Goal: Task Accomplishment & Management: Use online tool/utility

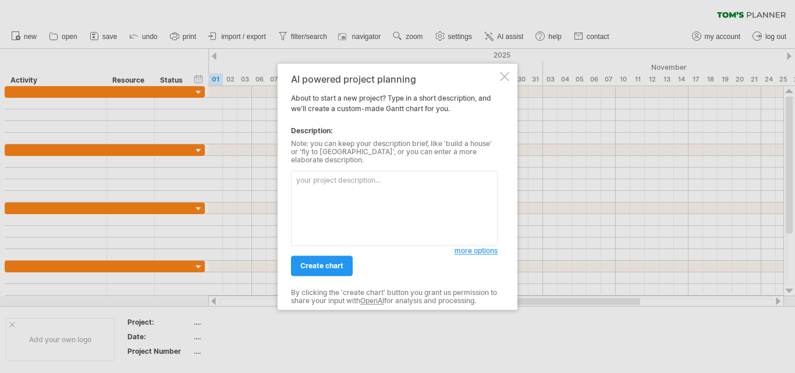
click at [511, 78] on div "AI powered project planning About to start a new project? Type in a short descr…" at bounding box center [398, 186] width 240 height 246
click at [499, 82] on div "AI powered project planning About to start a new project? Type in a short descr…" at bounding box center [398, 186] width 240 height 246
click at [505, 80] on div at bounding box center [504, 76] width 9 height 9
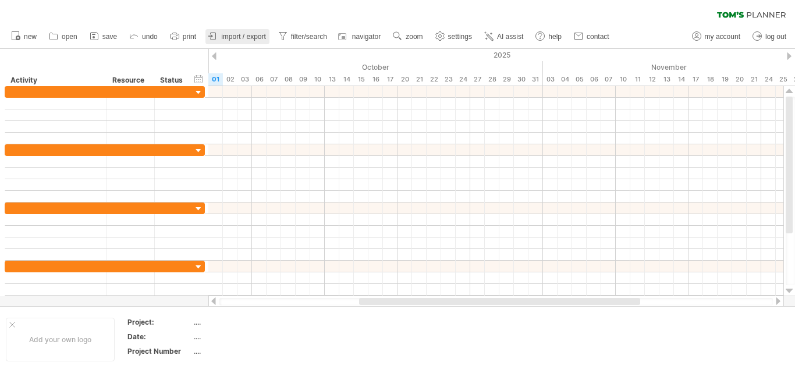
click at [232, 36] on span "import / export" at bounding box center [243, 37] width 45 height 8
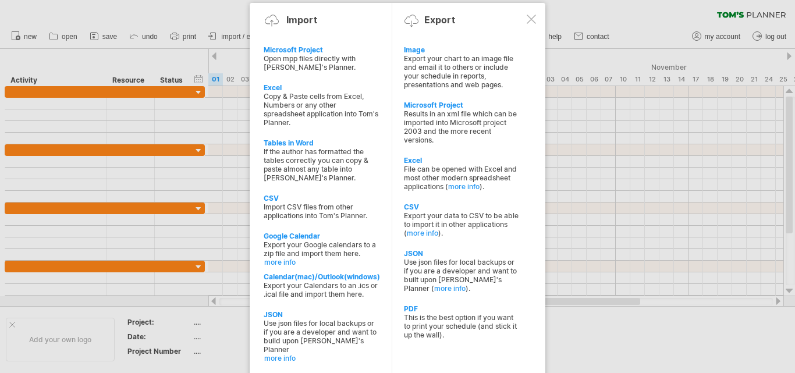
click at [533, 23] on div at bounding box center [531, 19] width 9 height 9
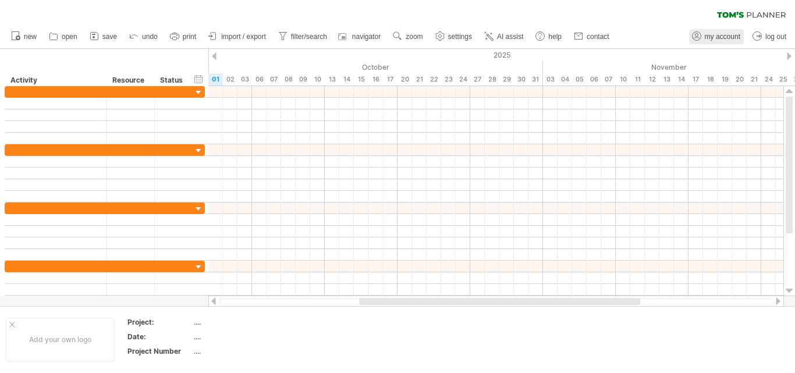
click at [726, 40] on span "my account" at bounding box center [723, 37] width 36 height 8
type input "**********"
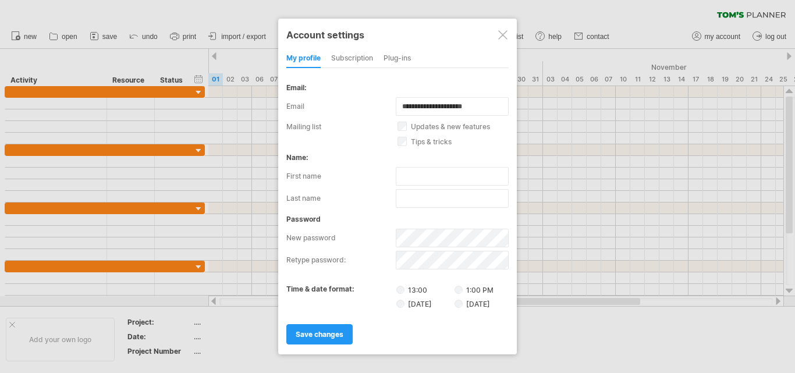
click at [504, 31] on div at bounding box center [502, 34] width 9 height 9
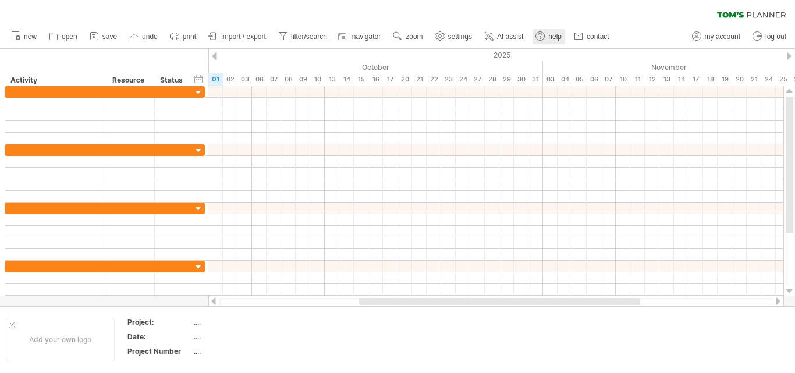
click at [552, 41] on link "help" at bounding box center [549, 36] width 33 height 15
click at [98, 38] on icon at bounding box center [94, 36] width 12 height 12
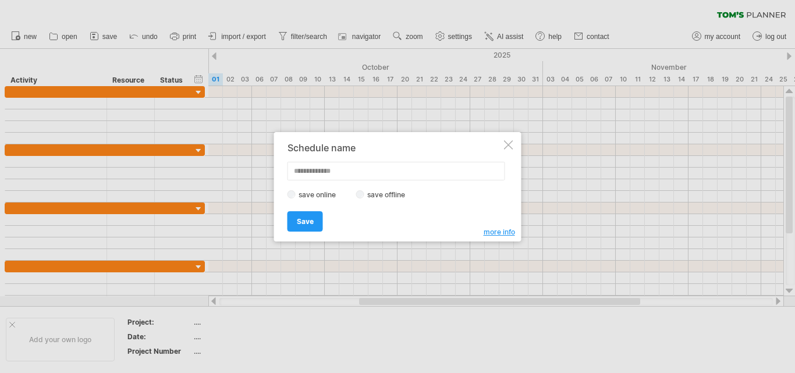
click at [506, 146] on div at bounding box center [508, 144] width 9 height 9
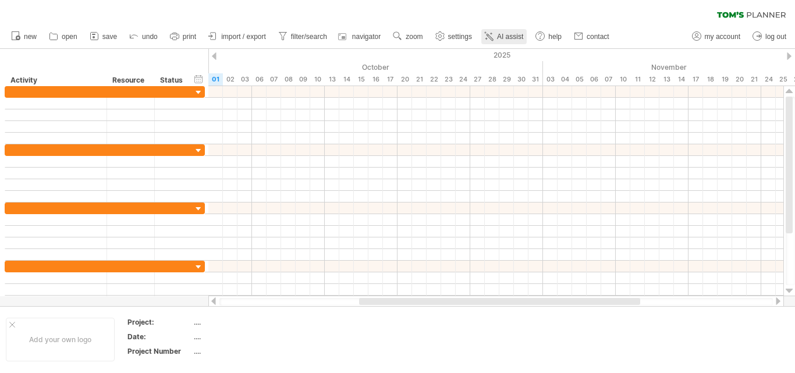
click at [503, 39] on span "AI assist" at bounding box center [510, 37] width 26 height 8
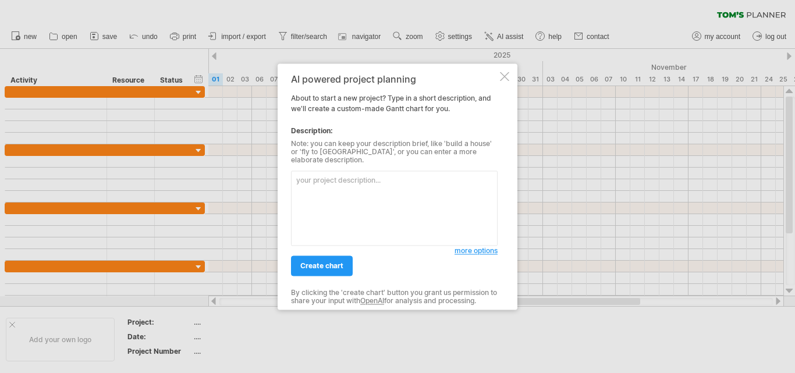
click at [354, 193] on textarea at bounding box center [394, 208] width 207 height 75
click at [408, 189] on textarea "Create a chart in this order: 1. [DATE] meeting 1. 2." at bounding box center [394, 208] width 207 height 75
click at [345, 208] on textarea "Create a chart in this order: 1. [DATE] meeting 1 2." at bounding box center [394, 208] width 207 height 75
click at [303, 192] on textarea "Create a chart in this order: 1. [DATE] meeting 1 2." at bounding box center [394, 208] width 207 height 75
click at [420, 196] on textarea "Create a chart in this order: 1. (Activity) [DATE] meeting 1 2." at bounding box center [394, 208] width 207 height 75
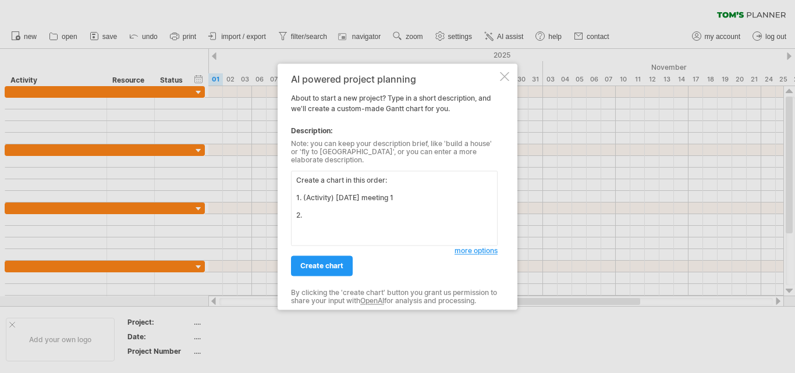
click at [382, 212] on textarea "Create a chart in this order: 1. (Activity) [DATE] meeting 1 2." at bounding box center [394, 208] width 207 height 75
click at [427, 192] on textarea "Create a chart in this order: 1. (Activity) [DATE] meeting 1 2." at bounding box center [394, 208] width 207 height 75
click at [330, 214] on textarea "Create a chart in this order: 1. (Activity) [DATE] meeting 1 2." at bounding box center [394, 208] width 207 height 75
click at [413, 191] on textarea "Create a chart in this order: 1. (Activity) [DATE] meeting 1 2. (Activity) [DAT…" at bounding box center [394, 208] width 207 height 75
click at [403, 229] on textarea "Create a chart in this order: 1. (Activity) [DATE] meeting 1 with client 2. (Ac…" at bounding box center [394, 208] width 207 height 75
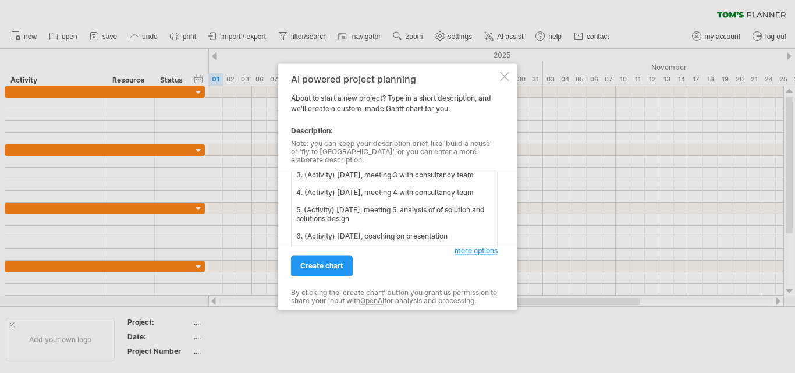
scroll to position [97, 0]
type textarea "Create a chart in this order: 1. (Activity) [DATE] meeting 1 with client 2. (Ac…"
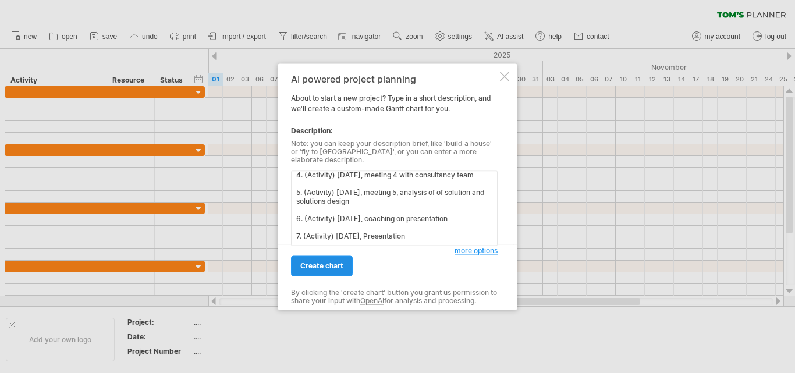
click at [344, 269] on link "create chart" at bounding box center [322, 266] width 62 height 20
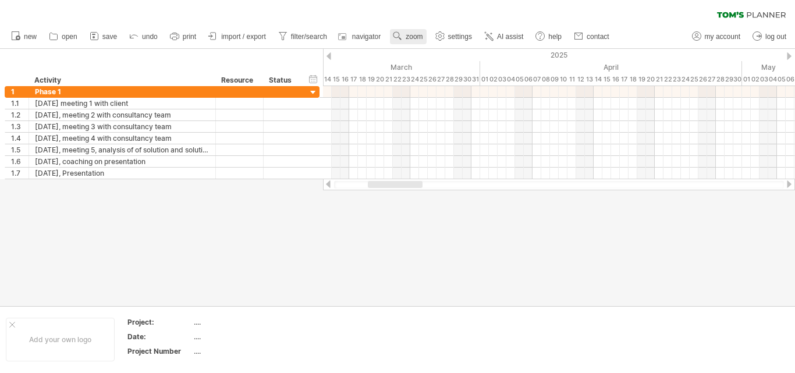
click at [408, 36] on span "zoom" at bounding box center [414, 37] width 17 height 8
click at [442, 52] on div "Month" at bounding box center [446, 50] width 65 height 19
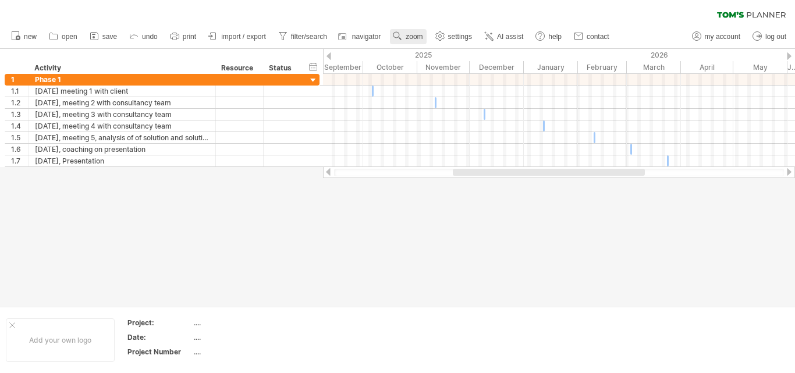
click at [422, 41] on link "zoom" at bounding box center [408, 36] width 36 height 15
click at [480, 205] on div at bounding box center [397, 177] width 795 height 257
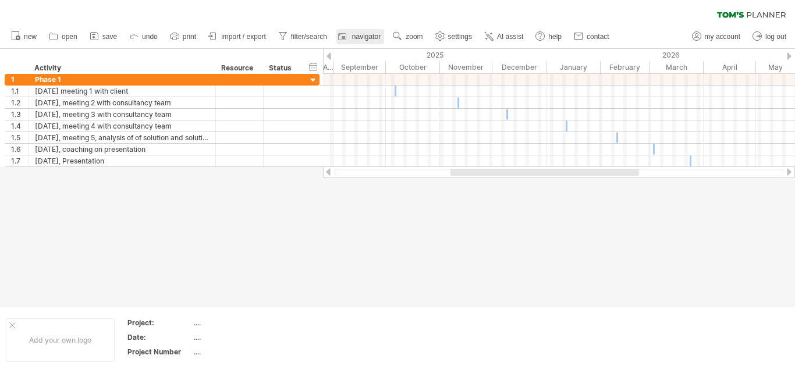
click at [356, 33] on span "navigator" at bounding box center [366, 37] width 29 height 8
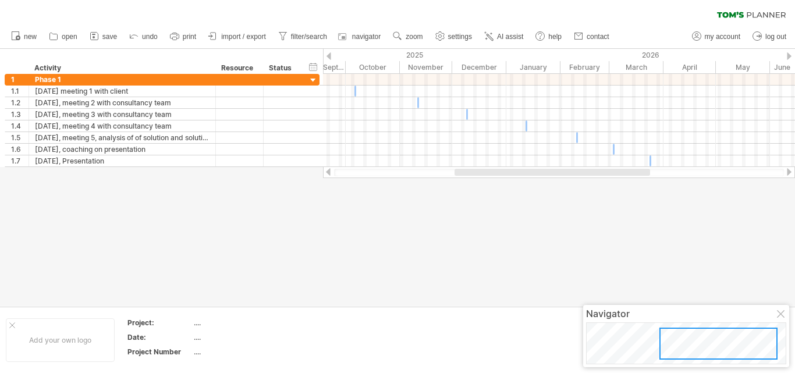
drag, startPoint x: 668, startPoint y: 350, endPoint x: 677, endPoint y: 346, distance: 10.7
click at [677, 346] on div at bounding box center [718, 344] width 118 height 32
click at [786, 311] on div "Navigator" at bounding box center [686, 314] width 200 height 12
click at [776, 311] on div "Navigator" at bounding box center [686, 314] width 200 height 12
click at [681, 286] on div at bounding box center [397, 177] width 795 height 257
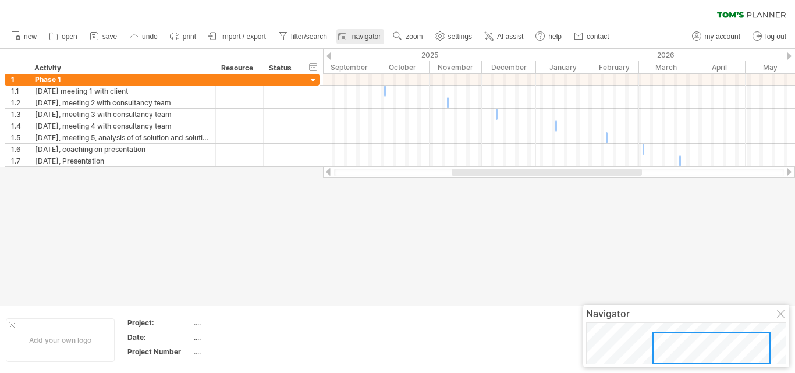
click at [357, 31] on link "navigator" at bounding box center [360, 36] width 48 height 15
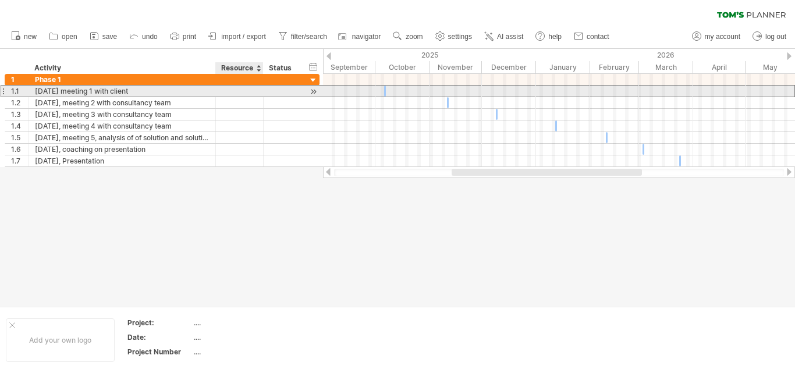
click at [236, 93] on div at bounding box center [240, 91] width 36 height 11
click at [384, 94] on span at bounding box center [386, 91] width 5 height 11
click at [384, 93] on span at bounding box center [386, 91] width 5 height 11
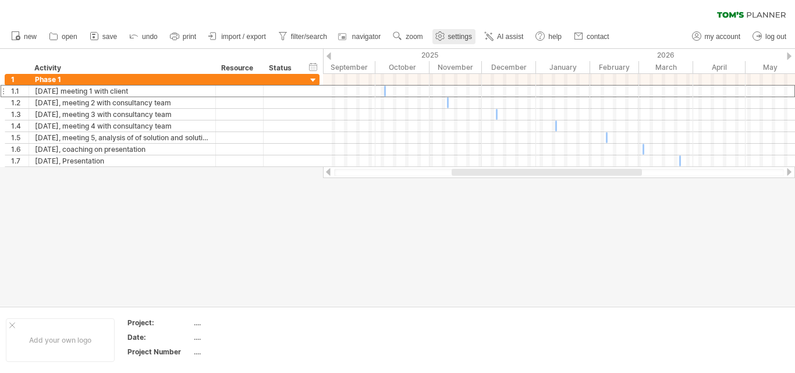
click at [465, 41] on link "settings" at bounding box center [453, 36] width 43 height 15
select select "*"
select select "**"
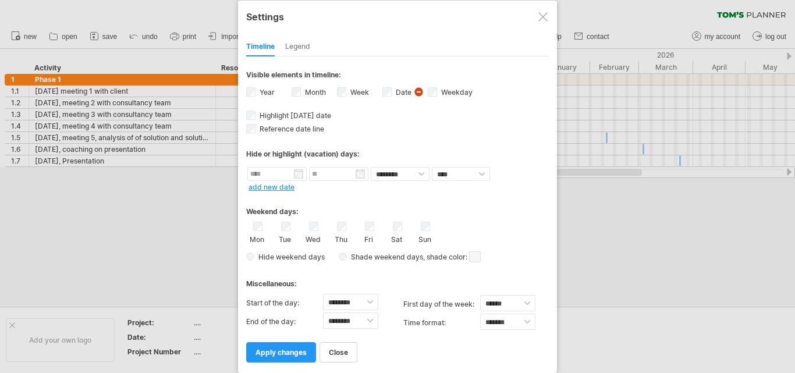
click at [541, 20] on div at bounding box center [542, 16] width 9 height 9
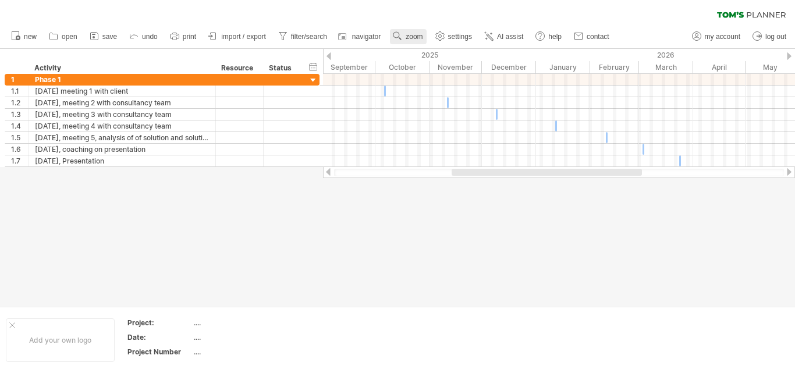
click at [416, 37] on span "zoom" at bounding box center [414, 37] width 17 height 8
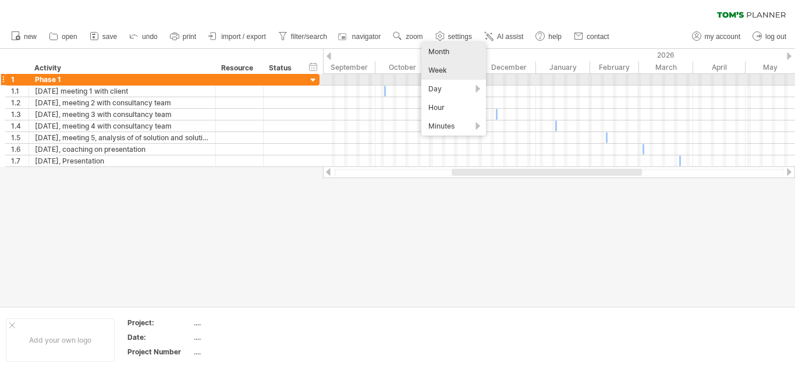
click at [441, 77] on div "Week" at bounding box center [453, 70] width 65 height 19
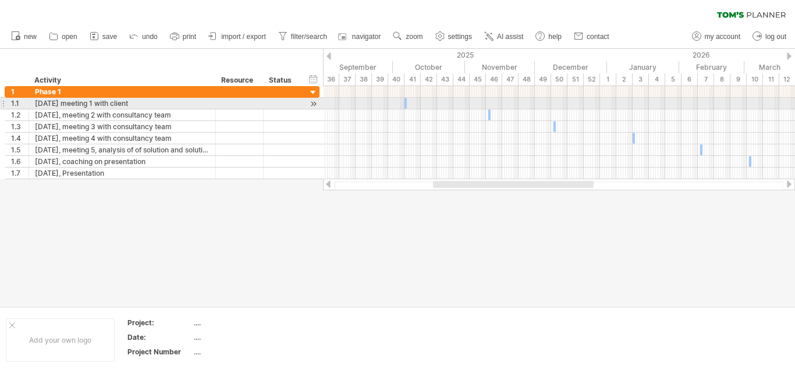
click at [403, 104] on span at bounding box center [404, 103] width 5 height 11
click at [405, 103] on span at bounding box center [407, 103] width 5 height 11
click at [404, 103] on span at bounding box center [404, 103] width 5 height 11
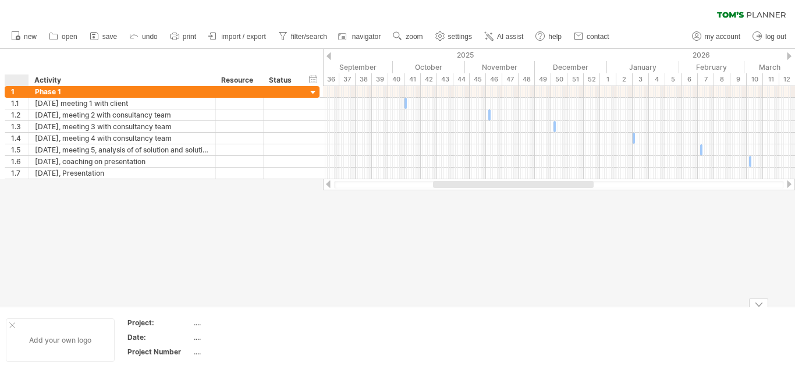
click at [10, 321] on div "Add your own logo" at bounding box center [60, 340] width 109 height 44
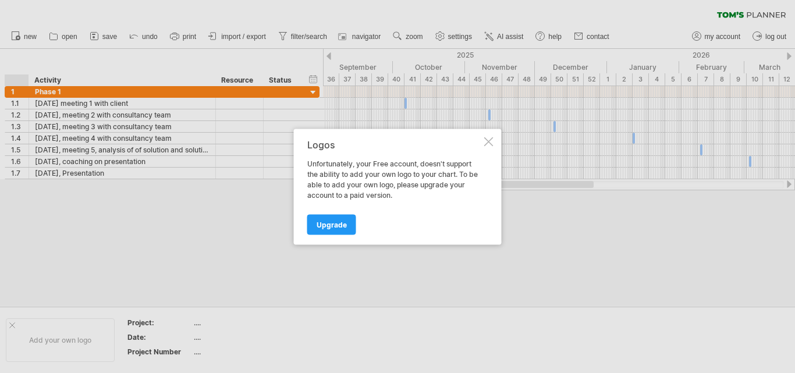
click at [490, 146] on div at bounding box center [488, 141] width 9 height 9
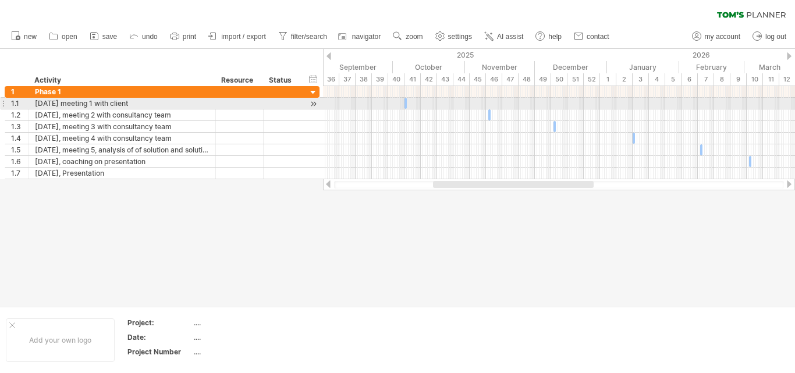
click at [404, 104] on span at bounding box center [404, 103] width 5 height 11
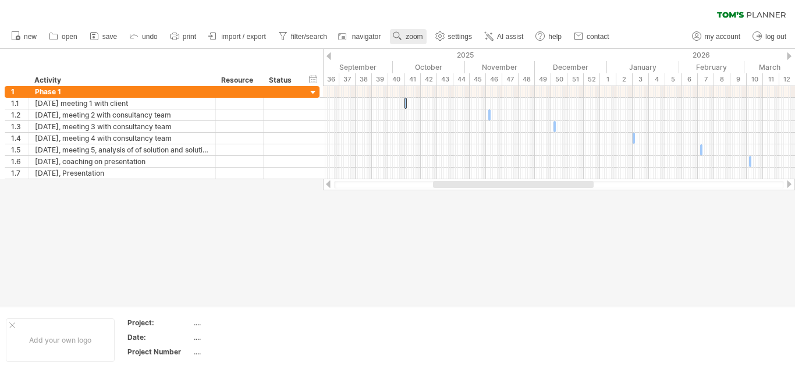
click at [421, 36] on span "zoom" at bounding box center [414, 37] width 17 height 8
click at [439, 85] on div "Day" at bounding box center [459, 88] width 65 height 19
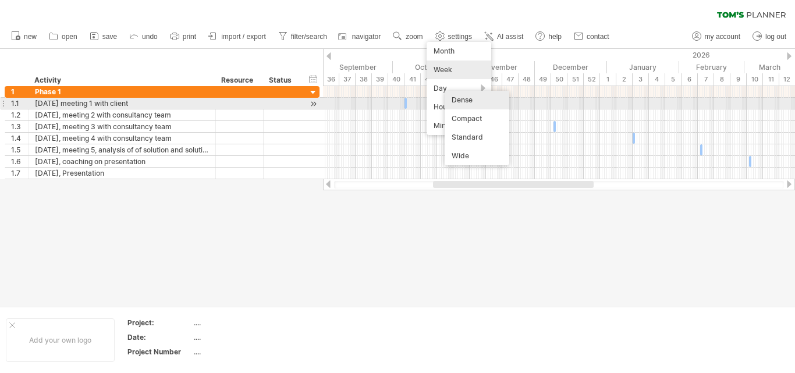
click at [469, 103] on div "Dense" at bounding box center [477, 100] width 65 height 19
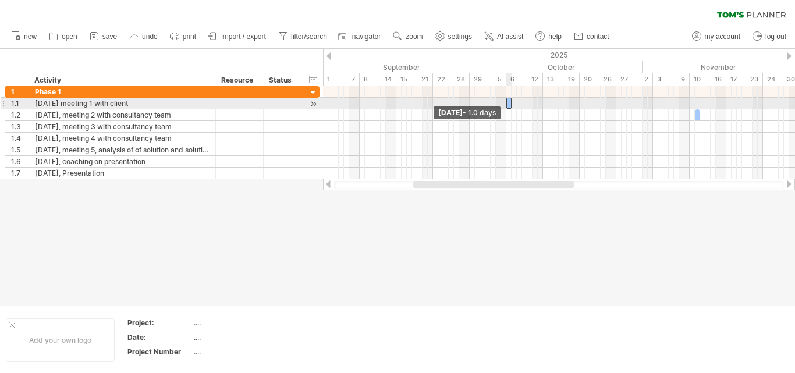
click at [507, 103] on span at bounding box center [506, 103] width 5 height 11
click at [508, 103] on span at bounding box center [506, 103] width 5 height 11
click at [4, 105] on div at bounding box center [3, 103] width 5 height 12
click at [510, 104] on span at bounding box center [511, 103] width 5 height 11
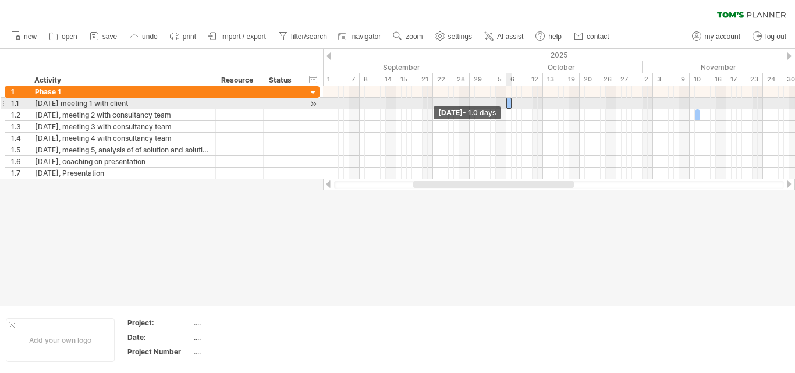
click at [508, 102] on span at bounding box center [506, 103] width 5 height 11
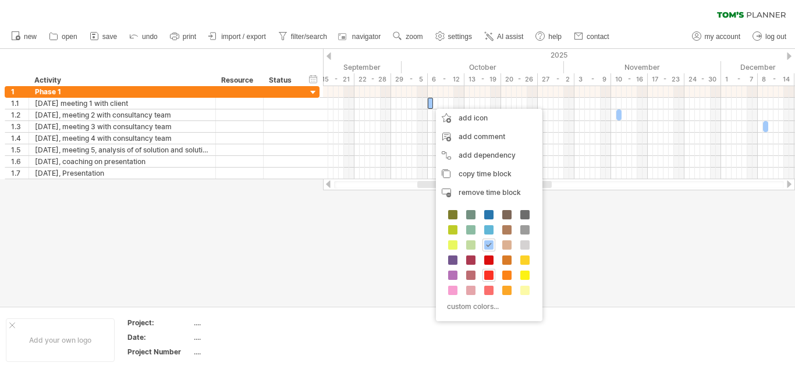
click at [491, 278] on span at bounding box center [488, 275] width 9 height 9
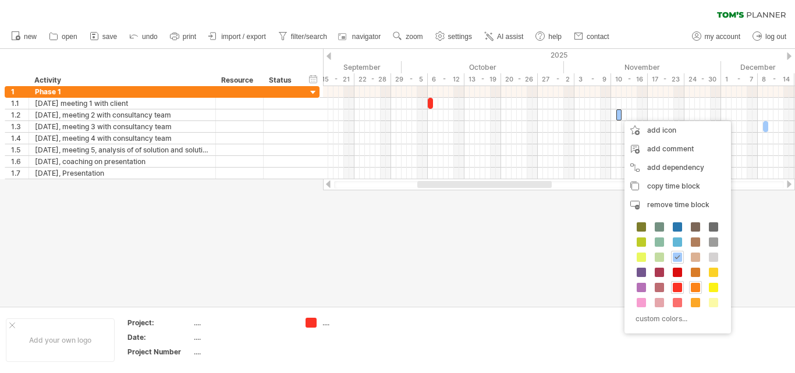
click at [694, 285] on span at bounding box center [695, 287] width 9 height 9
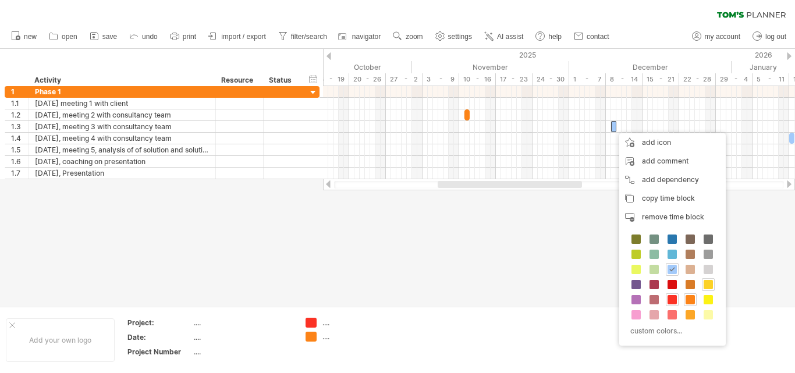
click at [708, 286] on span at bounding box center [708, 284] width 9 height 9
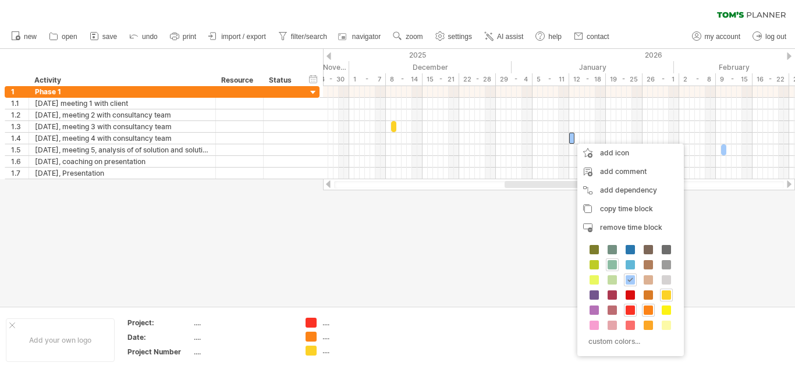
click at [610, 266] on span at bounding box center [612, 264] width 9 height 9
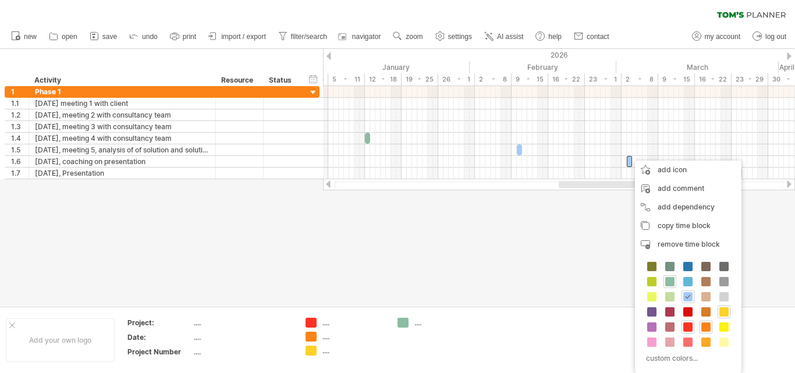
click at [483, 269] on div at bounding box center [397, 177] width 795 height 257
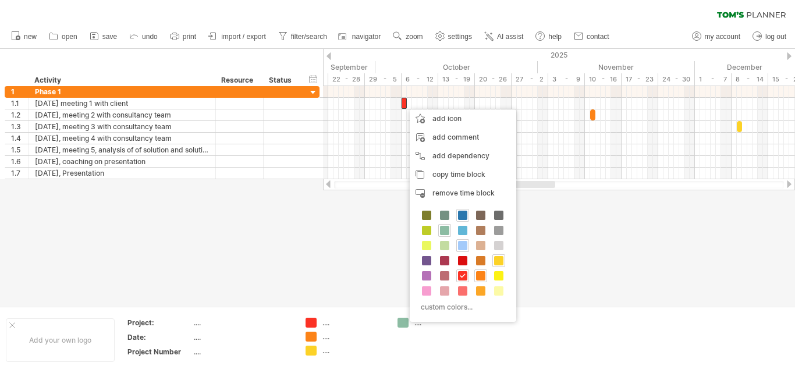
click at [463, 212] on span at bounding box center [462, 215] width 9 height 9
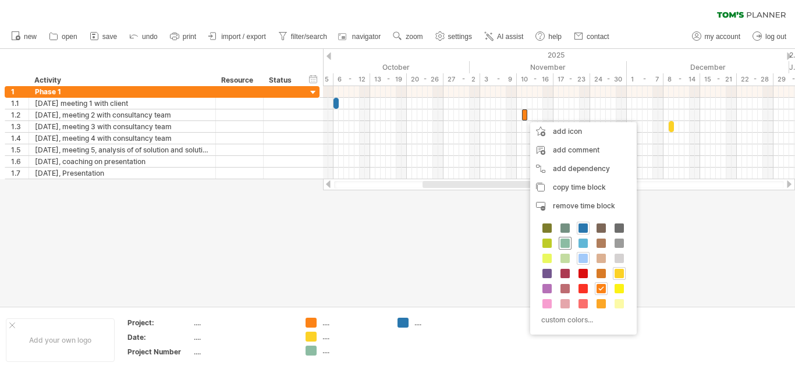
click at [566, 245] on span at bounding box center [565, 243] width 9 height 9
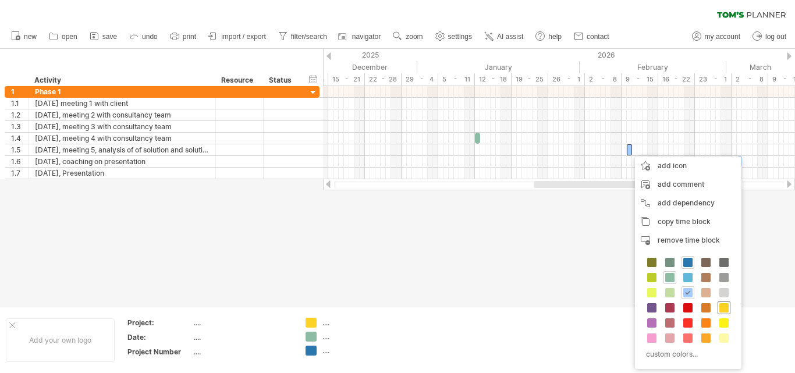
click at [725, 307] on span at bounding box center [723, 307] width 9 height 9
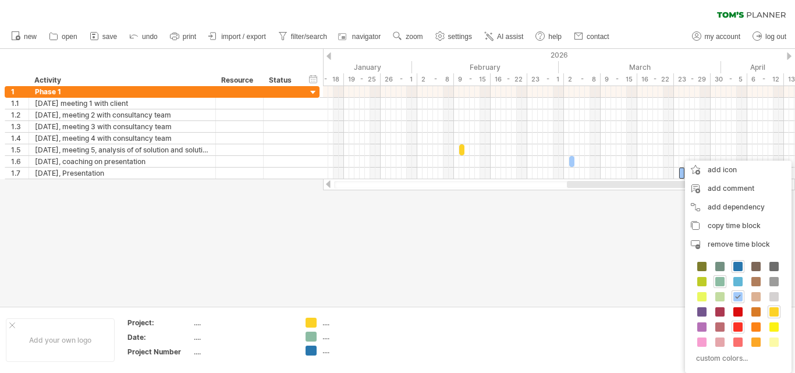
click at [738, 326] on span at bounding box center [737, 326] width 9 height 9
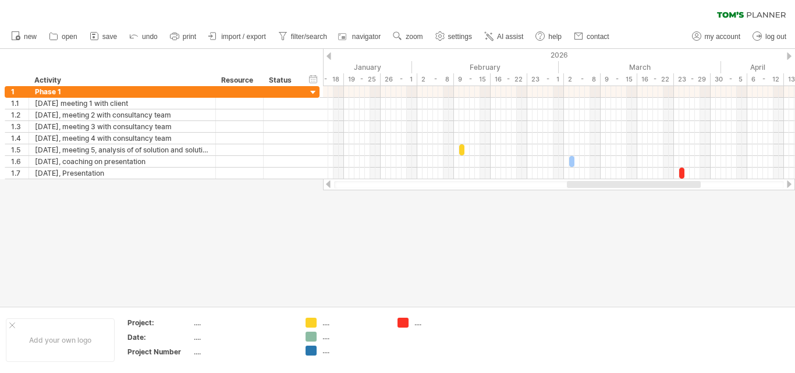
click at [576, 236] on div at bounding box center [397, 177] width 795 height 257
click at [418, 36] on span "zoom" at bounding box center [414, 37] width 17 height 8
click at [455, 87] on div "Day" at bounding box center [456, 88] width 65 height 19
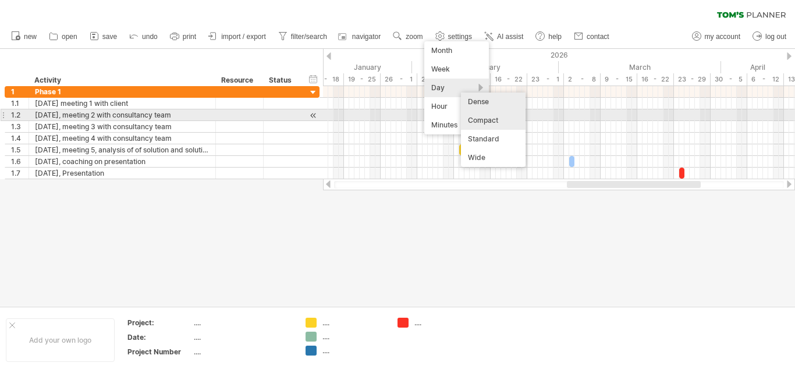
click at [501, 120] on div "Compact" at bounding box center [493, 120] width 65 height 19
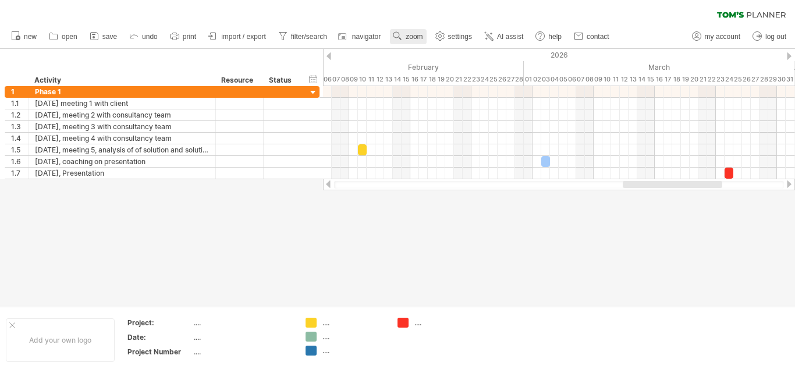
click at [413, 39] on span "zoom" at bounding box center [414, 37] width 17 height 8
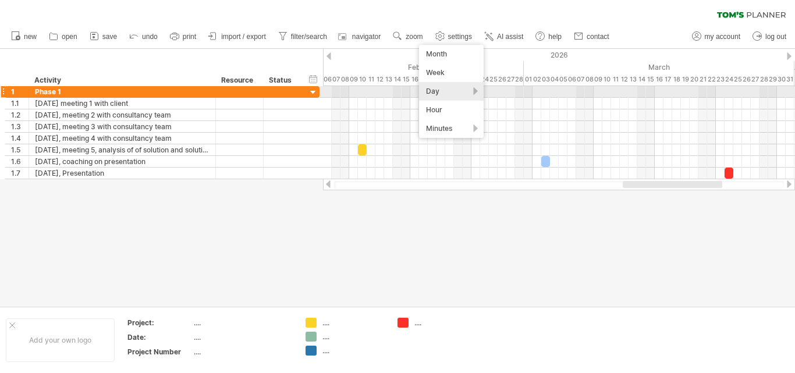
click at [450, 94] on div "Day" at bounding box center [451, 91] width 65 height 19
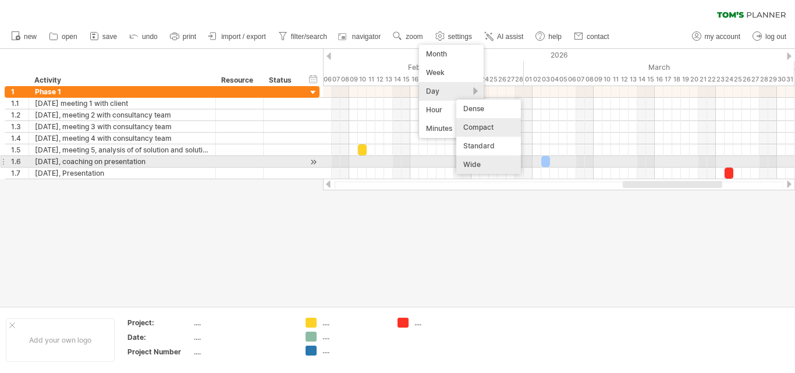
click at [500, 162] on div "Wide" at bounding box center [488, 164] width 65 height 19
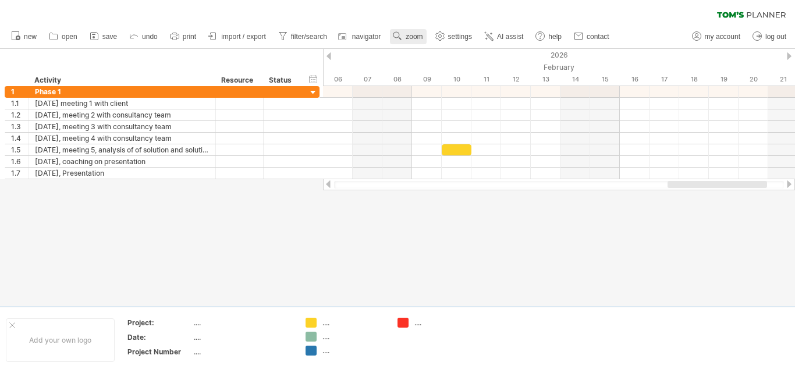
click at [403, 35] on use at bounding box center [398, 36] width 12 height 12
click at [432, 62] on div "Week" at bounding box center [442, 68] width 65 height 19
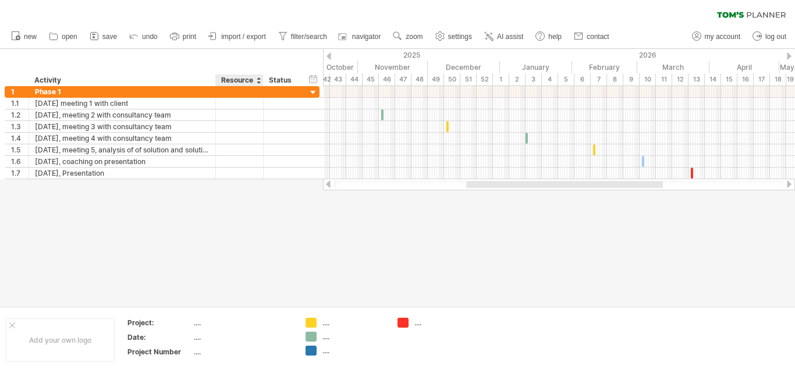
click at [257, 79] on div at bounding box center [258, 81] width 5 height 12
click at [231, 77] on div "Resource" at bounding box center [239, 81] width 36 height 12
click at [254, 82] on input "********" at bounding box center [239, 81] width 36 height 12
click at [237, 78] on input "********" at bounding box center [239, 81] width 36 height 12
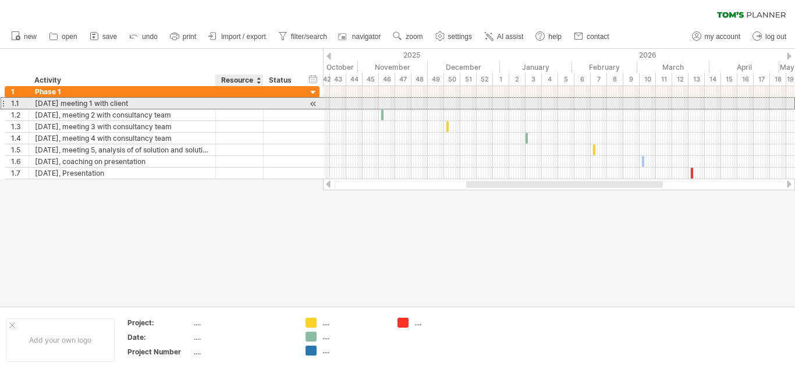
click at [226, 102] on div at bounding box center [240, 103] width 36 height 11
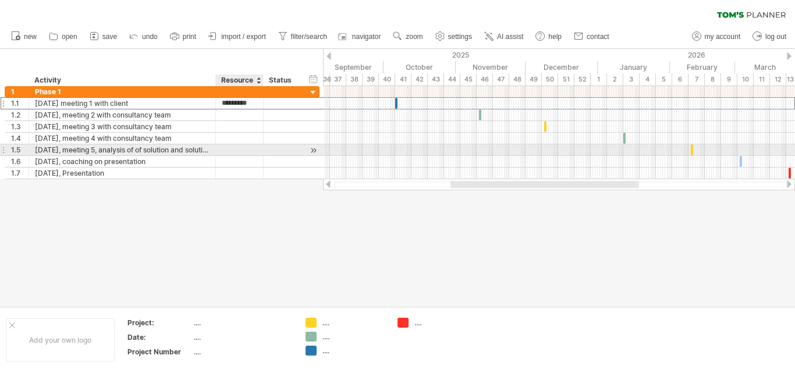
type input "**********"
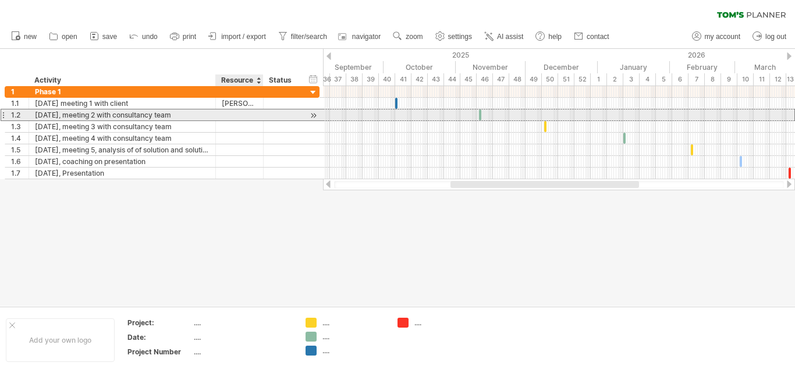
click at [236, 115] on div at bounding box center [240, 114] width 36 height 11
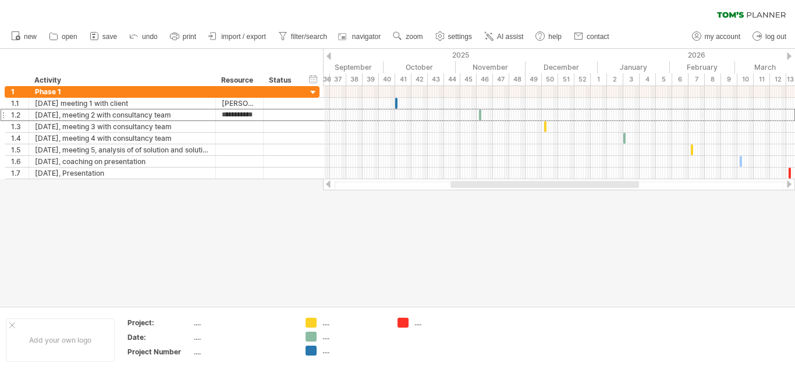
scroll to position [0, 3]
type input "**********"
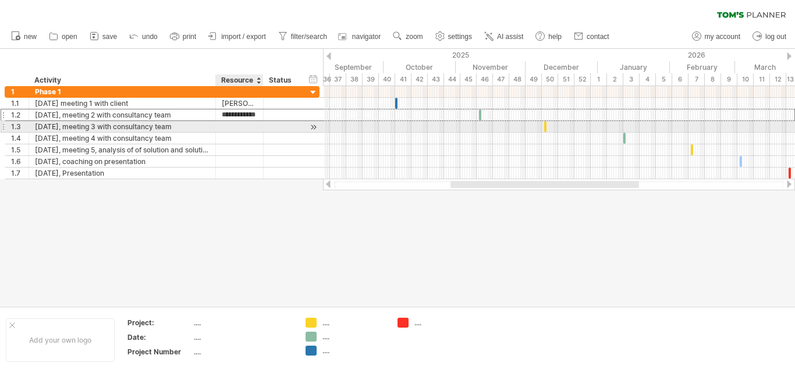
click at [243, 126] on div at bounding box center [240, 126] width 36 height 11
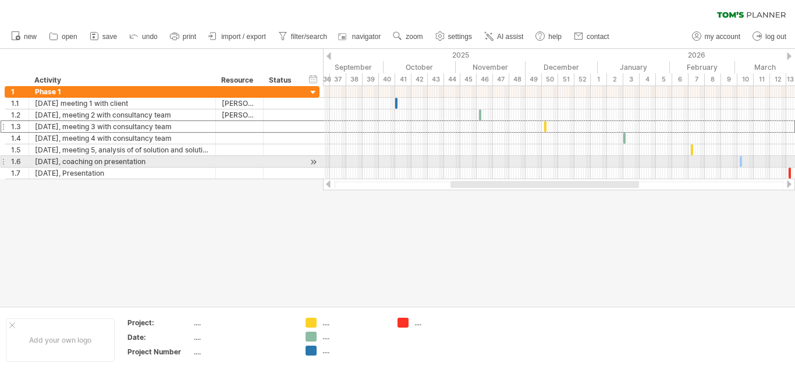
click at [740, 161] on span at bounding box center [742, 161] width 5 height 11
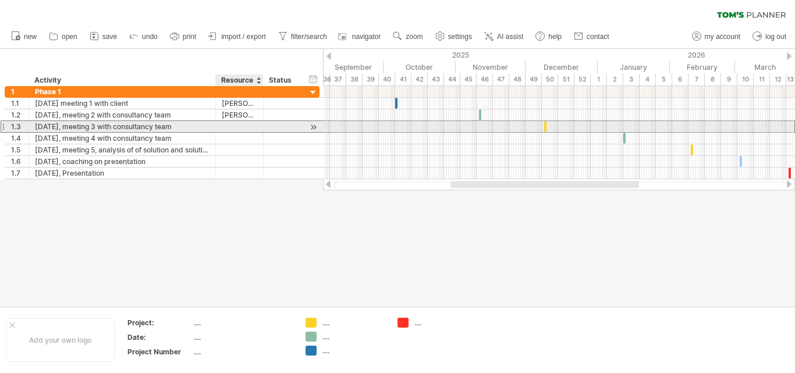
click at [229, 126] on div at bounding box center [240, 126] width 36 height 11
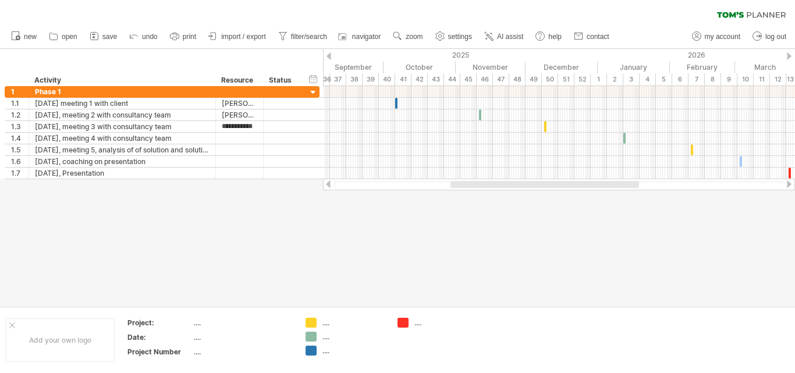
type input "**********"
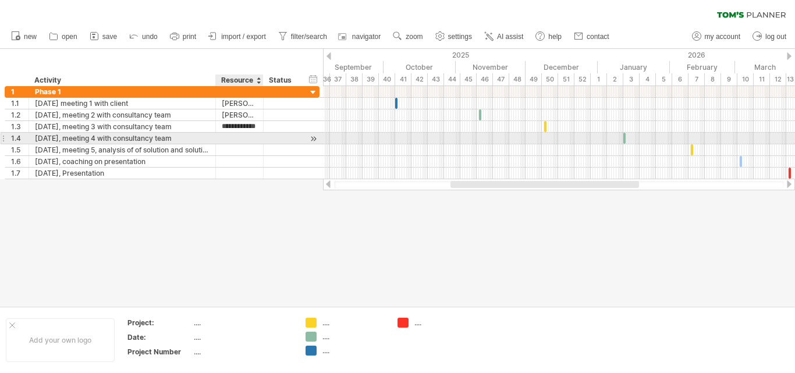
click at [240, 139] on div at bounding box center [240, 138] width 36 height 11
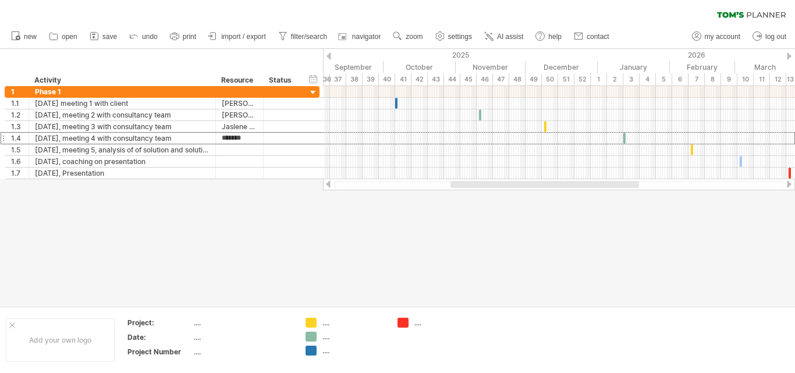
type input "**********"
type input "*********"
click at [406, 36] on link "zoom" at bounding box center [408, 36] width 36 height 15
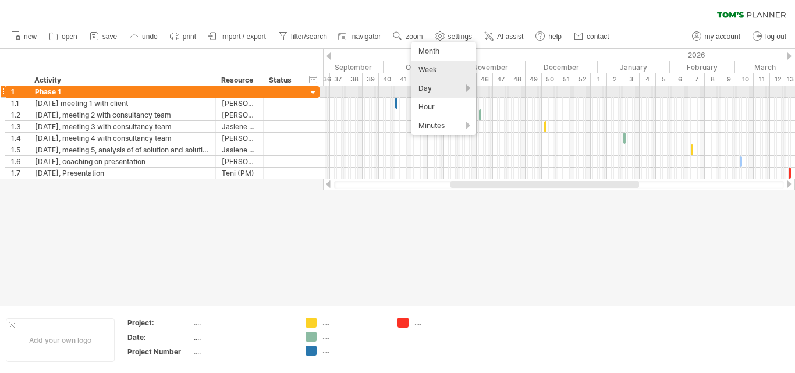
click at [435, 91] on div "Day" at bounding box center [444, 88] width 65 height 19
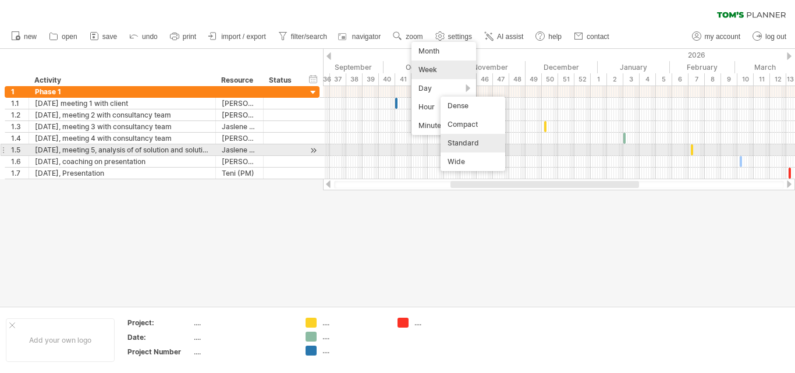
click at [474, 144] on div "Standard" at bounding box center [473, 143] width 65 height 19
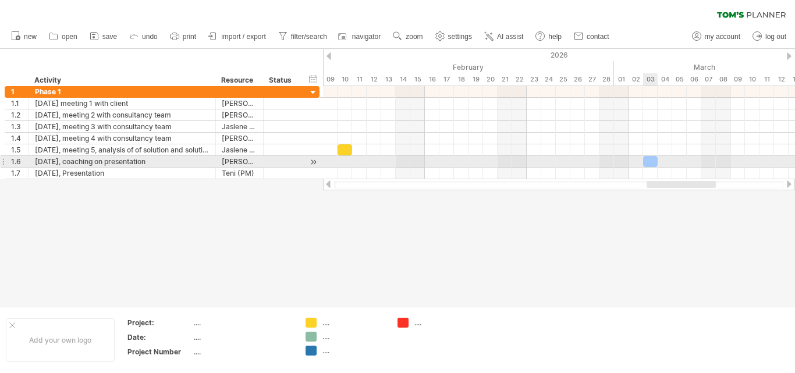
click at [650, 161] on div at bounding box center [650, 161] width 15 height 11
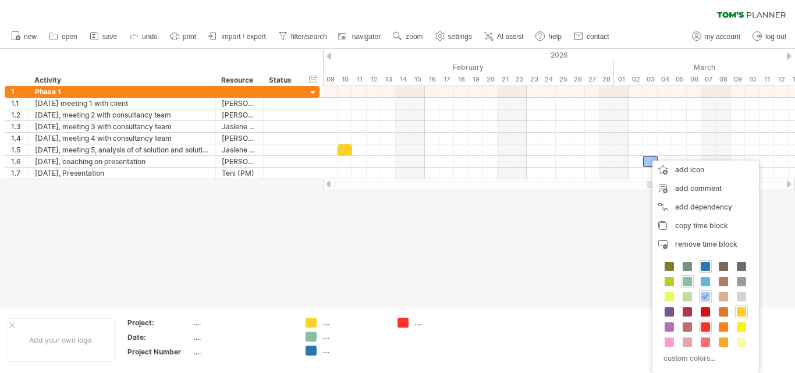
click at [707, 267] on span at bounding box center [705, 266] width 9 height 9
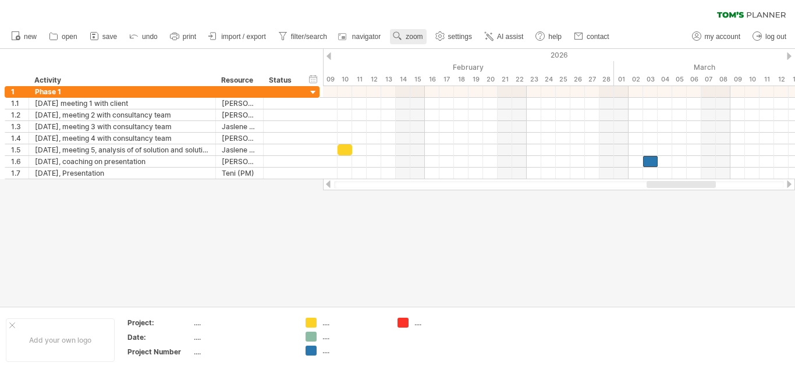
click at [411, 37] on span "zoom" at bounding box center [414, 37] width 17 height 8
click at [442, 53] on div "Month" at bounding box center [449, 51] width 65 height 19
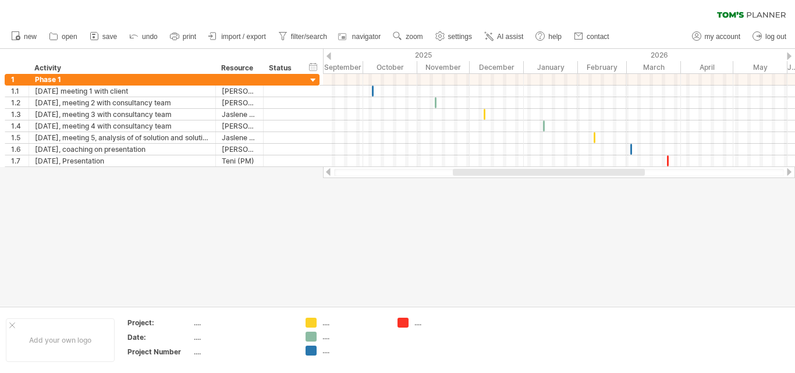
click at [391, 217] on div at bounding box center [397, 177] width 795 height 257
click at [400, 37] on use at bounding box center [398, 36] width 12 height 12
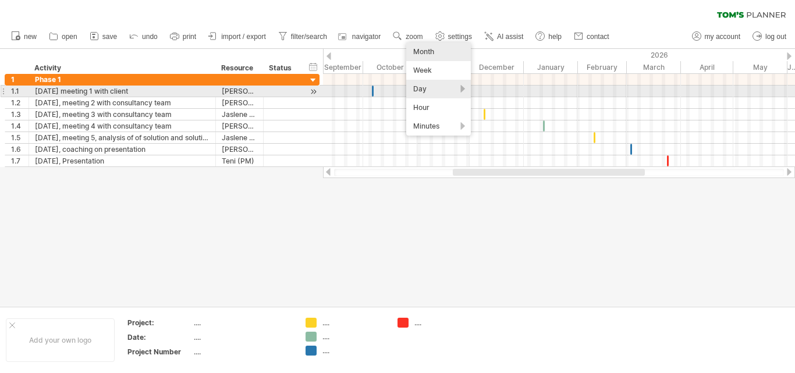
click at [423, 91] on div "Day" at bounding box center [438, 89] width 65 height 19
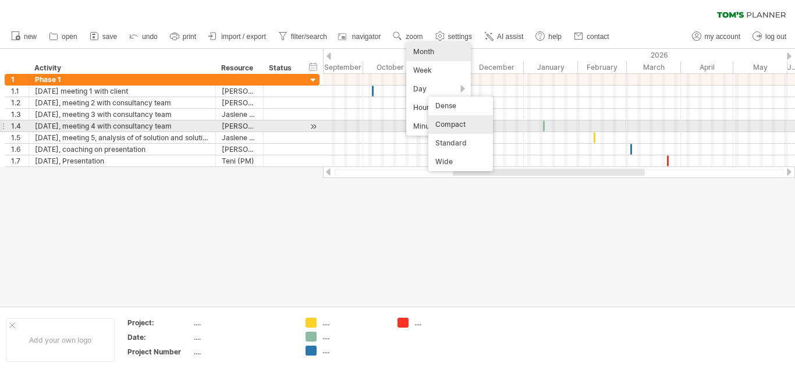
click at [470, 123] on div "Compact" at bounding box center [460, 124] width 65 height 19
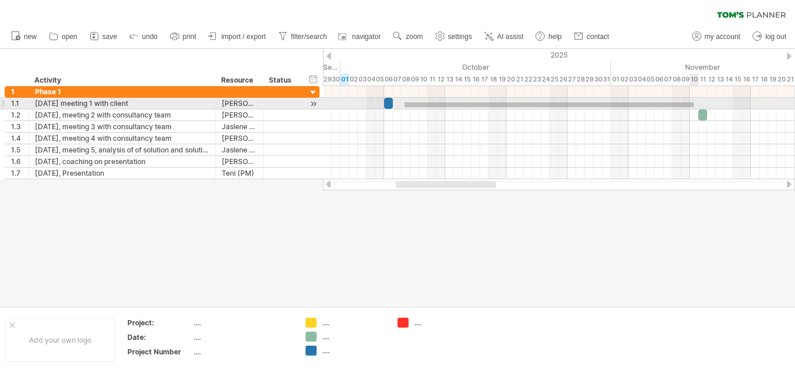
drag, startPoint x: 405, startPoint y: 102, endPoint x: 694, endPoint y: 107, distance: 289.3
click at [694, 107] on div at bounding box center [559, 104] width 472 height 12
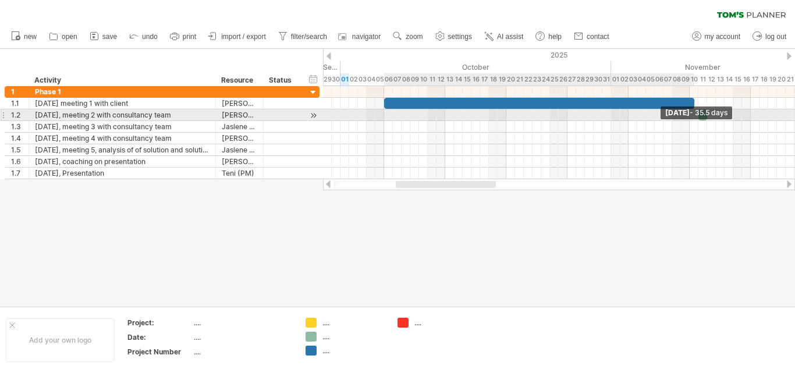
drag, startPoint x: 393, startPoint y: 103, endPoint x: 693, endPoint y: 113, distance: 300.5
click at [693, 113] on div "[DATE] - 35.5 days [DATE]" at bounding box center [559, 132] width 472 height 93
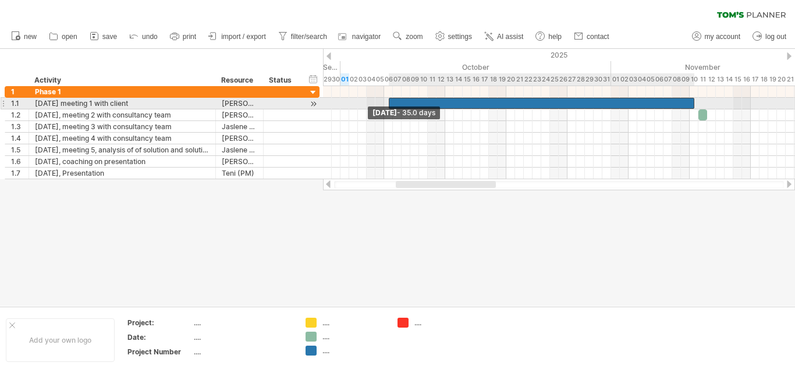
click at [389, 104] on span at bounding box center [388, 103] width 5 height 11
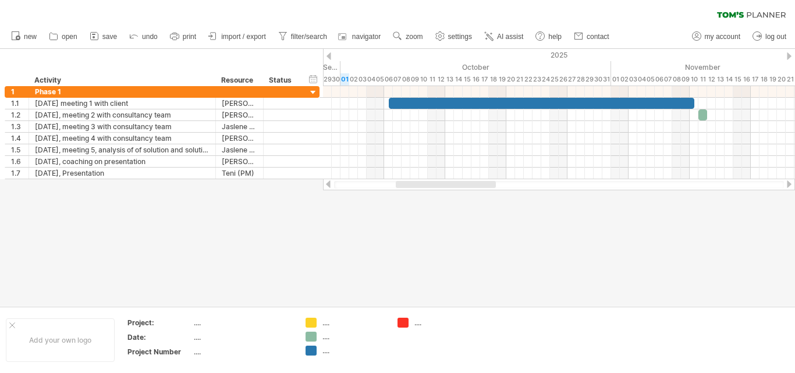
click at [466, 256] on div at bounding box center [397, 177] width 795 height 257
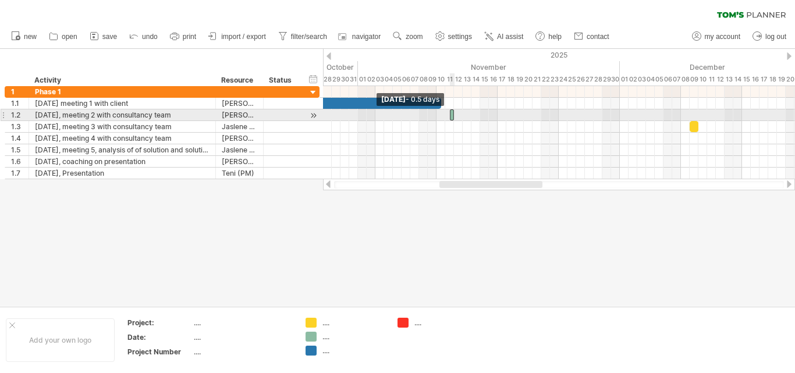
click at [448, 116] on span at bounding box center [450, 114] width 5 height 11
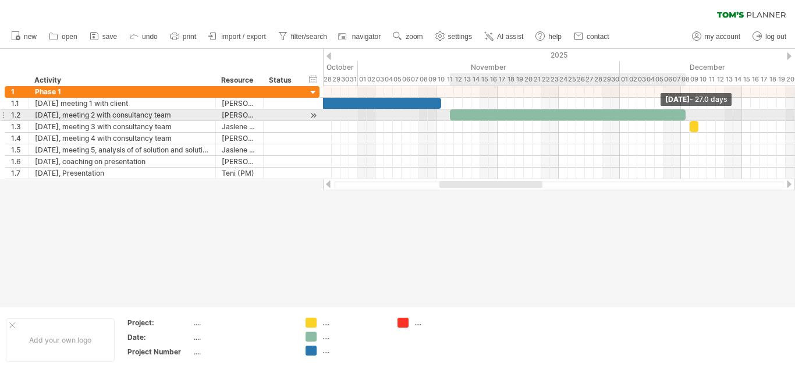
drag, startPoint x: 454, startPoint y: 116, endPoint x: 685, endPoint y: 120, distance: 231.1
click at [685, 120] on span at bounding box center [685, 114] width 5 height 11
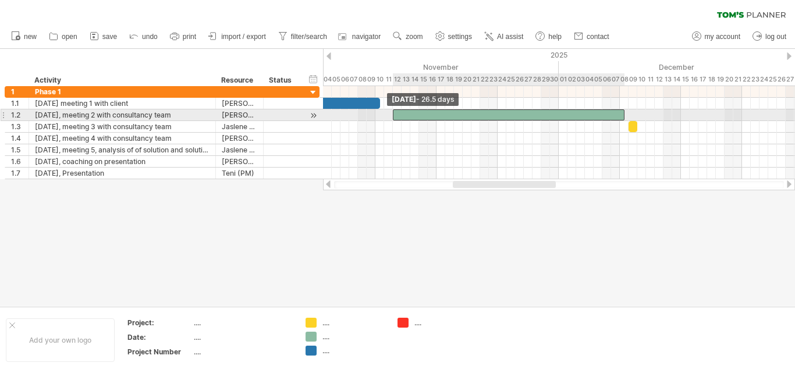
click at [393, 116] on span at bounding box center [393, 114] width 5 height 11
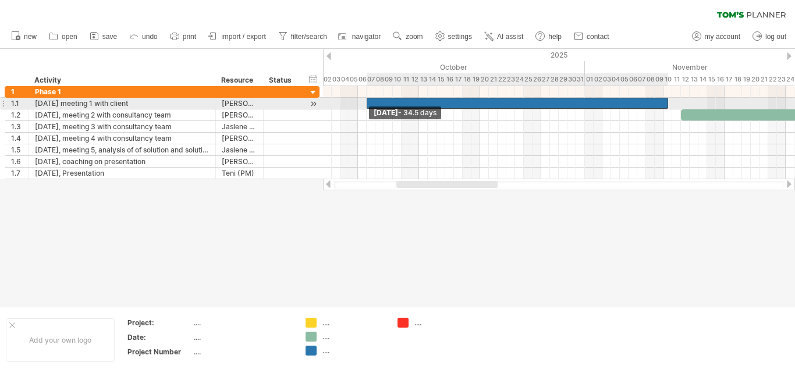
click at [370, 105] on div at bounding box center [517, 103] width 301 height 11
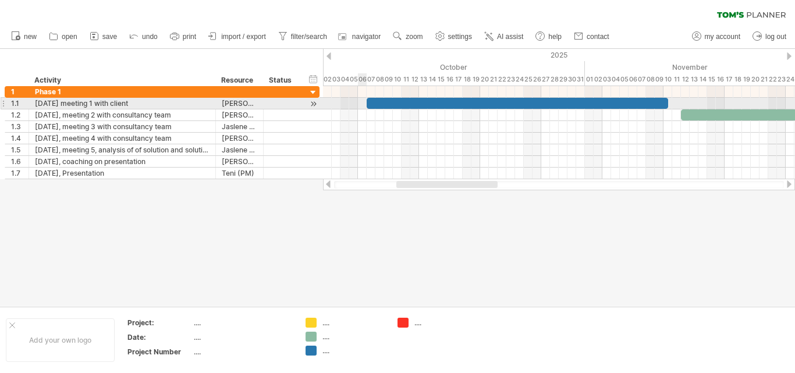
click at [361, 104] on div at bounding box center [559, 104] width 472 height 12
click at [359, 103] on div at bounding box center [559, 104] width 472 height 12
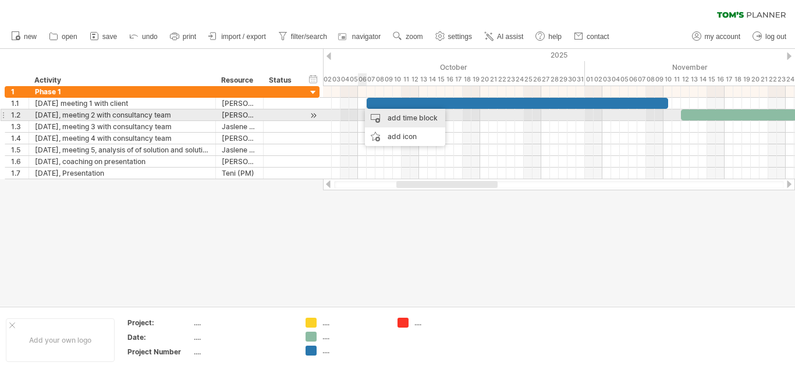
click at [391, 119] on div "add time block" at bounding box center [405, 118] width 80 height 19
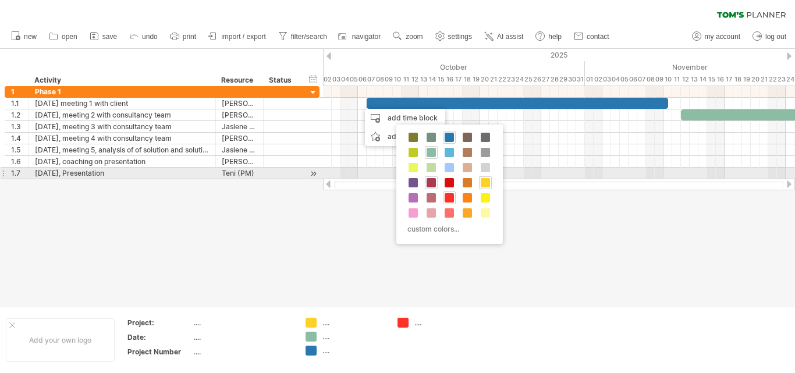
click at [428, 179] on span at bounding box center [431, 182] width 9 height 9
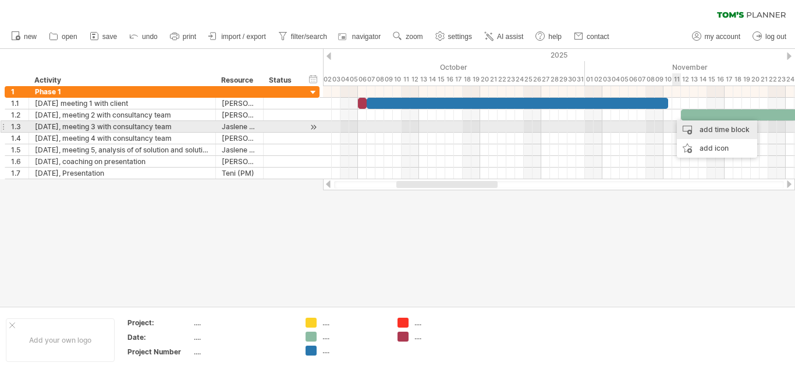
click at [696, 131] on div "add time block" at bounding box center [717, 129] width 80 height 19
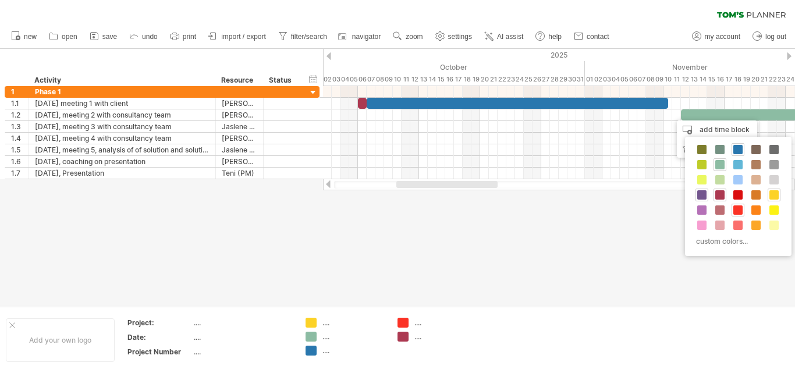
click at [699, 194] on span at bounding box center [701, 194] width 9 height 9
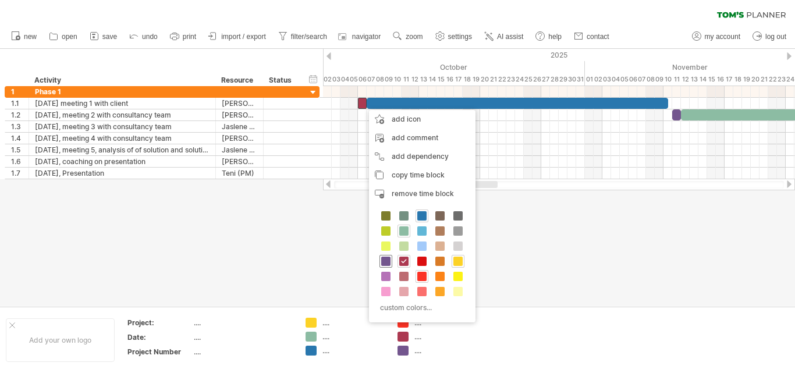
click at [385, 260] on span at bounding box center [385, 261] width 9 height 9
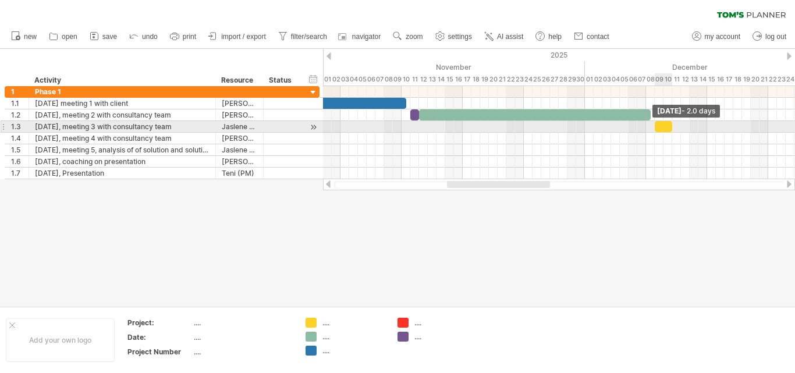
drag, startPoint x: 663, startPoint y: 129, endPoint x: 673, endPoint y: 128, distance: 9.9
click at [673, 128] on span at bounding box center [672, 126] width 5 height 11
drag, startPoint x: 655, startPoint y: 129, endPoint x: 664, endPoint y: 128, distance: 8.7
click at [664, 128] on span at bounding box center [663, 126] width 5 height 11
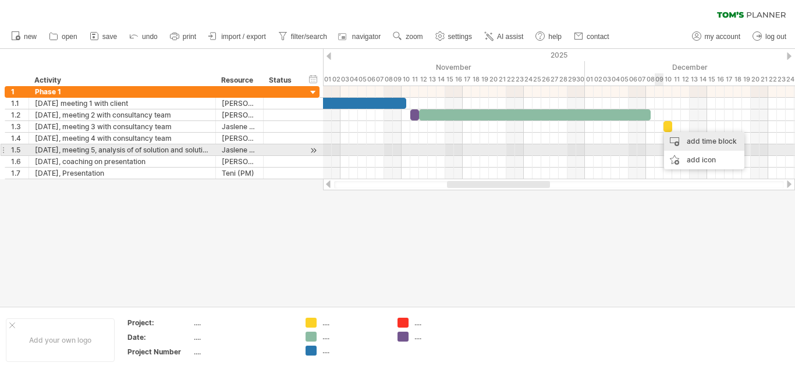
click at [685, 147] on div "add time block" at bounding box center [704, 141] width 80 height 19
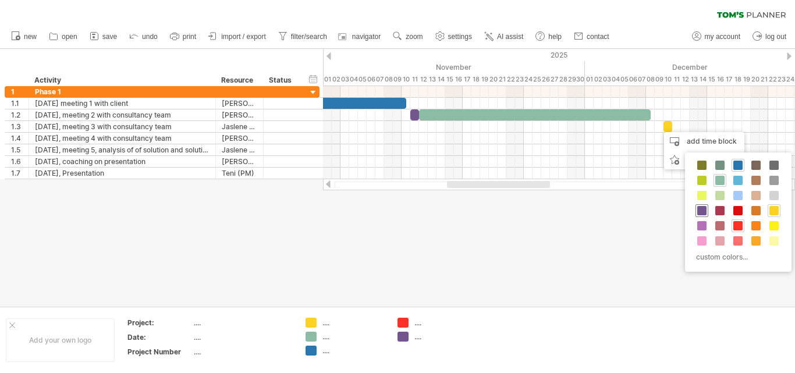
click at [705, 210] on span at bounding box center [701, 210] width 9 height 9
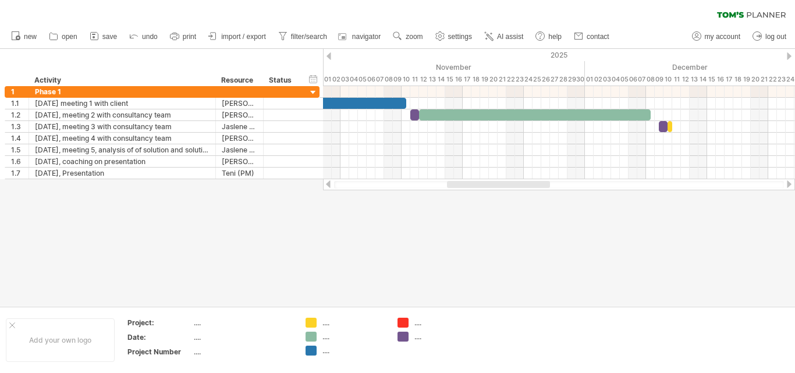
click at [581, 228] on div at bounding box center [397, 177] width 795 height 257
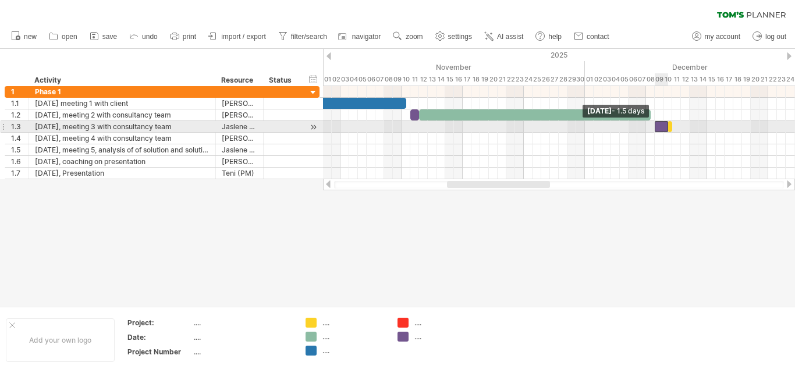
click at [655, 127] on span at bounding box center [654, 126] width 5 height 11
click at [672, 126] on div at bounding box center [670, 126] width 5 height 11
click at [662, 126] on div at bounding box center [661, 126] width 13 height 11
click at [662, 126] on span at bounding box center [663, 126] width 5 height 11
click at [668, 126] on div at bounding box center [670, 126] width 5 height 11
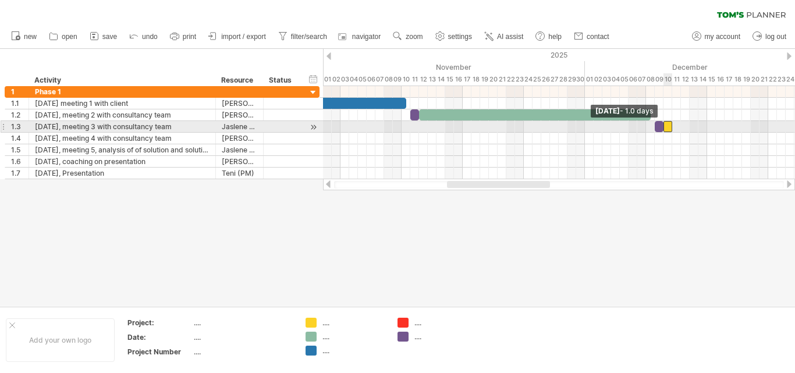
click at [707, 126] on div at bounding box center [707, 127] width 0 height 12
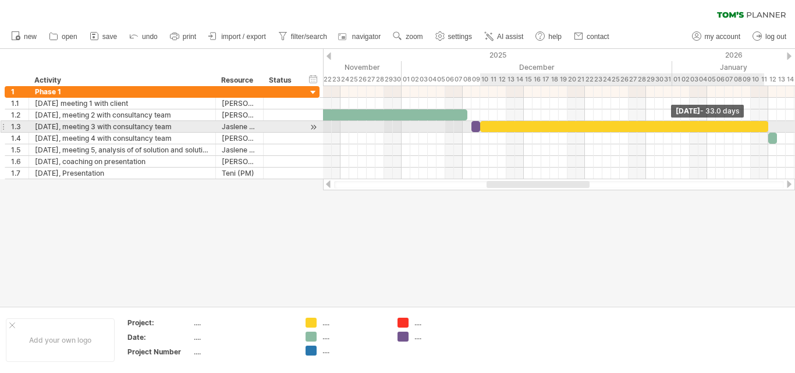
drag, startPoint x: 489, startPoint y: 129, endPoint x: 767, endPoint y: 127, distance: 277.6
click at [767, 127] on span at bounding box center [768, 126] width 5 height 11
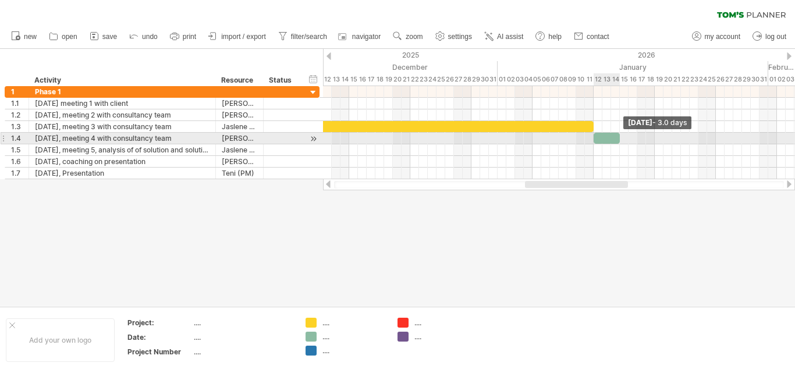
drag, startPoint x: 601, startPoint y: 139, endPoint x: 618, endPoint y: 137, distance: 17.0
click at [618, 137] on span at bounding box center [620, 138] width 5 height 11
drag, startPoint x: 595, startPoint y: 137, endPoint x: 603, endPoint y: 137, distance: 8.1
click at [603, 137] on span at bounding box center [602, 138] width 5 height 11
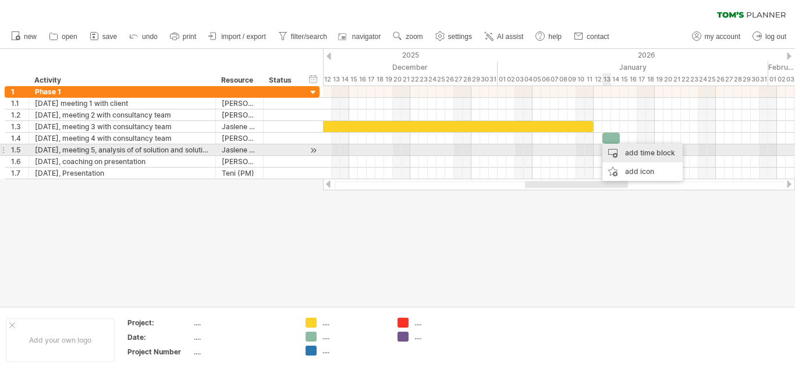
click at [630, 152] on div "add time block" at bounding box center [642, 153] width 80 height 19
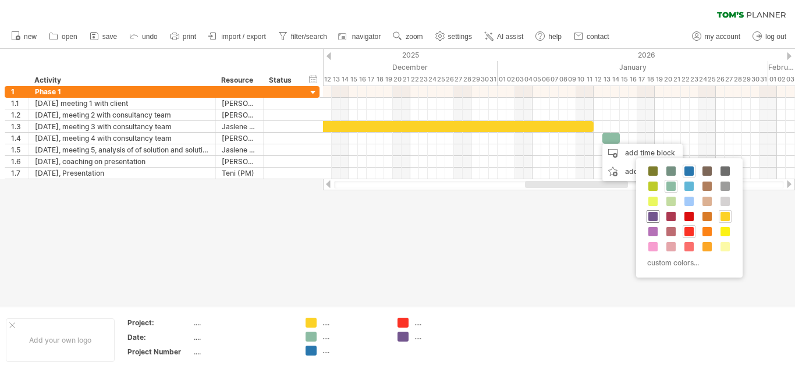
click at [652, 214] on span at bounding box center [652, 216] width 9 height 9
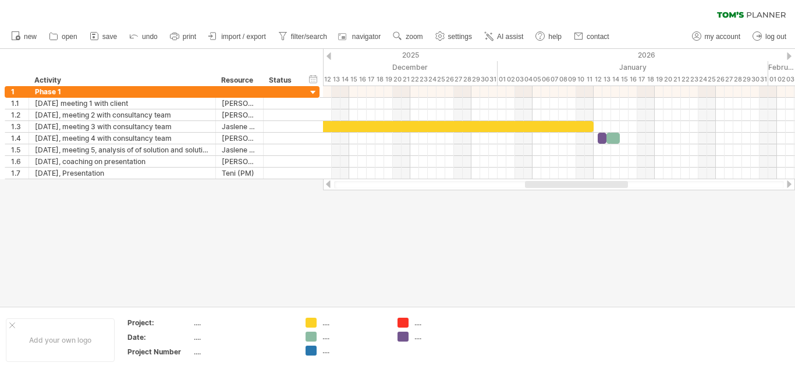
click at [580, 226] on div at bounding box center [397, 177] width 795 height 257
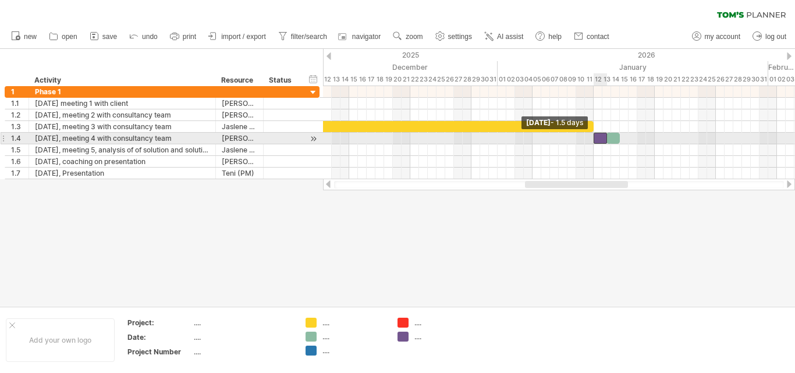
click at [595, 139] on span at bounding box center [593, 138] width 5 height 11
click at [601, 137] on span at bounding box center [602, 138] width 5 height 11
click at [621, 139] on span at bounding box center [620, 138] width 5 height 11
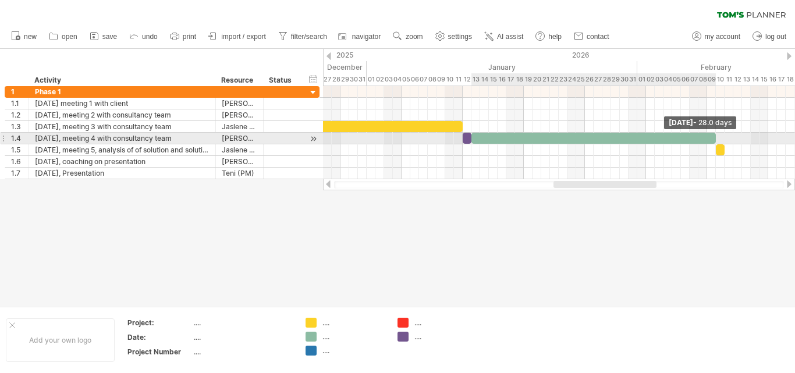
drag, startPoint x: 488, startPoint y: 137, endPoint x: 713, endPoint y: 138, distance: 225.2
click at [713, 138] on div at bounding box center [593, 138] width 244 height 11
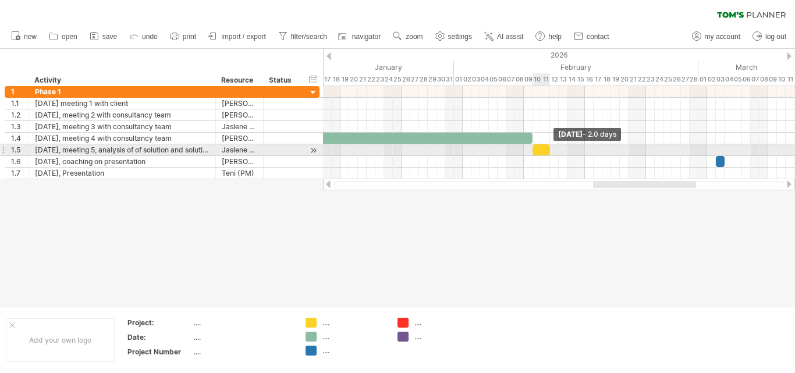
drag, startPoint x: 540, startPoint y: 150, endPoint x: 549, endPoint y: 150, distance: 9.3
click at [549, 150] on span at bounding box center [550, 149] width 5 height 11
drag, startPoint x: 534, startPoint y: 151, endPoint x: 544, endPoint y: 150, distance: 10.5
click at [544, 150] on div at bounding box center [545, 149] width 9 height 11
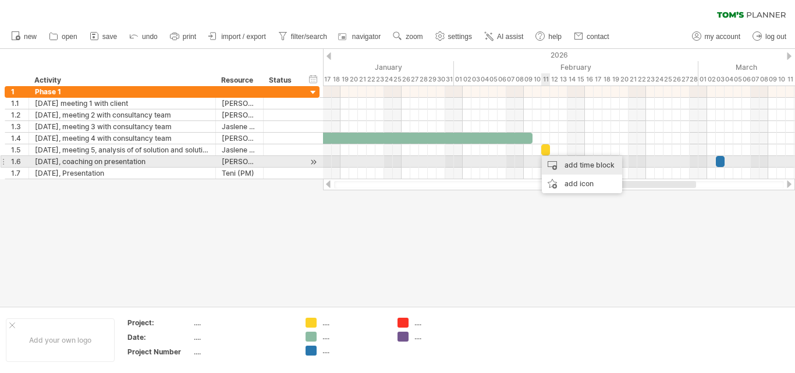
click at [562, 164] on div "add time block" at bounding box center [582, 165] width 80 height 19
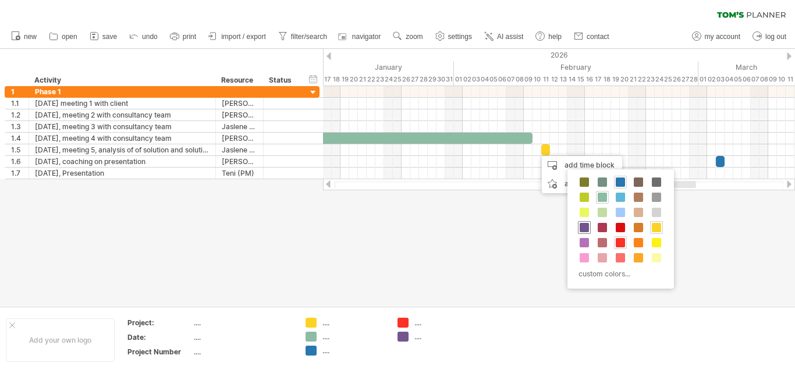
click at [586, 227] on span at bounding box center [584, 227] width 9 height 9
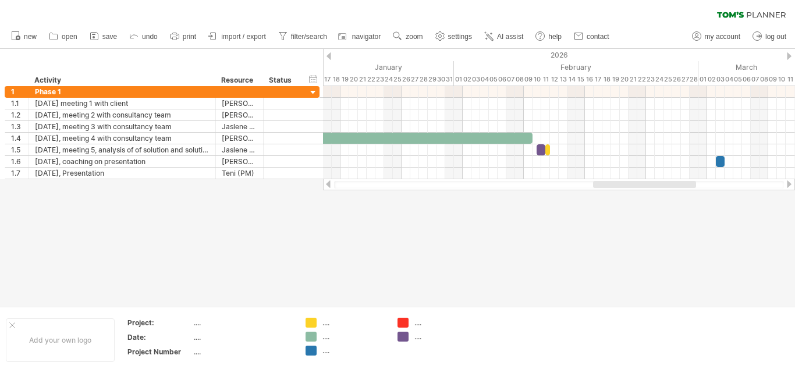
click at [541, 235] on div at bounding box center [397, 177] width 795 height 257
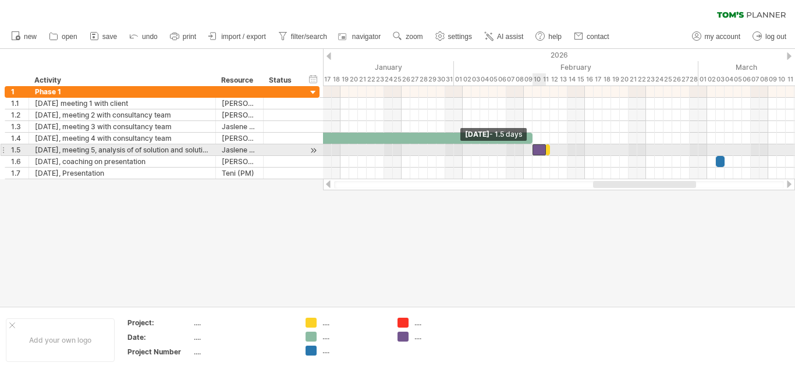
click at [534, 151] on span at bounding box center [532, 149] width 5 height 11
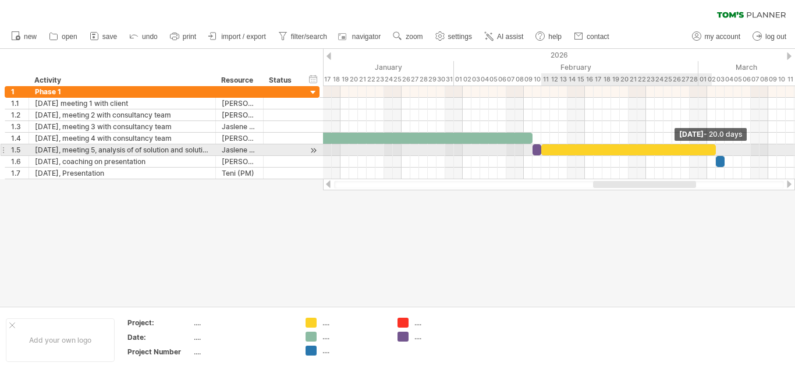
drag, startPoint x: 549, startPoint y: 151, endPoint x: 714, endPoint y: 155, distance: 164.2
click at [714, 155] on div "[DATE] - 20.0 days [DATE] - 1.0 days" at bounding box center [559, 132] width 472 height 93
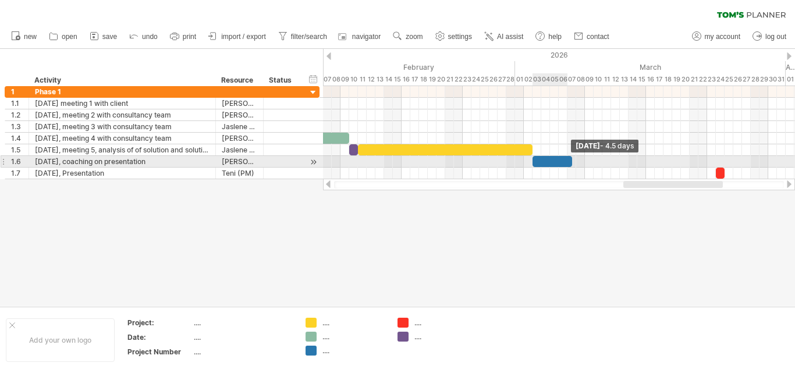
drag, startPoint x: 542, startPoint y: 162, endPoint x: 573, endPoint y: 162, distance: 31.4
click at [573, 162] on span at bounding box center [572, 161] width 5 height 11
drag, startPoint x: 534, startPoint y: 161, endPoint x: 547, endPoint y: 161, distance: 12.8
click at [547, 161] on span at bounding box center [546, 161] width 5 height 11
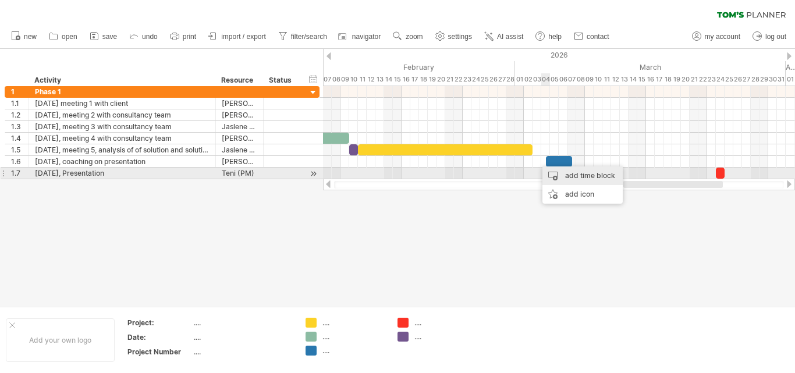
click at [563, 174] on div "add time block" at bounding box center [582, 175] width 80 height 19
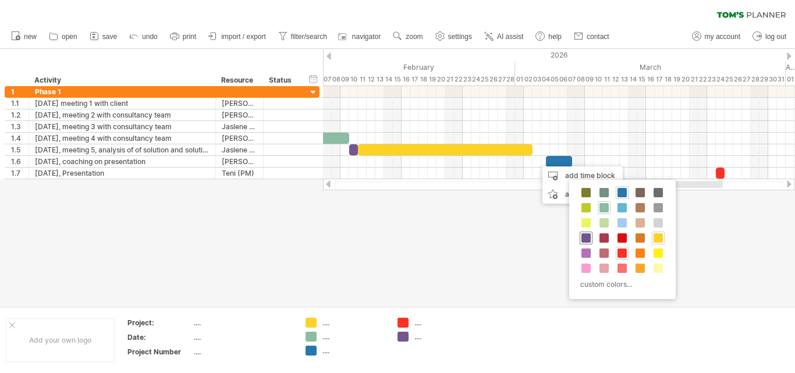
click at [587, 238] on span at bounding box center [585, 237] width 9 height 9
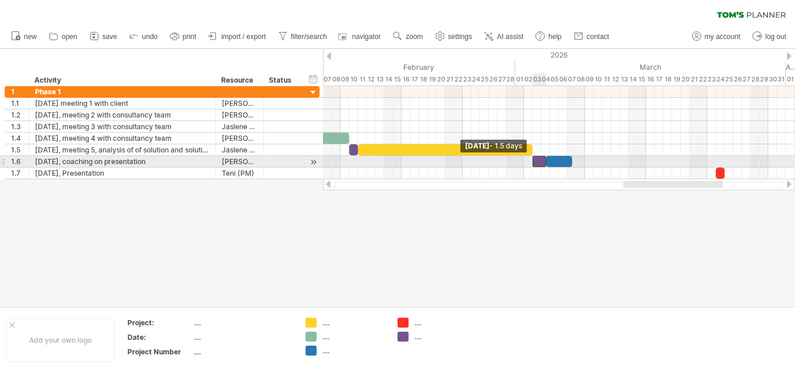
click at [533, 160] on span at bounding box center [532, 161] width 5 height 11
drag, startPoint x: 546, startPoint y: 159, endPoint x: 540, endPoint y: 159, distance: 6.4
click at [540, 159] on span at bounding box center [541, 161] width 5 height 11
click at [541, 161] on span at bounding box center [541, 161] width 5 height 11
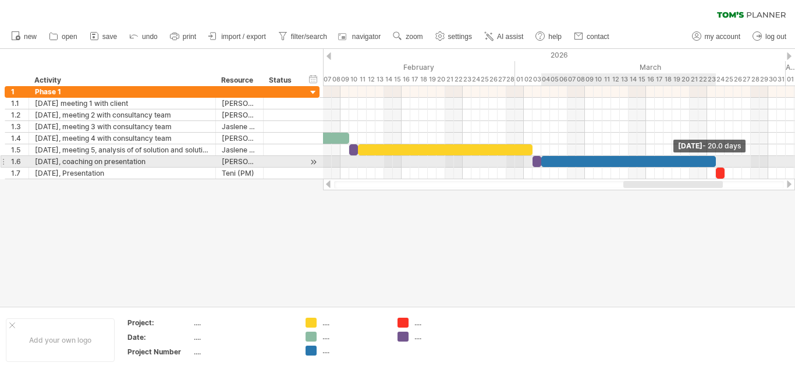
drag, startPoint x: 572, startPoint y: 161, endPoint x: 717, endPoint y: 162, distance: 145.5
click at [717, 162] on span at bounding box center [716, 161] width 5 height 11
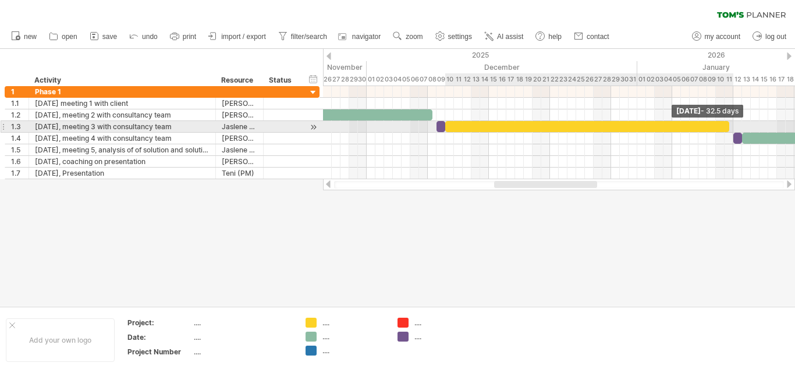
click at [730, 125] on span at bounding box center [729, 126] width 5 height 11
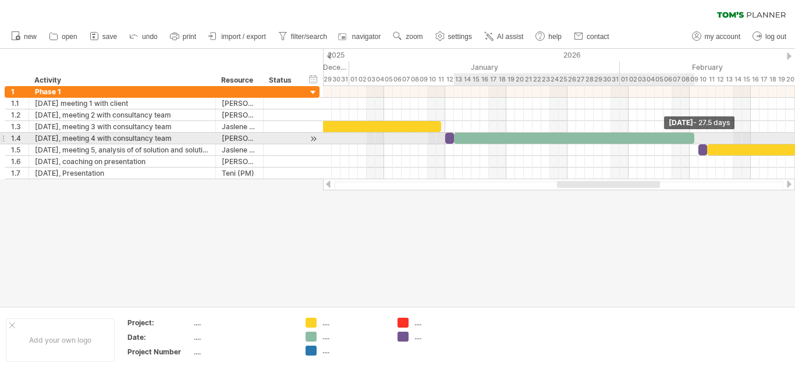
click at [694, 140] on span at bounding box center [694, 138] width 5 height 11
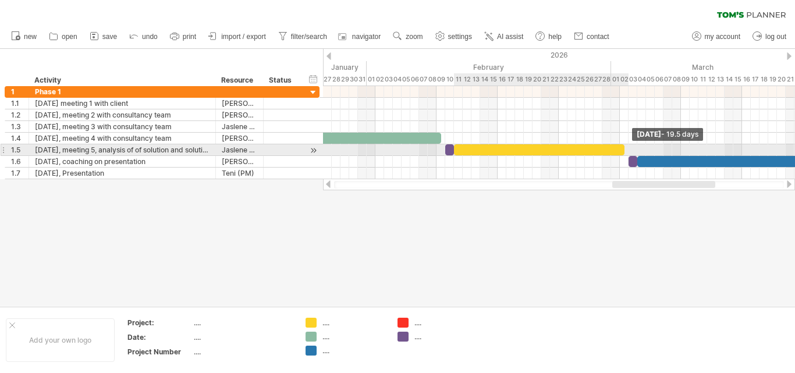
click at [623, 152] on span at bounding box center [624, 149] width 5 height 11
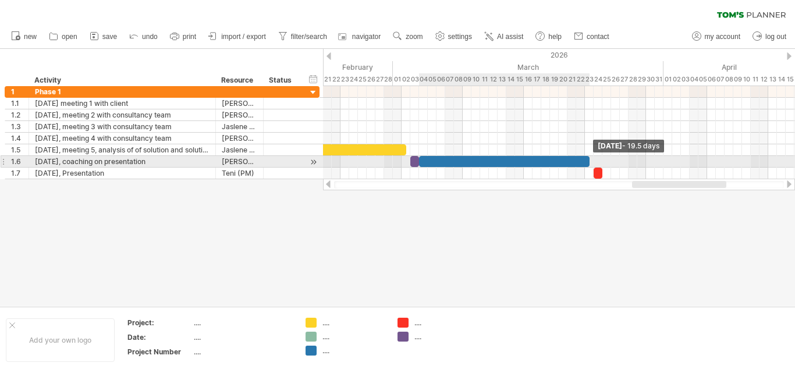
click at [590, 163] on span at bounding box center [589, 161] width 5 height 11
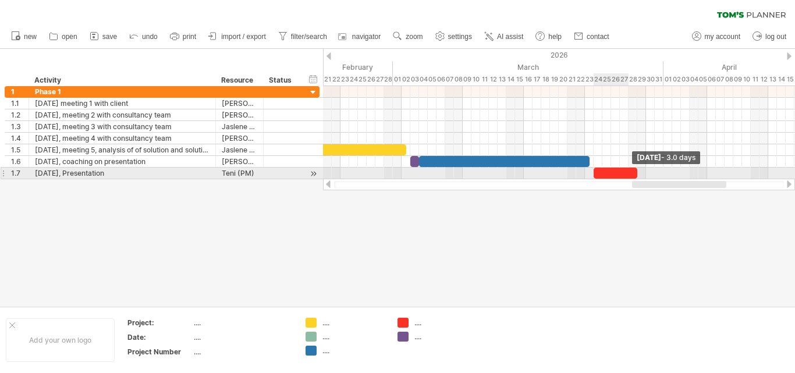
drag, startPoint x: 602, startPoint y: 175, endPoint x: 668, endPoint y: 166, distance: 65.8
click at [668, 166] on div "[DATE] - 3.0 days [DATE] - 3.5 days" at bounding box center [559, 132] width 472 height 93
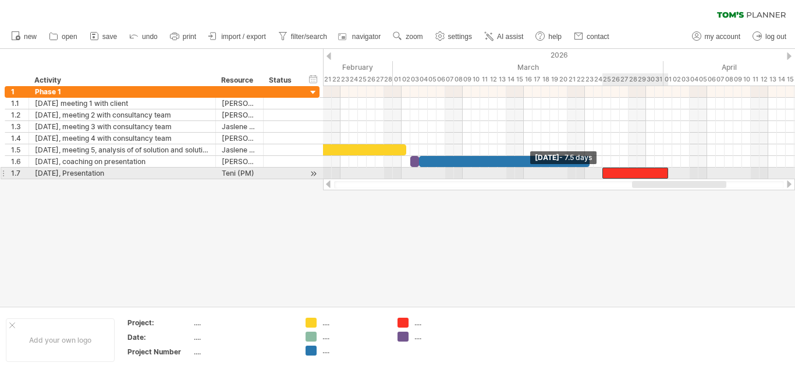
drag, startPoint x: 594, startPoint y: 172, endPoint x: 603, endPoint y: 172, distance: 9.3
click at [603, 172] on span at bounding box center [602, 173] width 5 height 11
click at [611, 172] on div at bounding box center [635, 173] width 66 height 11
drag, startPoint x: 602, startPoint y: 174, endPoint x: 593, endPoint y: 175, distance: 9.9
click at [593, 175] on span at bounding box center [593, 173] width 5 height 11
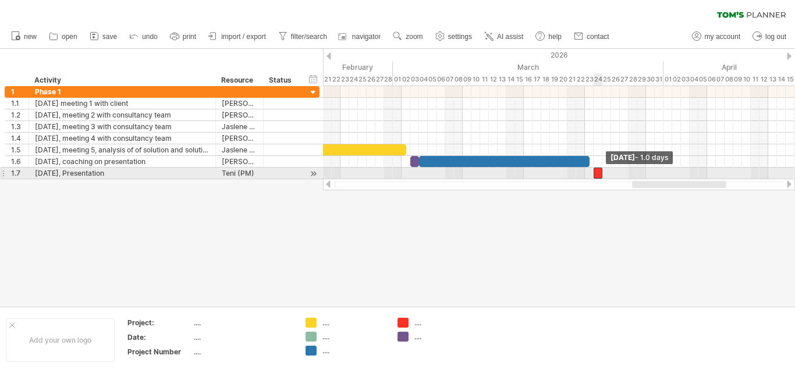
drag, startPoint x: 668, startPoint y: 172, endPoint x: 601, endPoint y: 170, distance: 66.4
click at [601, 170] on span at bounding box center [602, 173] width 5 height 11
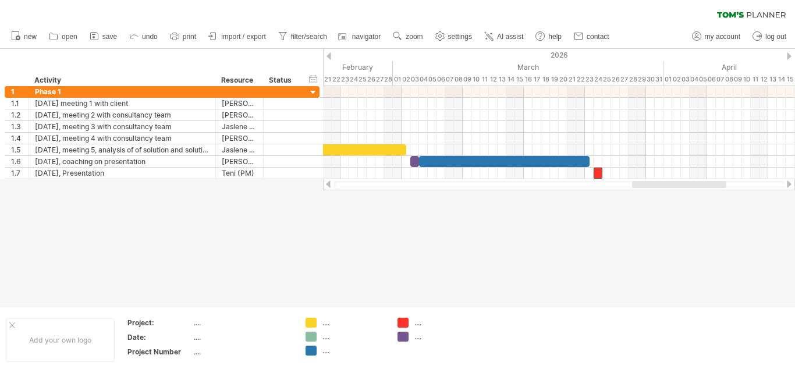
click at [597, 221] on div at bounding box center [397, 177] width 795 height 257
click at [403, 34] on use at bounding box center [398, 36] width 12 height 12
click at [435, 52] on div "Month" at bounding box center [441, 49] width 65 height 19
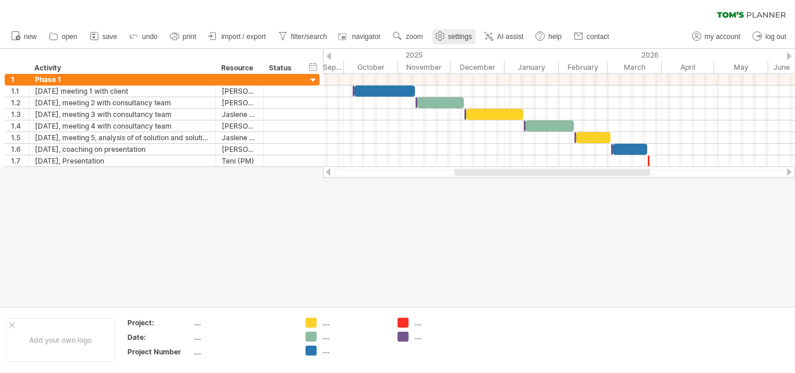
click at [446, 37] on use at bounding box center [440, 36] width 12 height 12
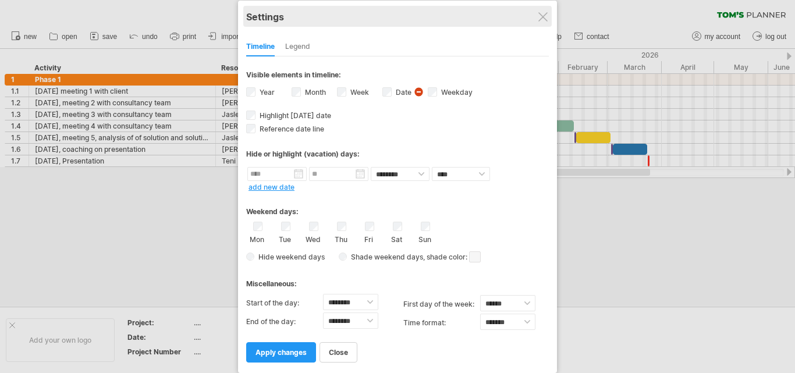
click at [537, 17] on div "Settings" at bounding box center [397, 16] width 303 height 21
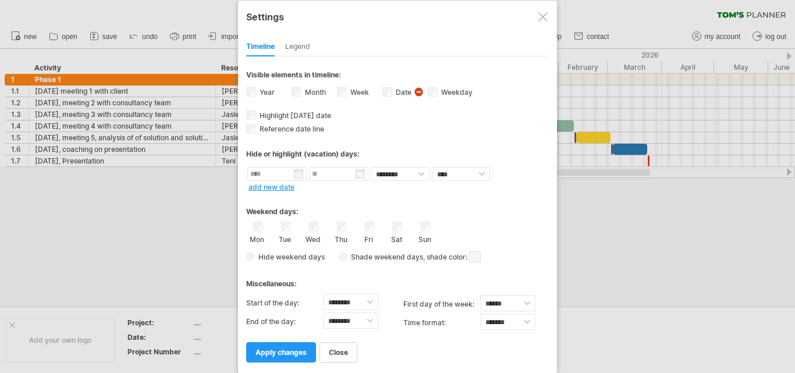
click at [544, 19] on div at bounding box center [542, 16] width 9 height 9
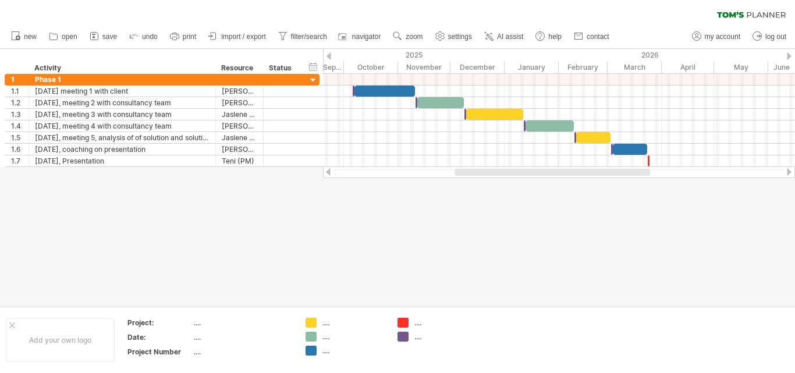
click at [421, 45] on ul "new open" at bounding box center [309, 36] width 609 height 24
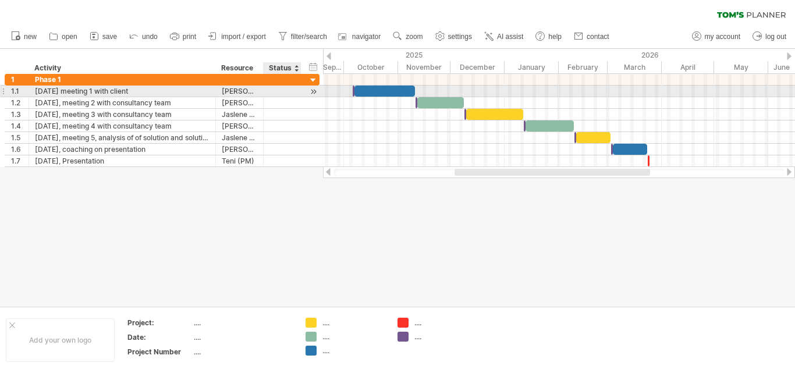
click at [280, 89] on div at bounding box center [282, 91] width 26 height 11
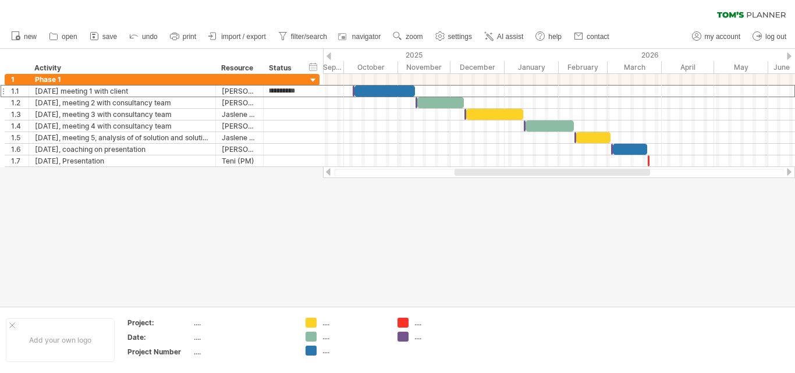
scroll to position [0, 38]
type input "**********"
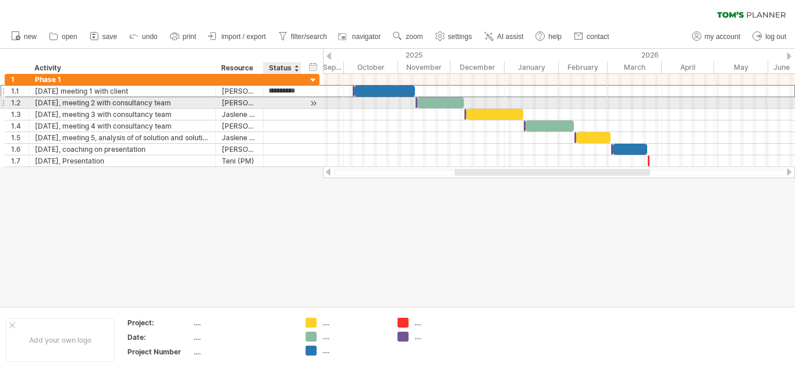
click at [294, 102] on div at bounding box center [282, 102] width 26 height 11
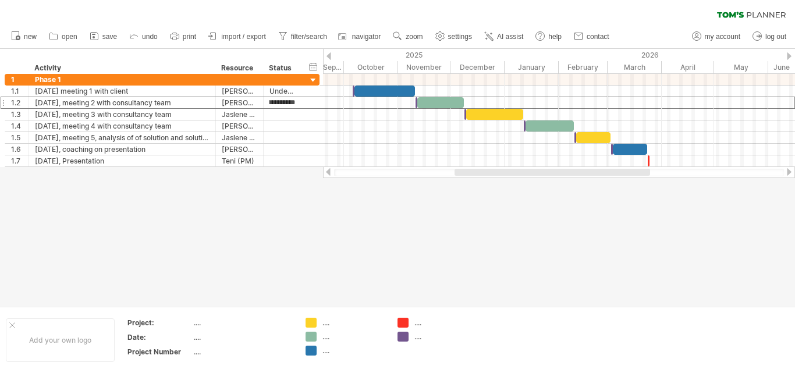
scroll to position [0, 189]
type input "**********"
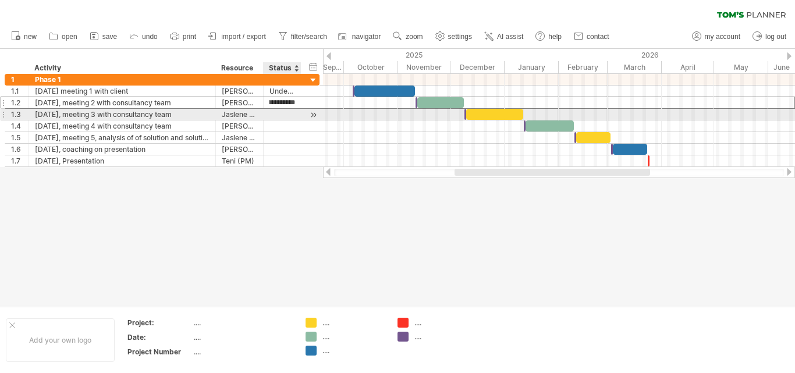
click at [278, 113] on div at bounding box center [282, 114] width 26 height 11
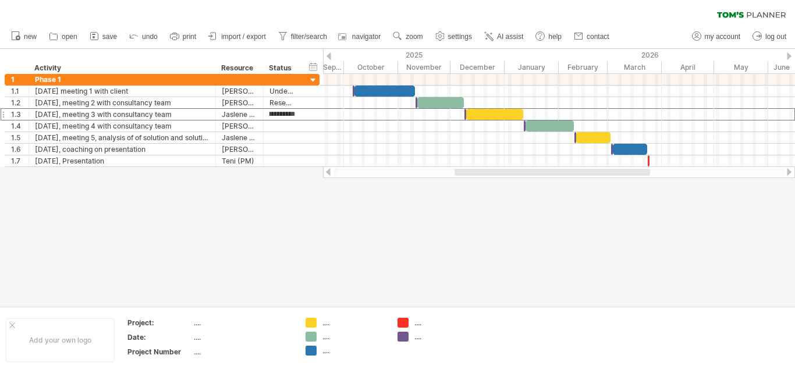
scroll to position [0, 127]
type input "**********"
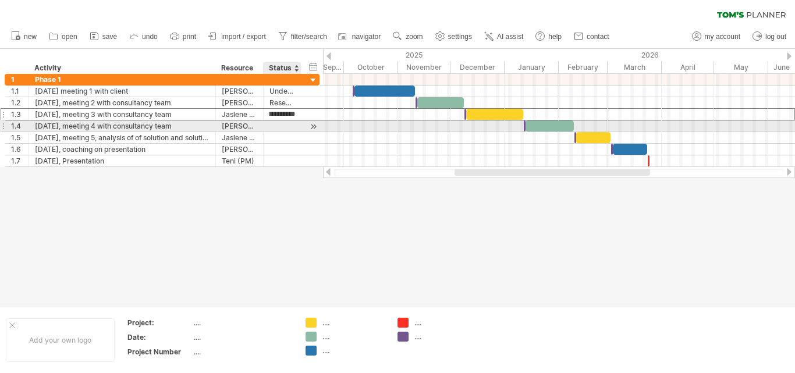
click at [282, 126] on div at bounding box center [282, 125] width 26 height 11
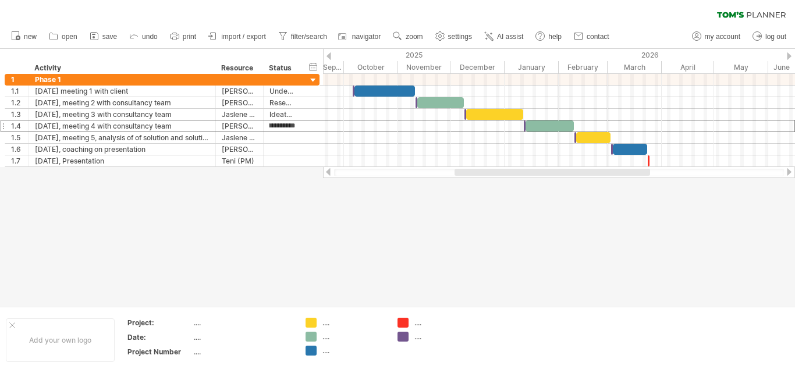
type input "**********"
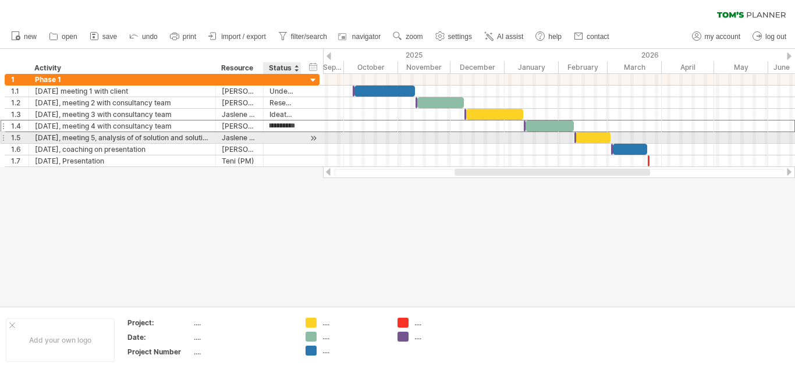
click at [277, 136] on div at bounding box center [282, 137] width 26 height 11
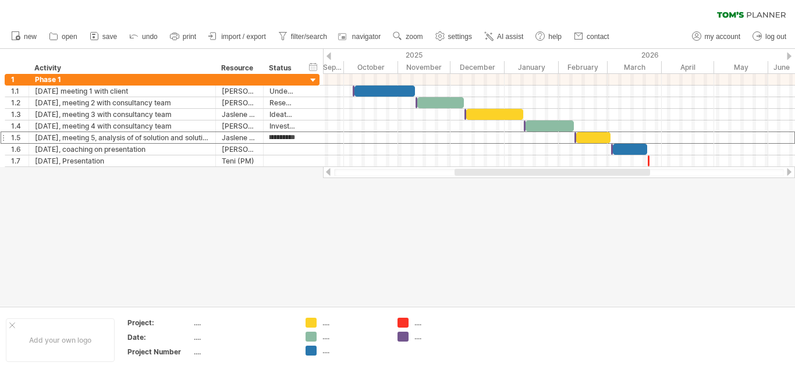
type input "**********"
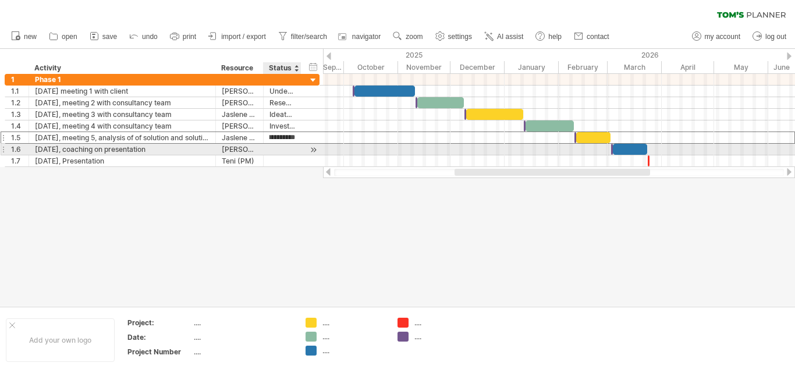
click at [291, 151] on div at bounding box center [282, 149] width 26 height 11
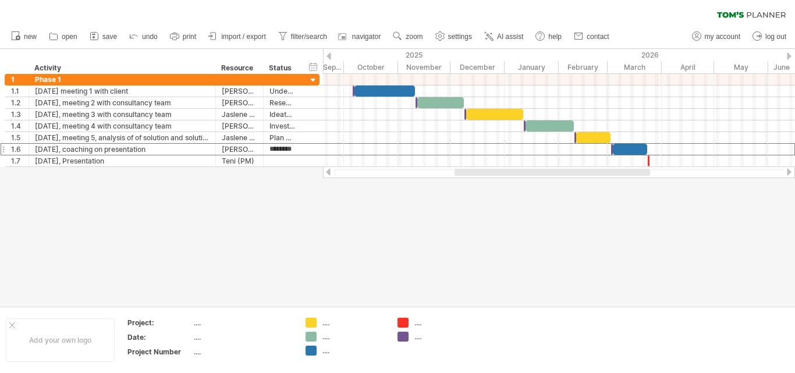
scroll to position [0, 0]
type input "**********"
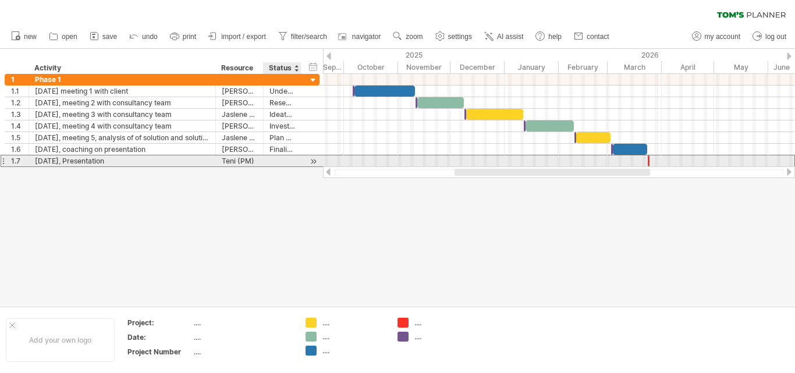
click at [285, 162] on div at bounding box center [282, 160] width 26 height 11
type input "**********"
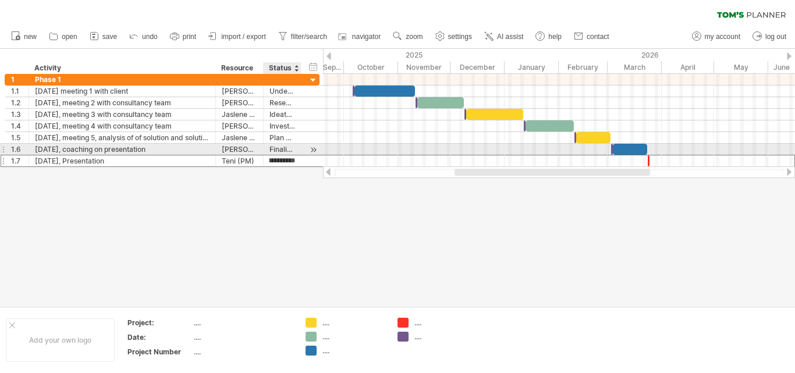
click at [290, 146] on div "Finalize and practice" at bounding box center [282, 149] width 26 height 11
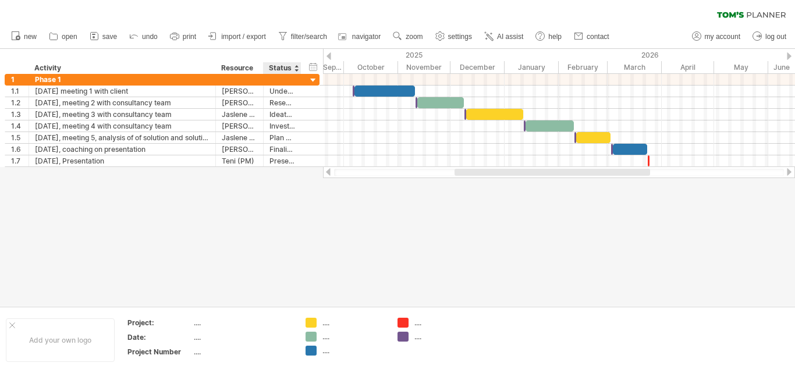
click at [317, 211] on div at bounding box center [397, 177] width 795 height 257
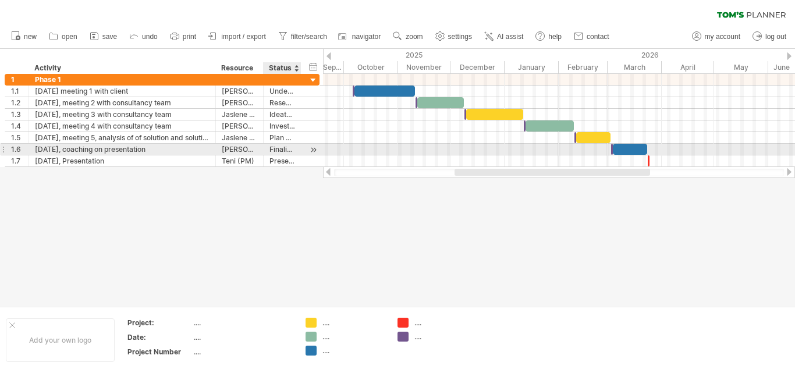
click at [313, 151] on div at bounding box center [313, 150] width 11 height 12
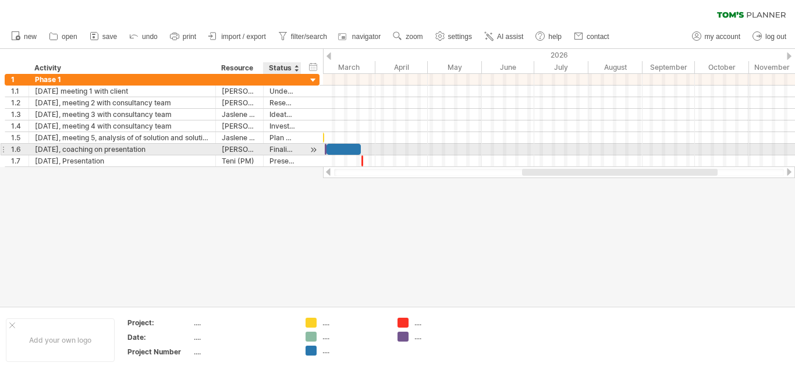
click at [313, 151] on div at bounding box center [313, 150] width 11 height 12
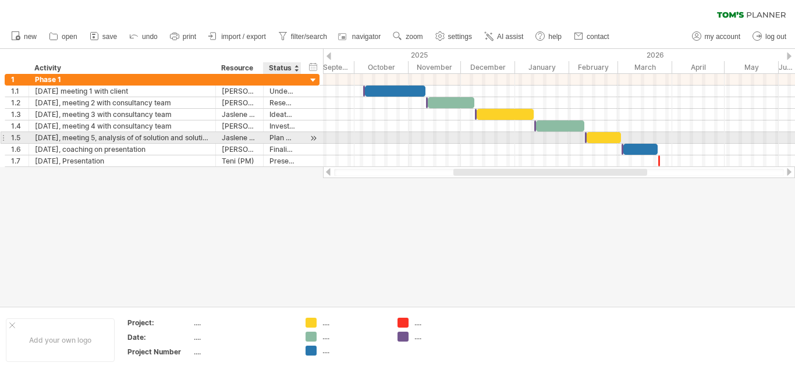
click at [311, 139] on div at bounding box center [313, 138] width 11 height 12
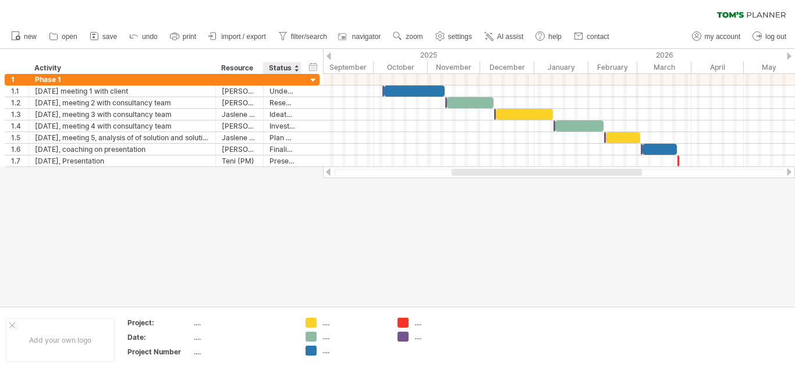
click at [281, 69] on div "Status" at bounding box center [282, 68] width 26 height 12
click at [288, 69] on input "******" at bounding box center [282, 68] width 26 height 12
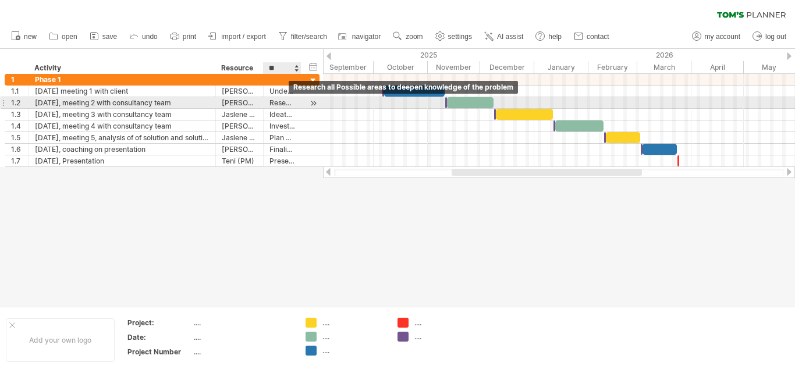
type input "*"
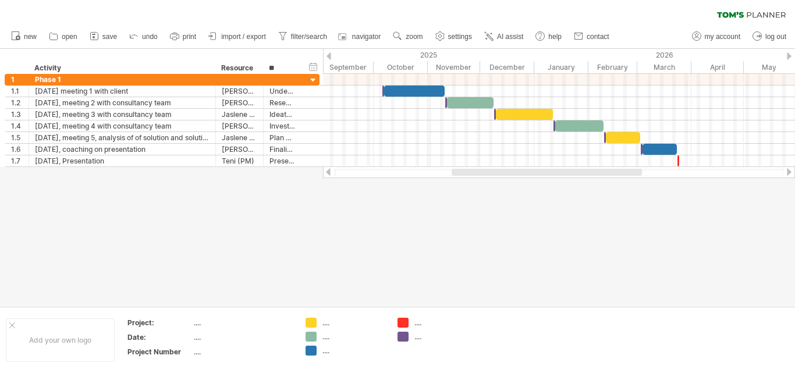
type input "*"
type input "**********"
click at [249, 66] on div "Resource" at bounding box center [239, 68] width 36 height 12
click at [250, 68] on input "********" at bounding box center [239, 68] width 36 height 12
type input "*"
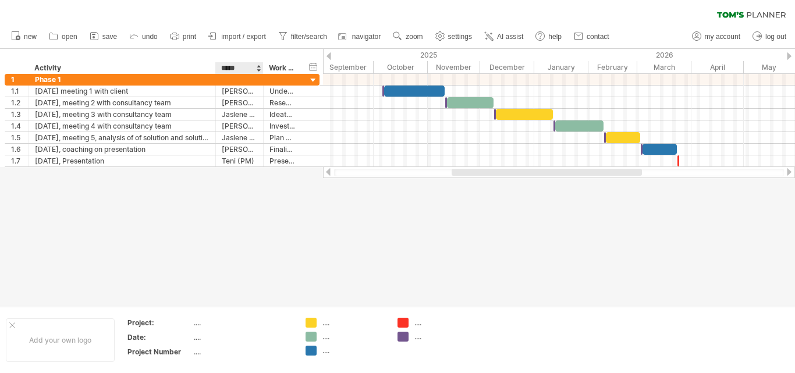
type input "******"
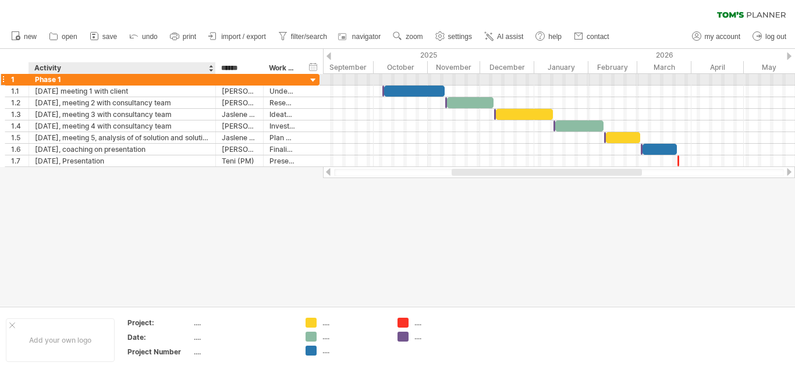
click at [61, 80] on div "Phase 1" at bounding box center [122, 79] width 175 height 11
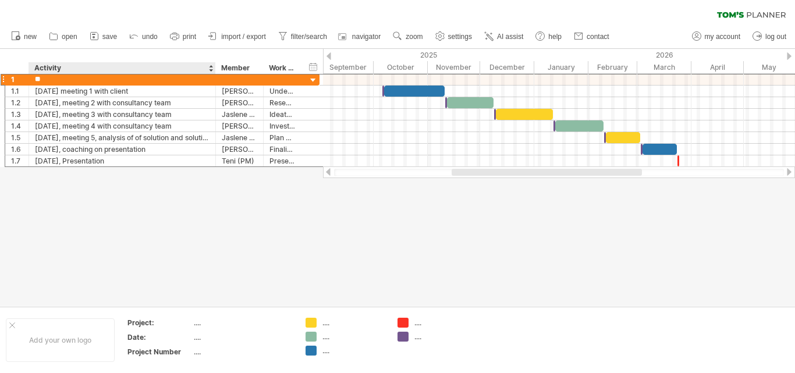
type input "*"
type input "**********"
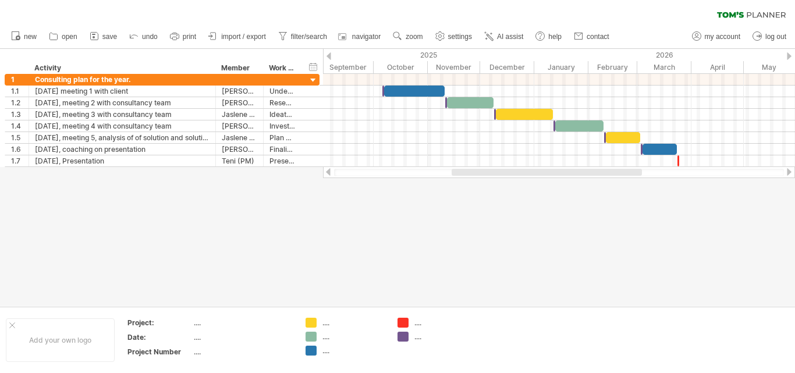
click at [323, 219] on div at bounding box center [397, 177] width 795 height 257
click at [413, 40] on span "zoom" at bounding box center [414, 37] width 17 height 8
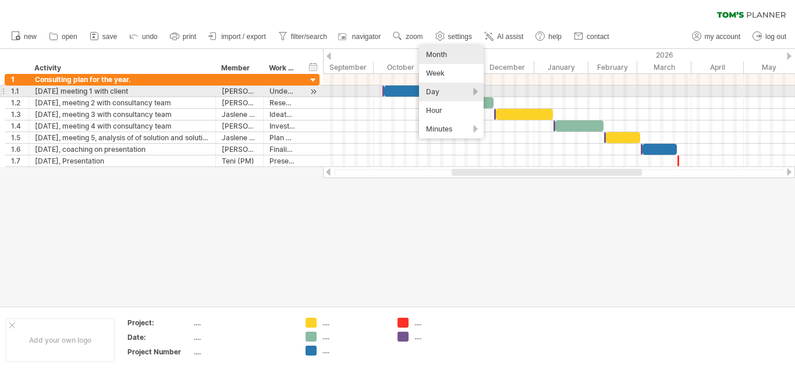
click at [439, 94] on div "Day" at bounding box center [451, 92] width 65 height 19
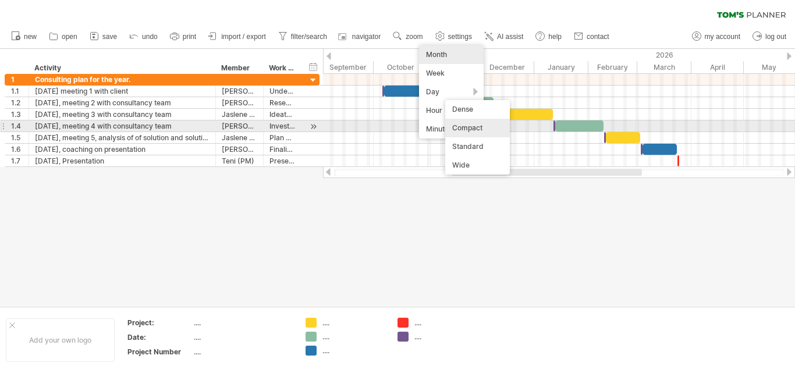
click at [469, 126] on div "Compact" at bounding box center [477, 128] width 65 height 19
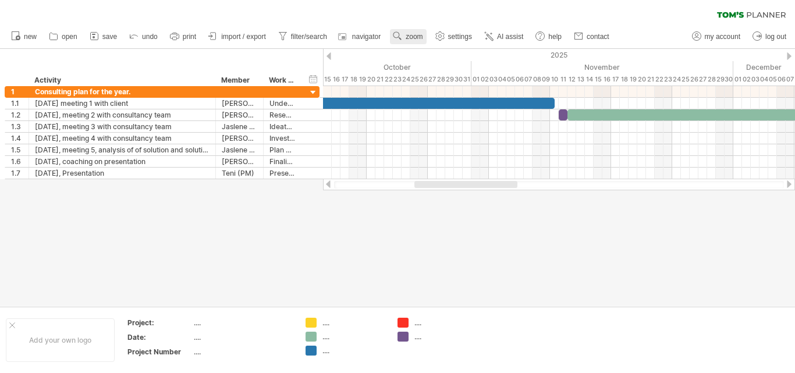
click at [414, 37] on span "zoom" at bounding box center [414, 37] width 17 height 8
click at [444, 86] on div "Day" at bounding box center [452, 89] width 65 height 19
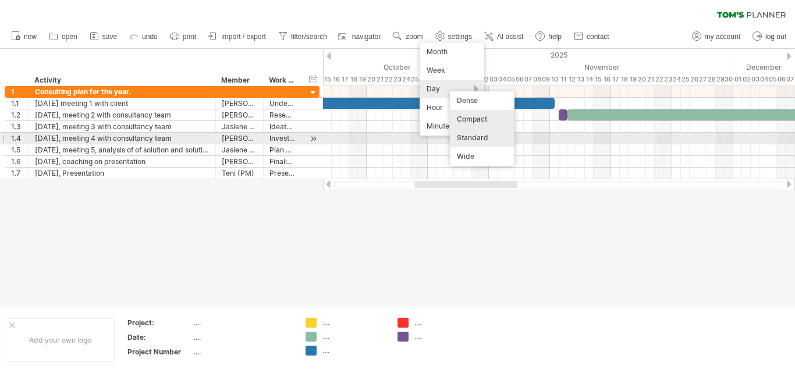
click at [478, 137] on div "Standard" at bounding box center [482, 138] width 65 height 19
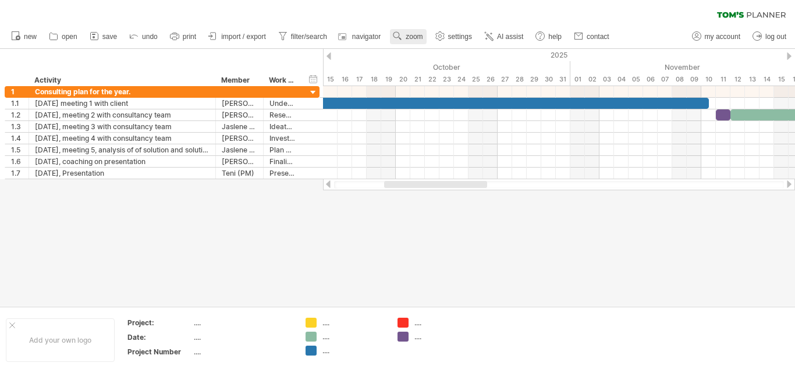
click at [413, 34] on span "zoom" at bounding box center [414, 37] width 17 height 8
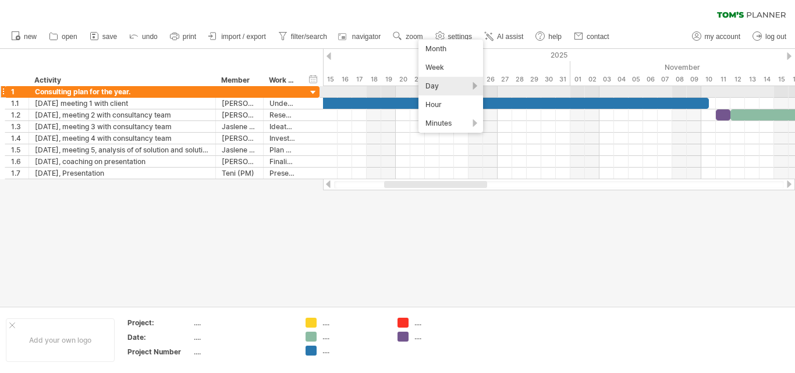
click at [455, 95] on div "Day" at bounding box center [450, 86] width 65 height 19
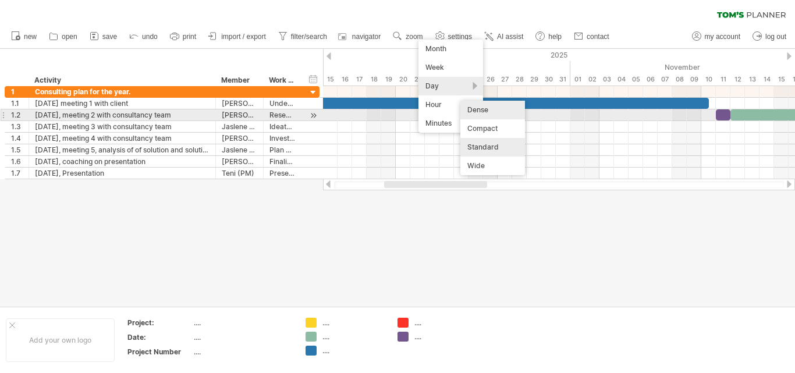
click at [492, 113] on div "Dense" at bounding box center [492, 110] width 65 height 19
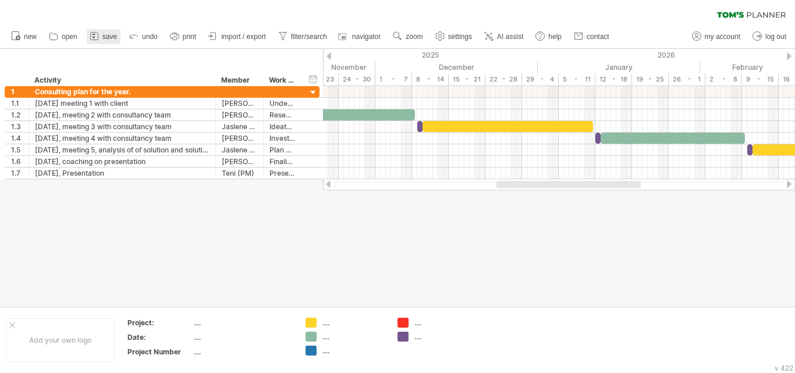
click at [101, 40] on link "save" at bounding box center [104, 36] width 34 height 15
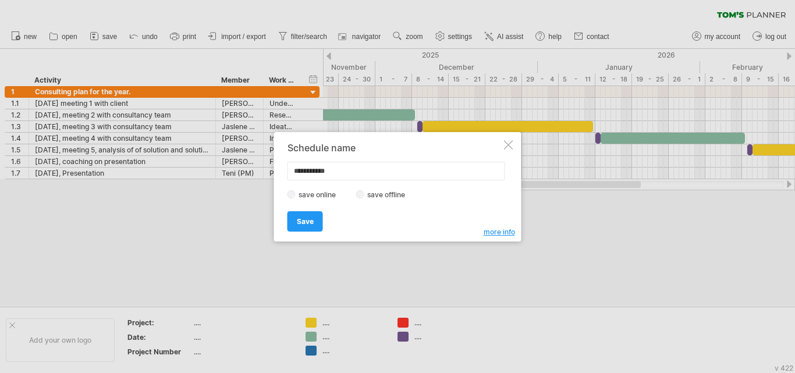
drag, startPoint x: 350, startPoint y: 166, endPoint x: 230, endPoint y: 171, distance: 120.6
click at [230, 171] on div "Trying to reach [DOMAIN_NAME] Connected again... 0% clear filter new 1" at bounding box center [397, 186] width 795 height 373
type input "*"
type input "**********"
click at [292, 219] on link "Save" at bounding box center [306, 221] width 36 height 20
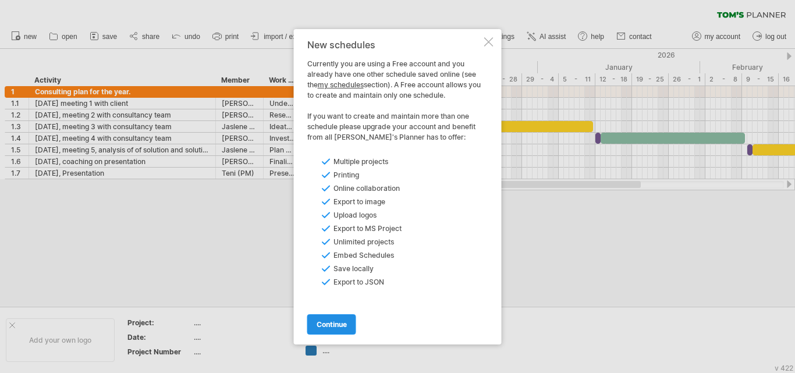
click at [335, 321] on span "continue" at bounding box center [332, 324] width 30 height 9
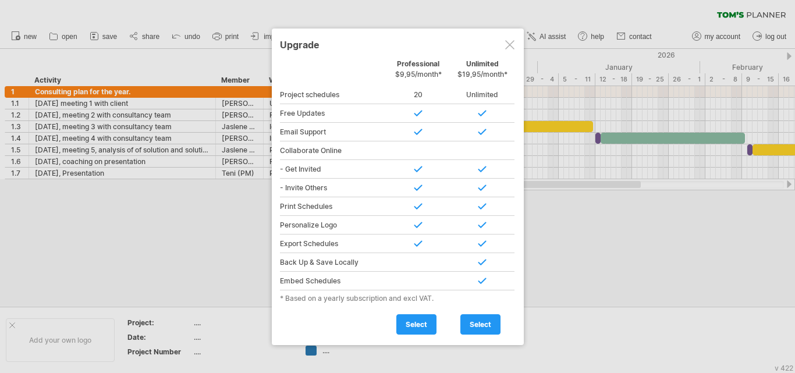
click at [510, 40] on div at bounding box center [509, 44] width 9 height 9
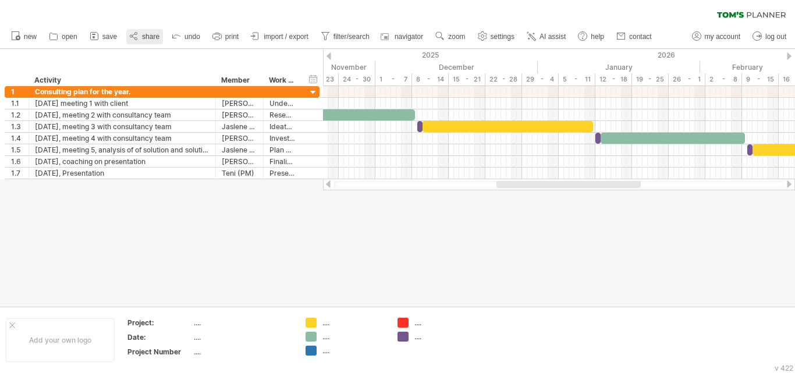
click at [141, 41] on link "share" at bounding box center [144, 36] width 37 height 15
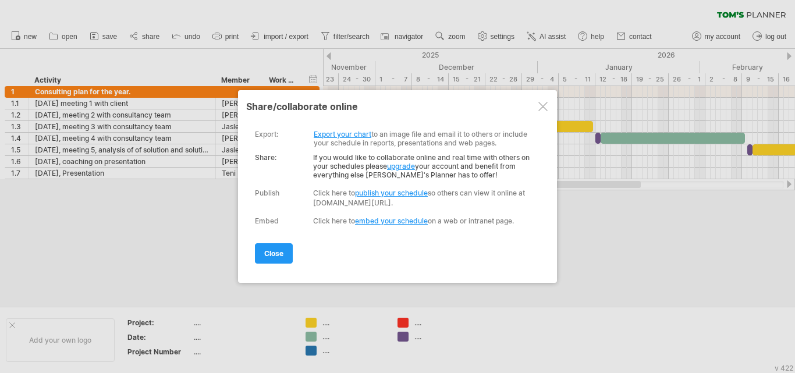
click at [332, 134] on link "Export your chart" at bounding box center [343, 134] width 58 height 9
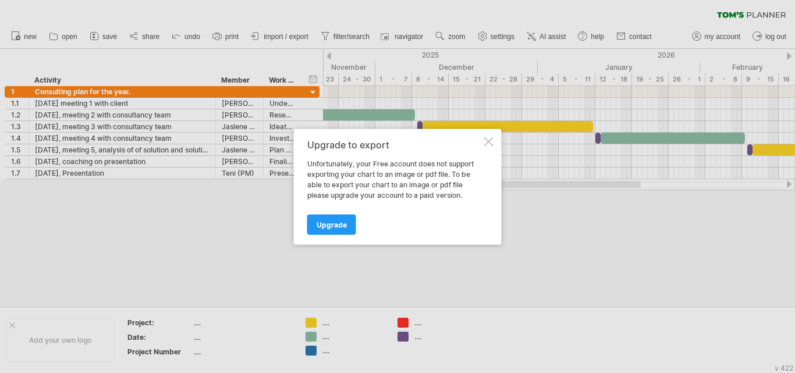
click at [492, 144] on div at bounding box center [488, 141] width 9 height 9
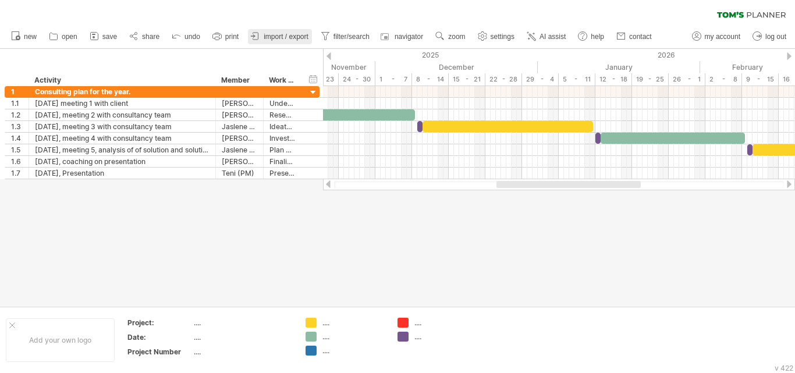
click at [268, 38] on span "import / export" at bounding box center [286, 37] width 45 height 8
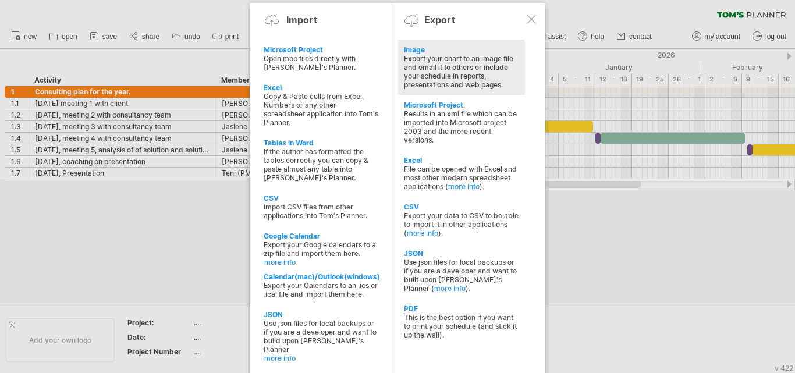
click at [449, 73] on div "Export your chart to an image file and email it to others or include your sched…" at bounding box center [461, 71] width 115 height 35
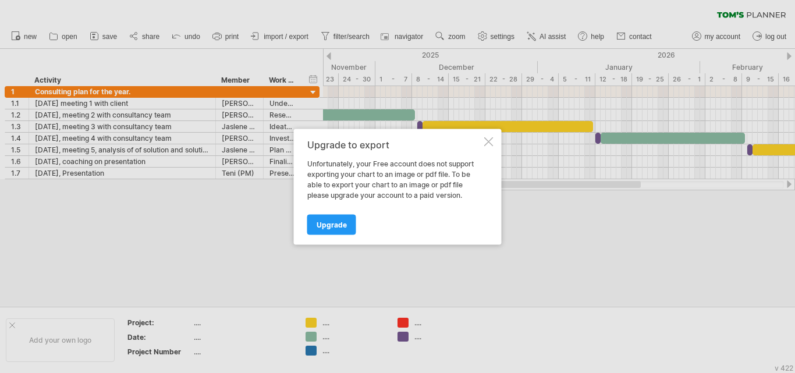
click at [490, 143] on div at bounding box center [488, 141] width 9 height 9
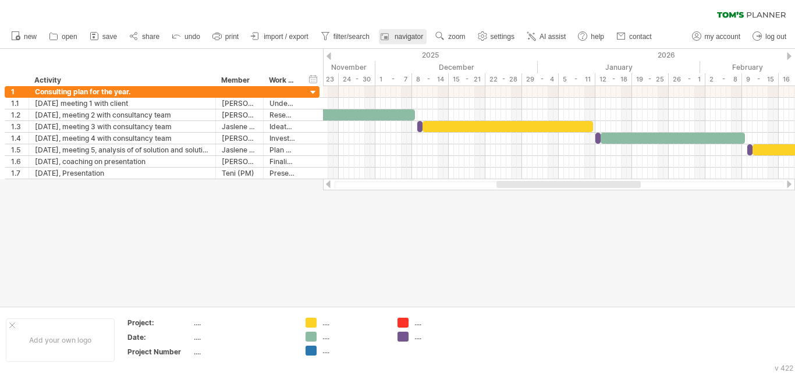
click at [395, 33] on span "navigator" at bounding box center [409, 37] width 29 height 8
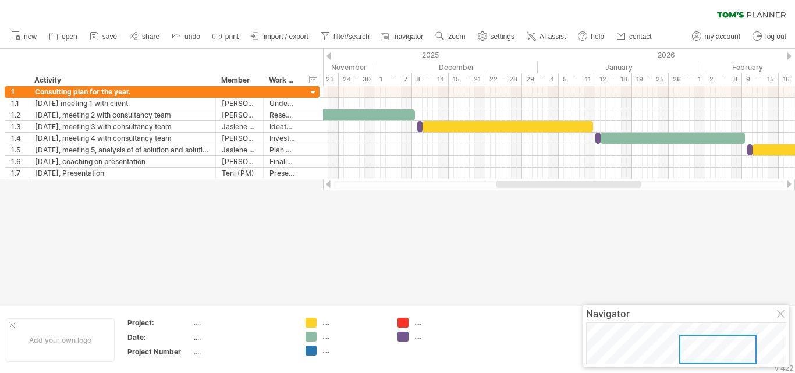
click at [781, 314] on div at bounding box center [781, 314] width 9 height 9
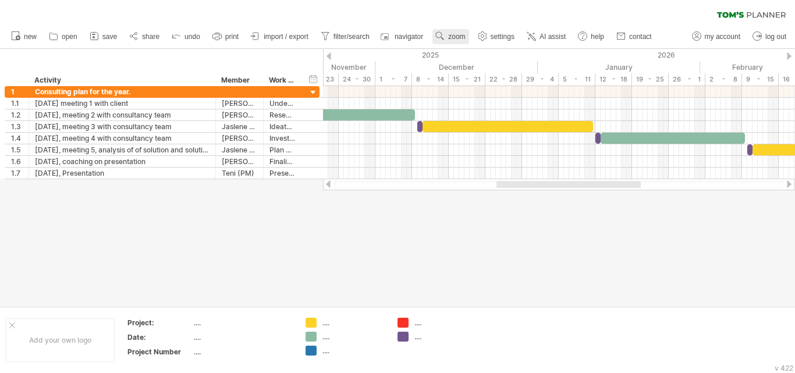
click at [449, 34] on span "zoom" at bounding box center [456, 37] width 17 height 8
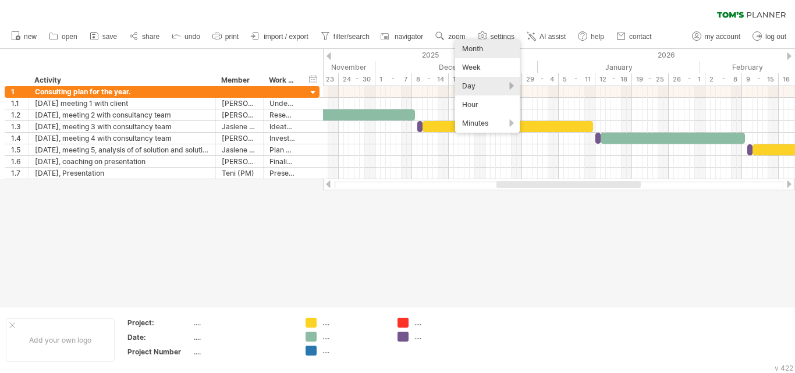
click at [483, 49] on div "Month" at bounding box center [487, 49] width 65 height 19
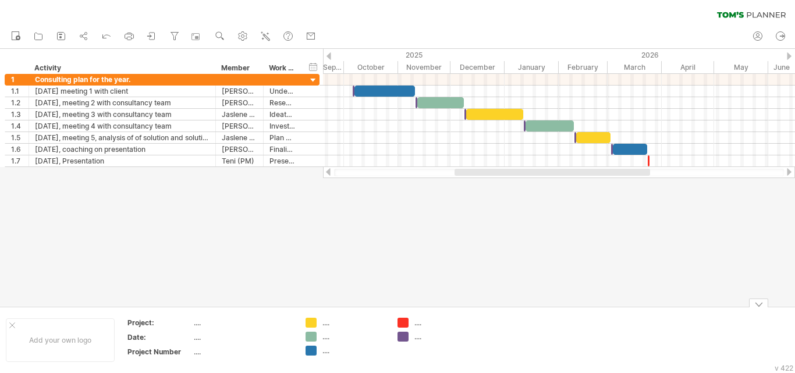
click at [325, 325] on div "...." at bounding box center [353, 323] width 63 height 10
type input "*"
type input "**********"
click at [327, 339] on div "...." at bounding box center [353, 337] width 63 height 10
type input "**********"
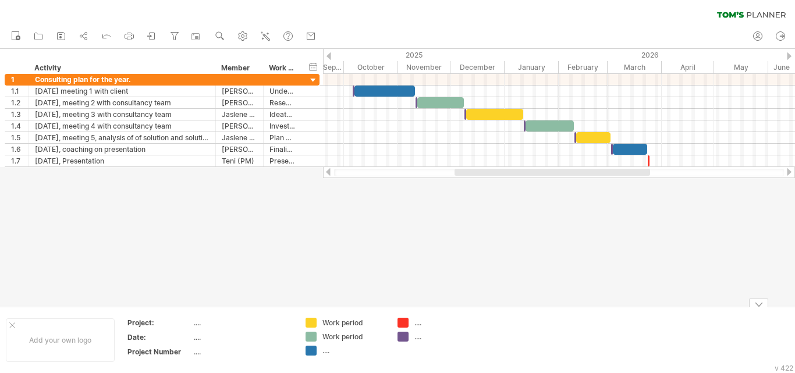
click at [331, 356] on td "Work period Work period ...." at bounding box center [346, 340] width 92 height 45
click at [331, 350] on div "...." at bounding box center [353, 351] width 63 height 10
type input "**********"
click at [425, 319] on div "...." at bounding box center [445, 323] width 63 height 10
type input "**********"
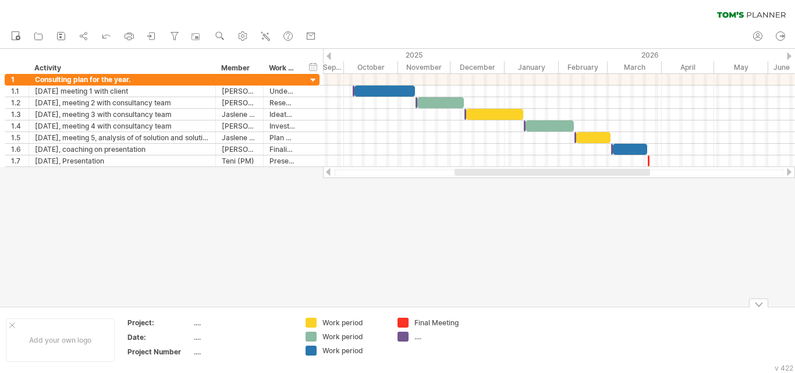
click at [423, 336] on div "...." at bounding box center [445, 337] width 63 height 10
type input "*"
type input "**********"
click at [495, 268] on div at bounding box center [397, 177] width 795 height 257
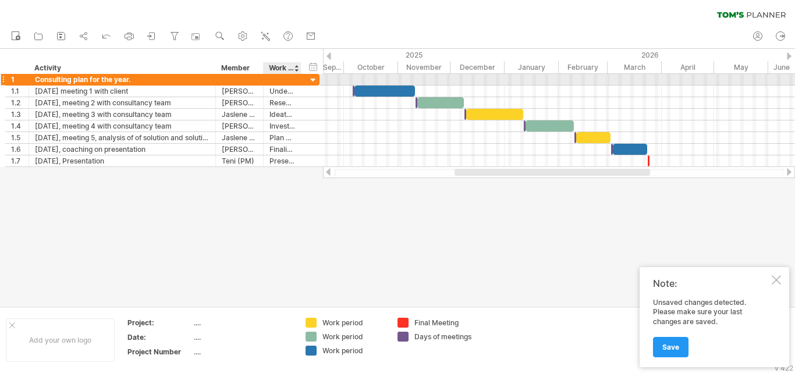
click at [315, 80] on div at bounding box center [313, 80] width 11 height 11
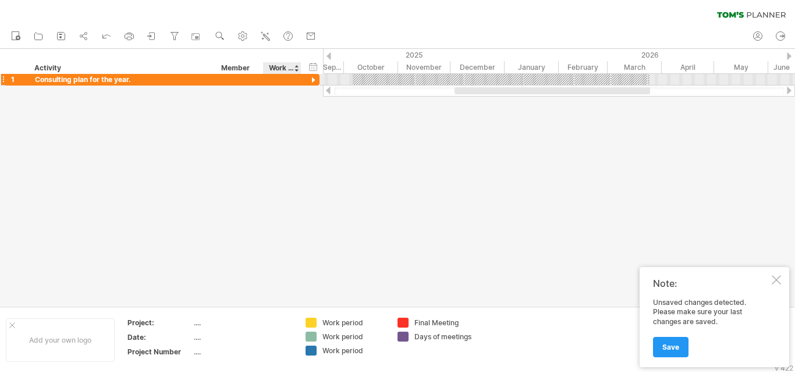
click at [315, 80] on div at bounding box center [313, 80] width 11 height 11
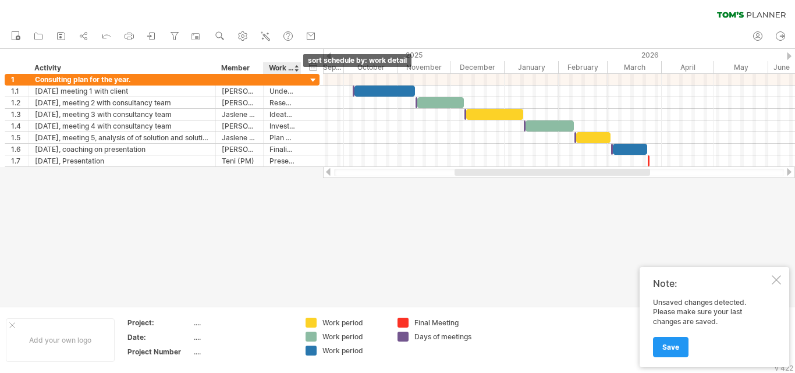
click at [296, 71] on div at bounding box center [296, 68] width 5 height 12
click at [283, 218] on div at bounding box center [397, 177] width 795 height 257
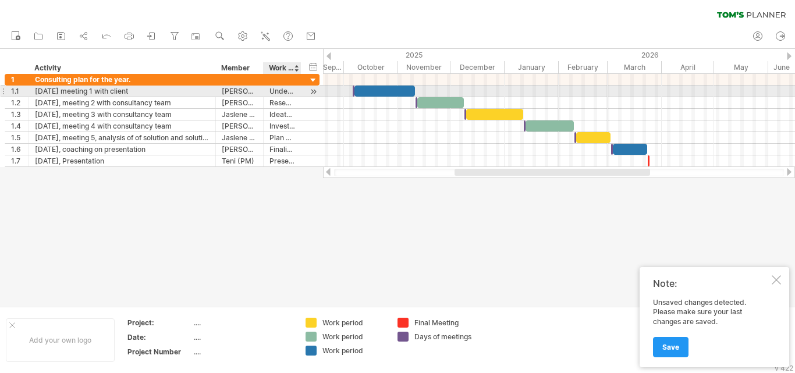
click at [317, 92] on div at bounding box center [313, 92] width 11 height 12
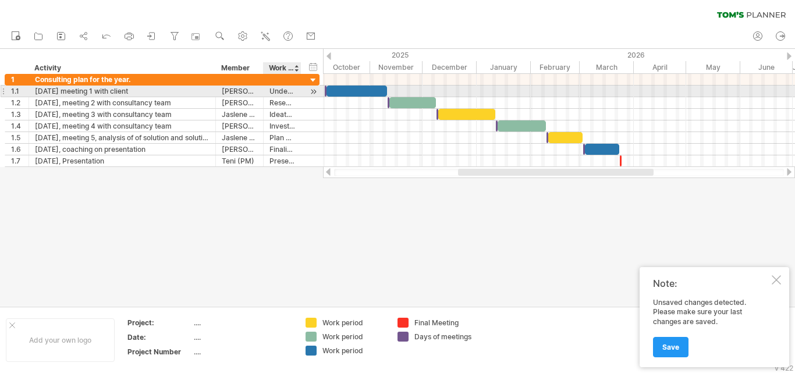
click at [312, 88] on div at bounding box center [313, 92] width 11 height 12
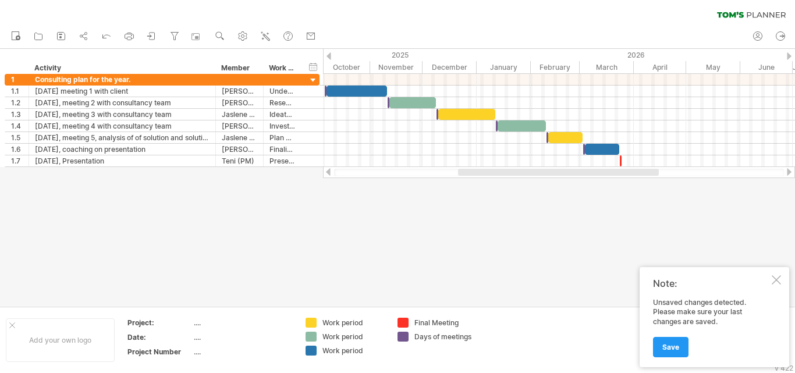
click at [774, 278] on div at bounding box center [776, 279] width 9 height 9
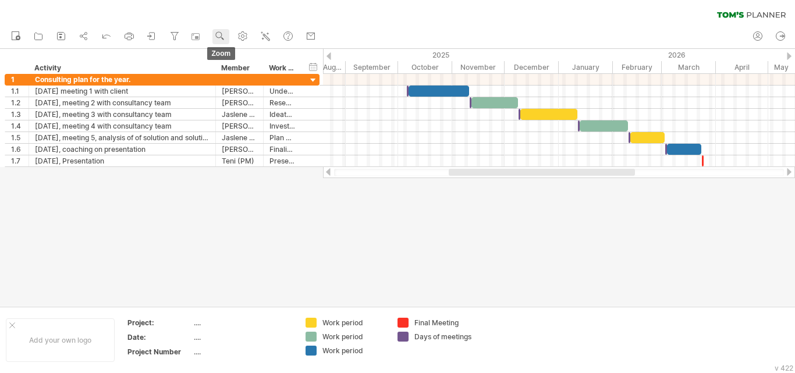
click at [216, 37] on use at bounding box center [220, 36] width 12 height 12
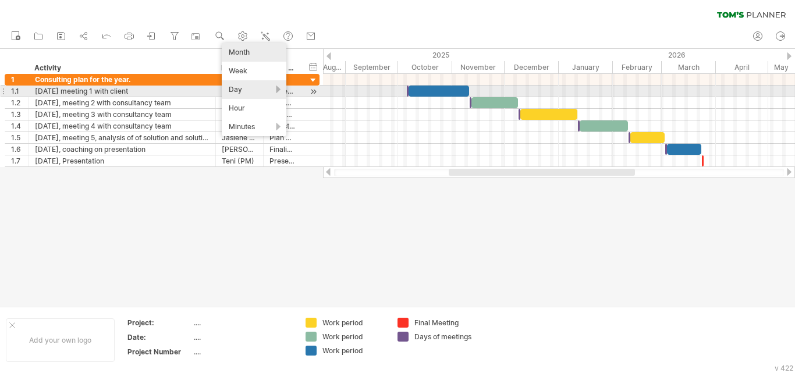
click at [244, 95] on div "Day" at bounding box center [254, 89] width 65 height 19
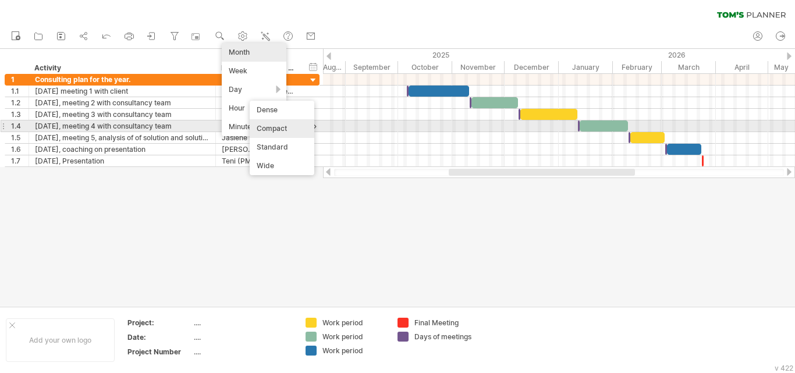
click at [289, 126] on div "Compact" at bounding box center [282, 128] width 65 height 19
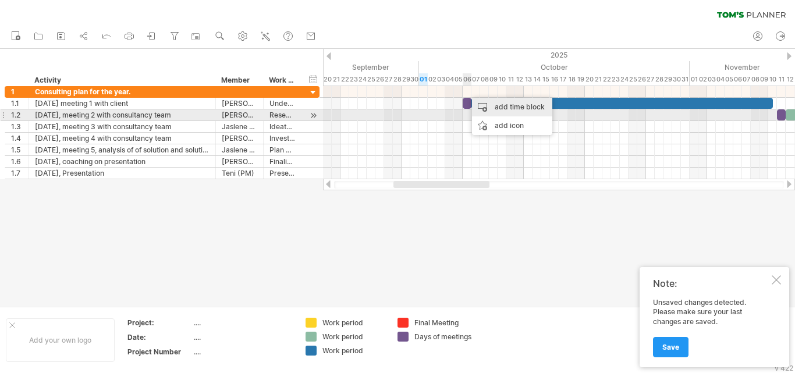
click at [498, 116] on div "add icon" at bounding box center [512, 125] width 80 height 19
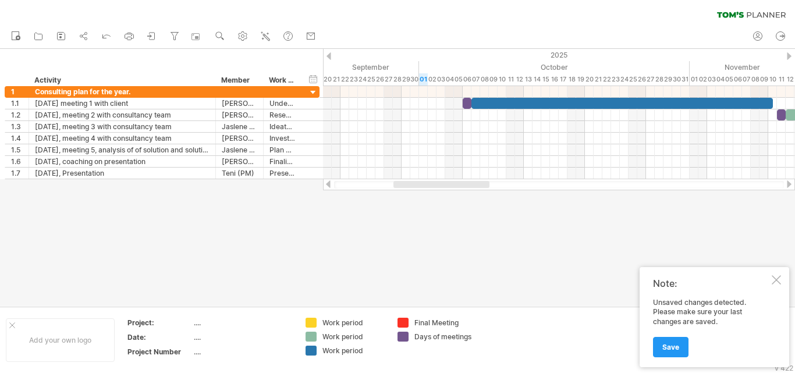
click at [448, 283] on div at bounding box center [397, 177] width 795 height 257
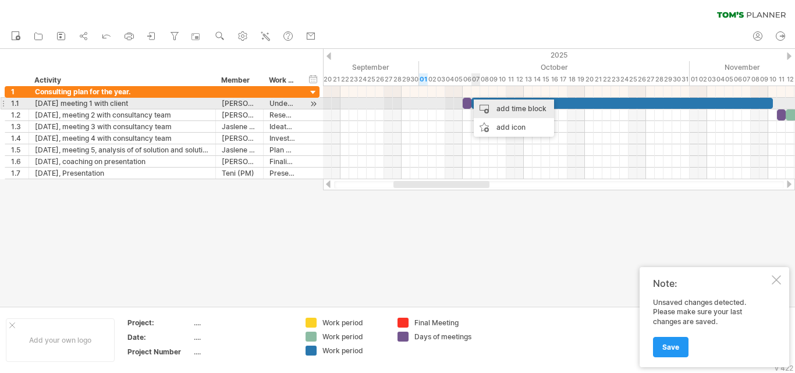
click at [494, 108] on div "add time block" at bounding box center [514, 109] width 80 height 19
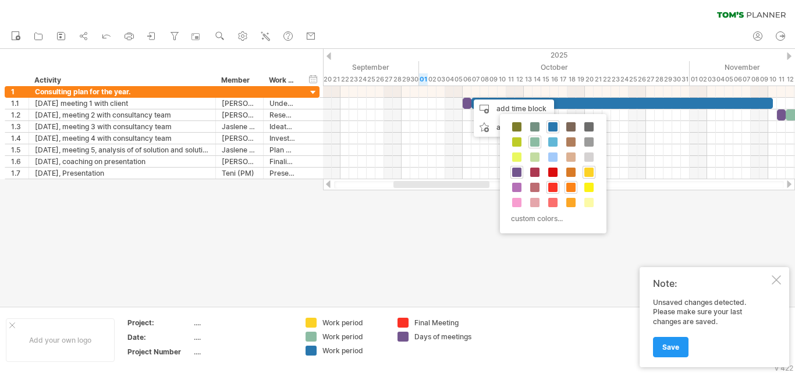
click at [569, 187] on span at bounding box center [570, 187] width 9 height 9
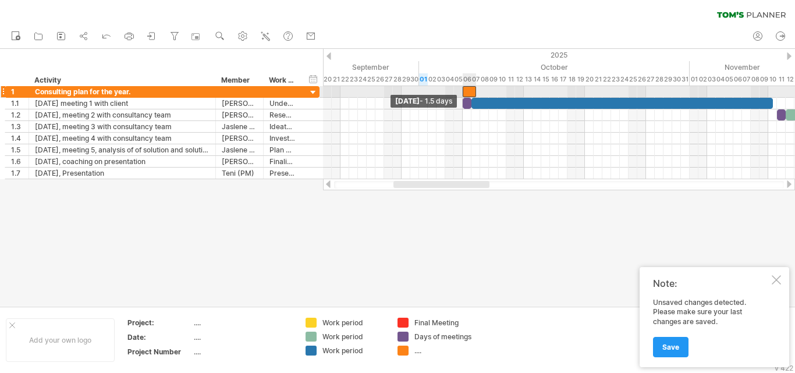
click at [463, 93] on span at bounding box center [462, 91] width 5 height 11
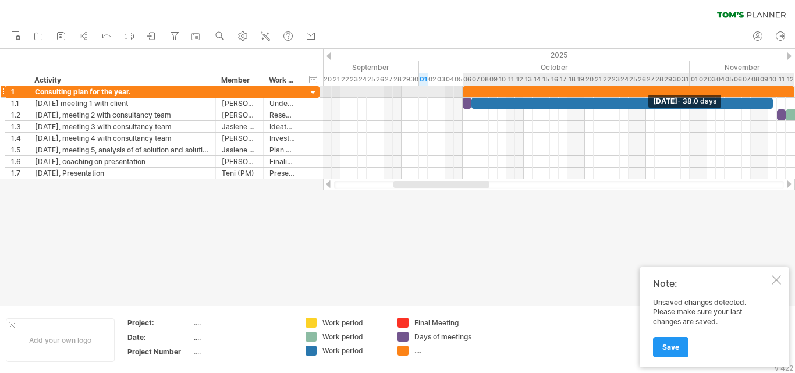
drag, startPoint x: 476, startPoint y: 93, endPoint x: 794, endPoint y: 89, distance: 319.0
click at [794, 89] on span at bounding box center [794, 91] width 5 height 11
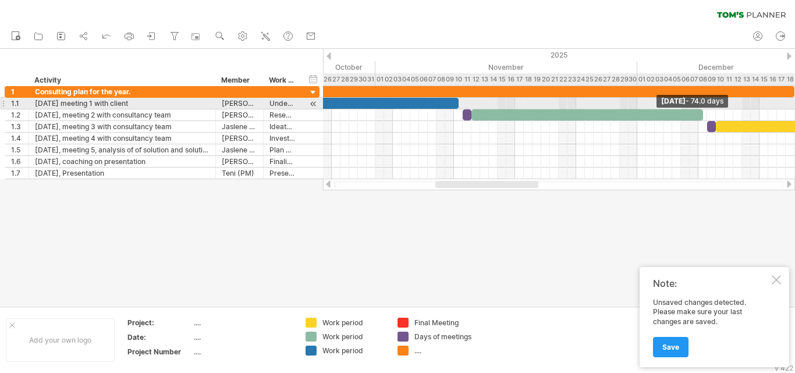
drag, startPoint x: 480, startPoint y: 91, endPoint x: 794, endPoint y: 108, distance: 314.8
click at [794, 108] on div "[DATE] - 74.0 days [DATE] - 1.5 days" at bounding box center [559, 132] width 472 height 93
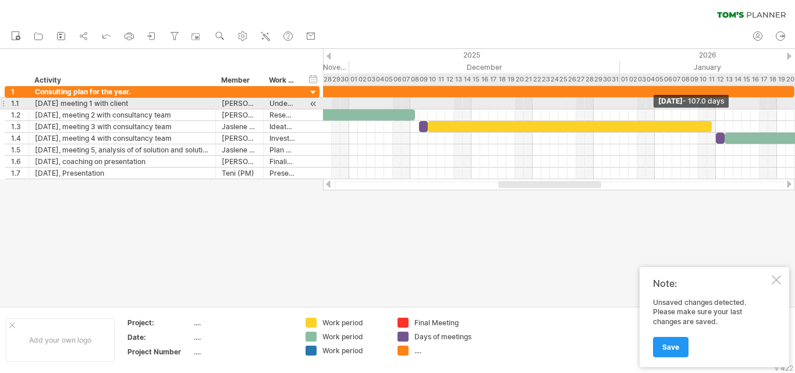
drag, startPoint x: 513, startPoint y: 90, endPoint x: 794, endPoint y: 108, distance: 282.2
click at [794, 108] on div "[DATE] - 107.0 days [DATE] - 1.5 days" at bounding box center [559, 132] width 472 height 93
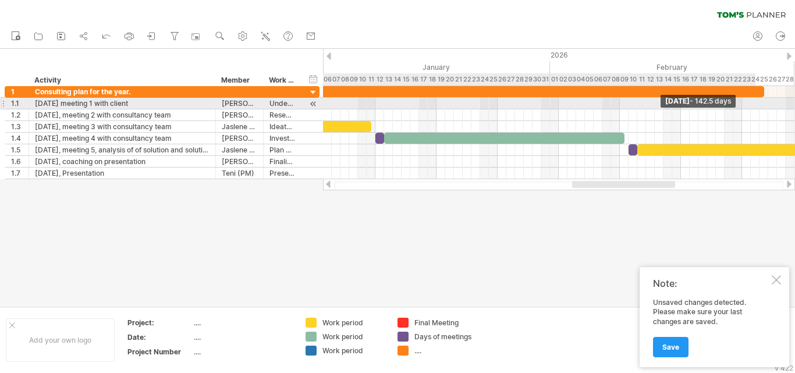
drag, startPoint x: 453, startPoint y: 91, endPoint x: 792, endPoint y: 98, distance: 338.2
click at [792, 98] on div "[DATE] - 142.5 days [DATE] - 1.5 days" at bounding box center [559, 132] width 472 height 93
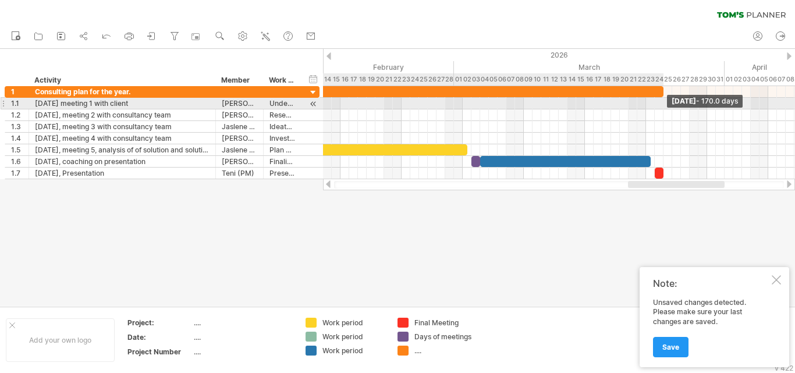
drag, startPoint x: 448, startPoint y: 92, endPoint x: 662, endPoint y: 108, distance: 214.8
click at [662, 108] on div "[DATE] - 170.0 days [DATE] - 1.5 days" at bounding box center [559, 132] width 472 height 93
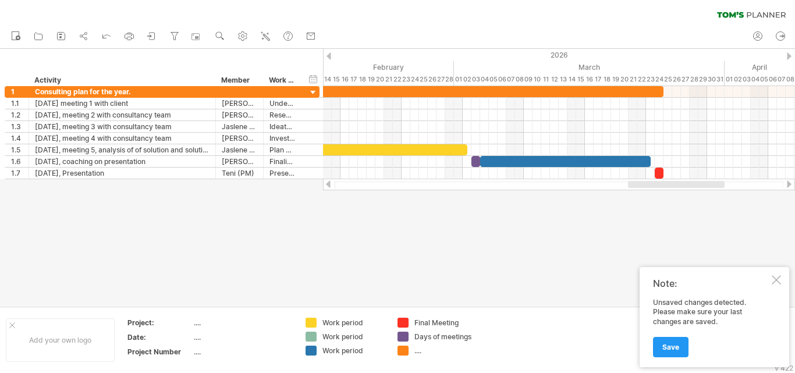
click at [778, 279] on div at bounding box center [776, 279] width 9 height 9
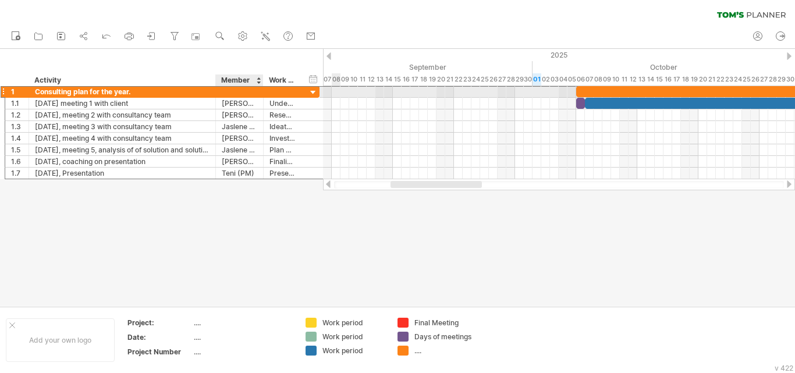
click at [235, 92] on div at bounding box center [240, 91] width 36 height 11
type input "********"
click at [271, 91] on div at bounding box center [282, 91] width 26 height 11
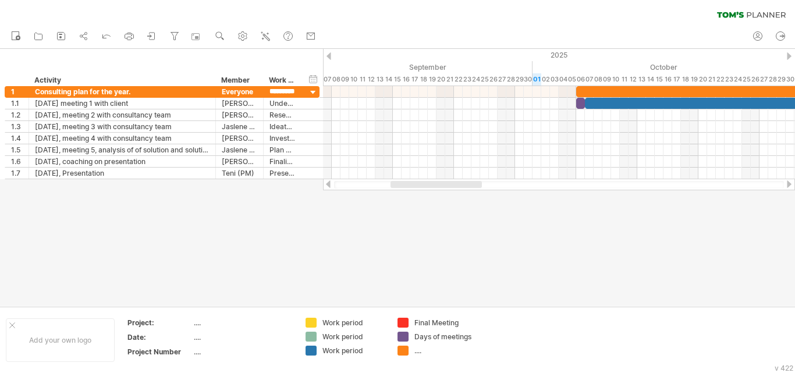
type input "**********"
click at [320, 260] on div at bounding box center [397, 177] width 795 height 257
click at [222, 33] on circle at bounding box center [219, 35] width 8 height 8
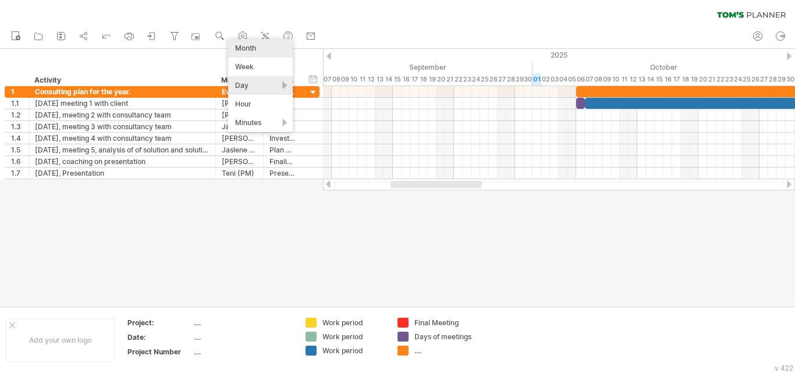
click at [261, 52] on div "Month" at bounding box center [260, 48] width 65 height 19
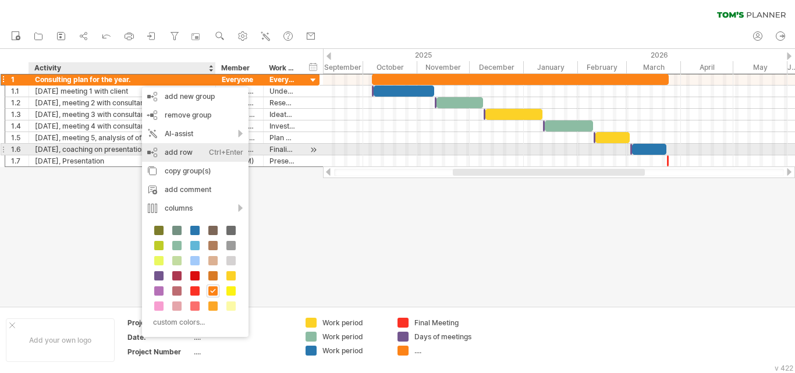
click at [189, 151] on div "add row Ctrl+Enter Cmd+Enter" at bounding box center [195, 152] width 107 height 19
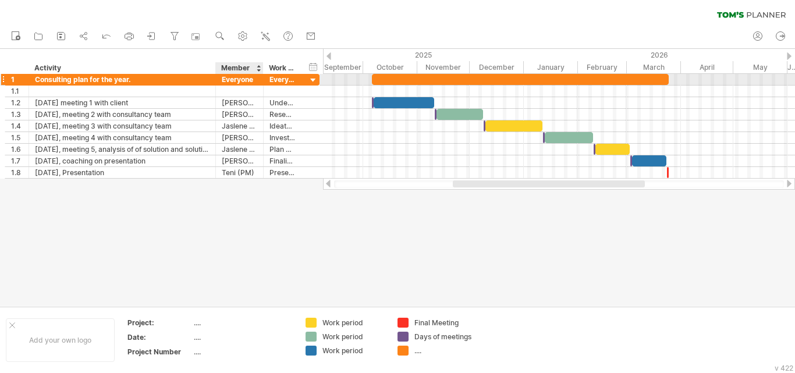
click at [253, 79] on div "Everyone" at bounding box center [240, 79] width 36 height 11
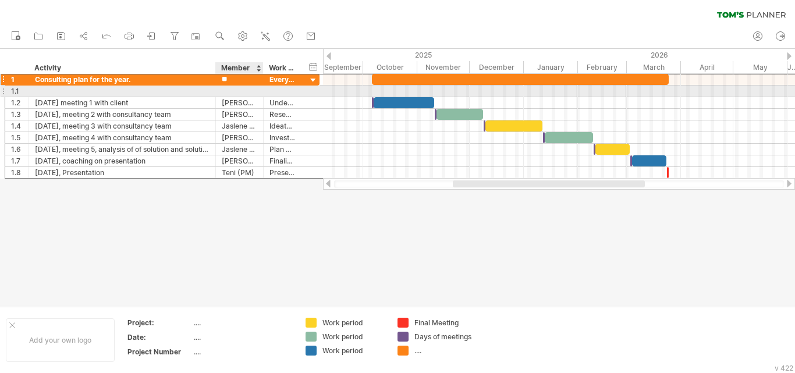
type input "*"
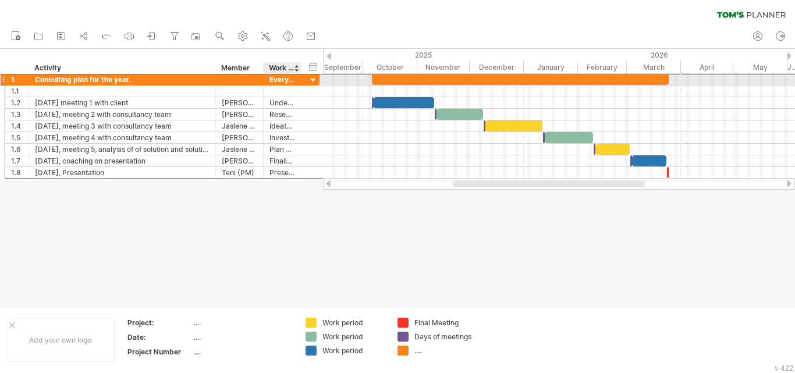
click at [284, 81] on div "Everything" at bounding box center [282, 79] width 26 height 11
click at [293, 81] on div "ything" at bounding box center [282, 79] width 26 height 11
type input "*"
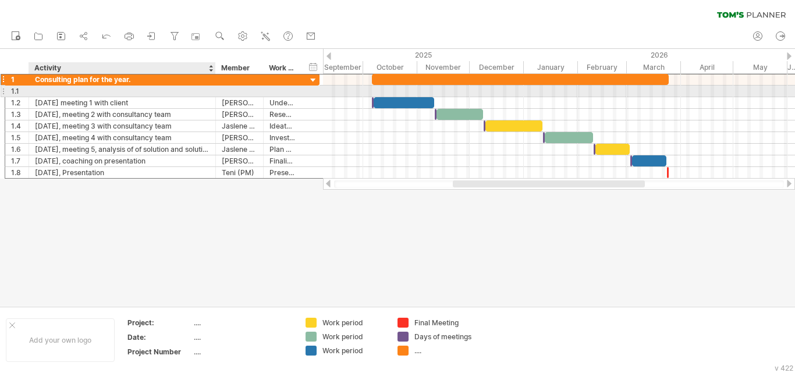
click at [86, 90] on div at bounding box center [122, 91] width 175 height 11
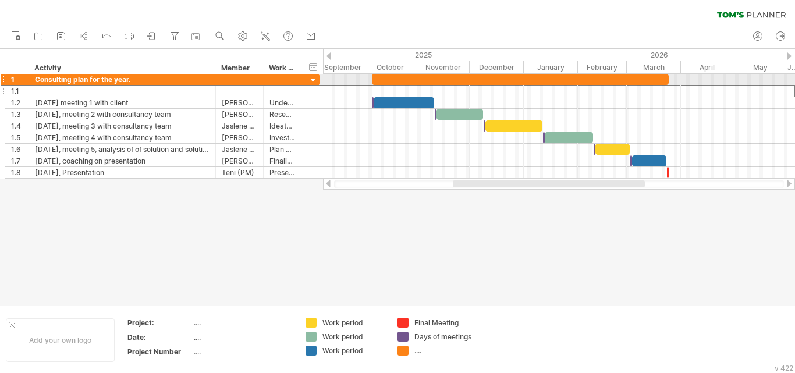
click at [410, 79] on div at bounding box center [520, 79] width 297 height 11
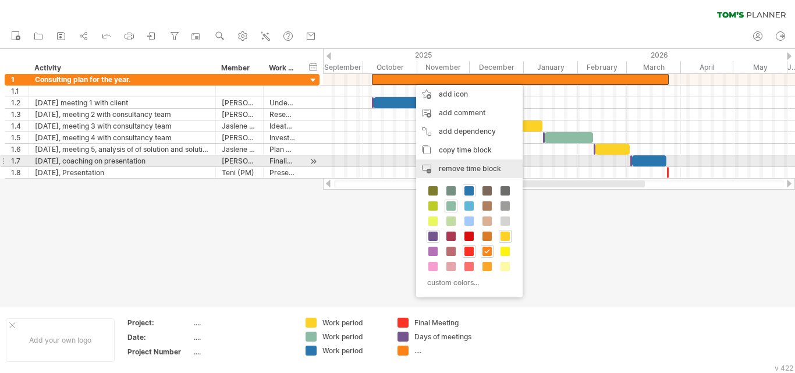
click at [459, 164] on span "remove time block" at bounding box center [470, 168] width 62 height 9
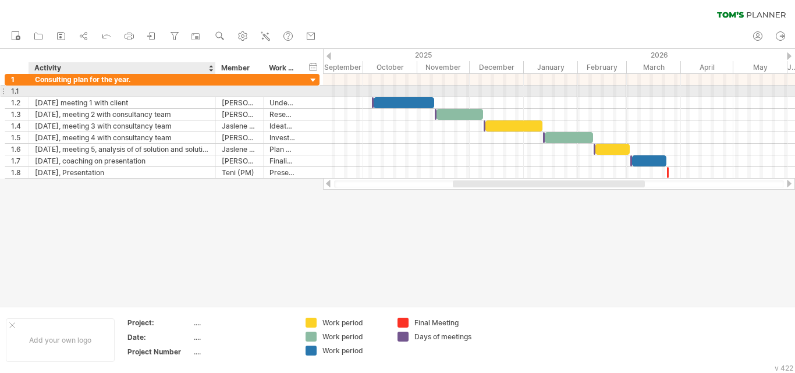
click at [86, 90] on div at bounding box center [122, 91] width 175 height 11
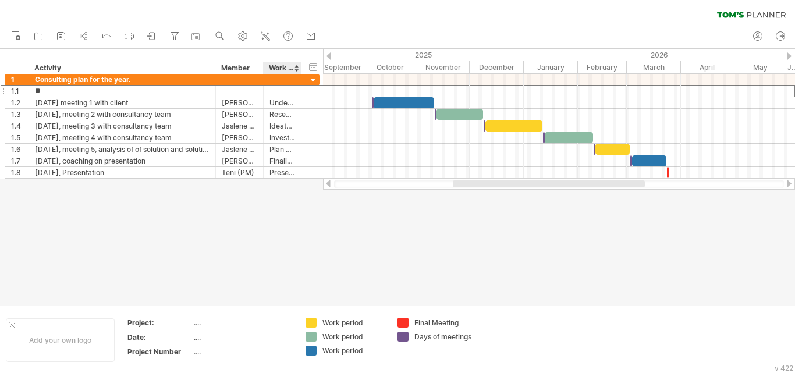
type input "*"
type input "**********"
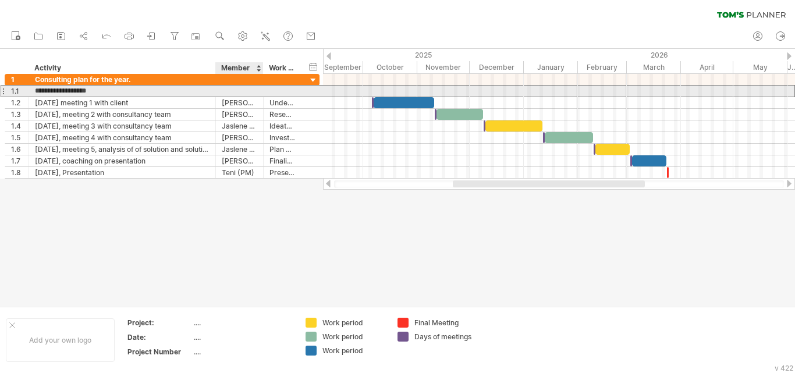
click at [225, 88] on div at bounding box center [240, 91] width 36 height 11
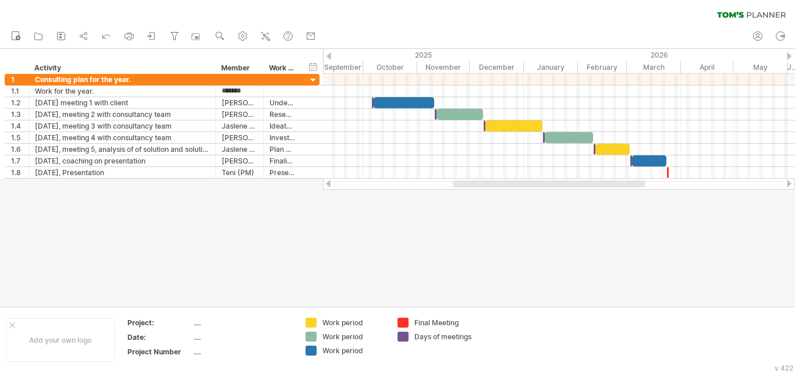
type input "********"
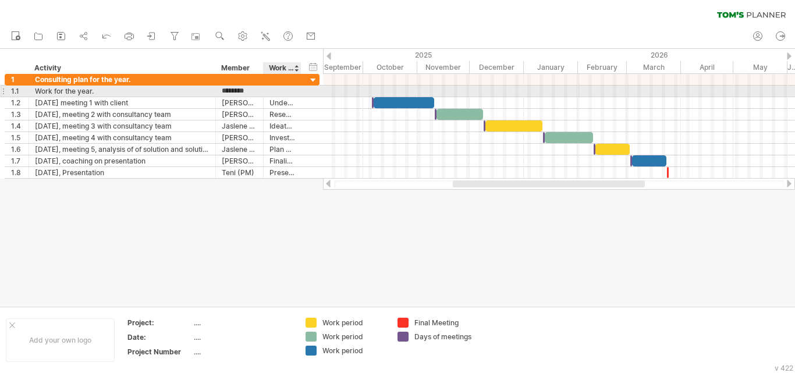
click at [273, 91] on div at bounding box center [282, 91] width 26 height 11
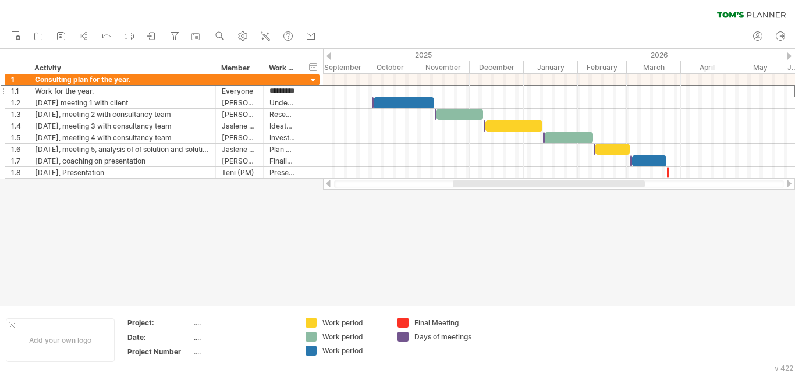
type input "**********"
click at [216, 38] on use at bounding box center [220, 36] width 12 height 12
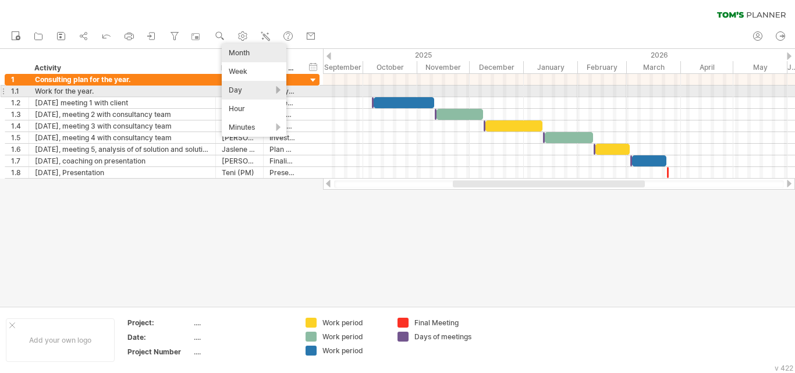
click at [248, 94] on div "Day" at bounding box center [254, 90] width 65 height 19
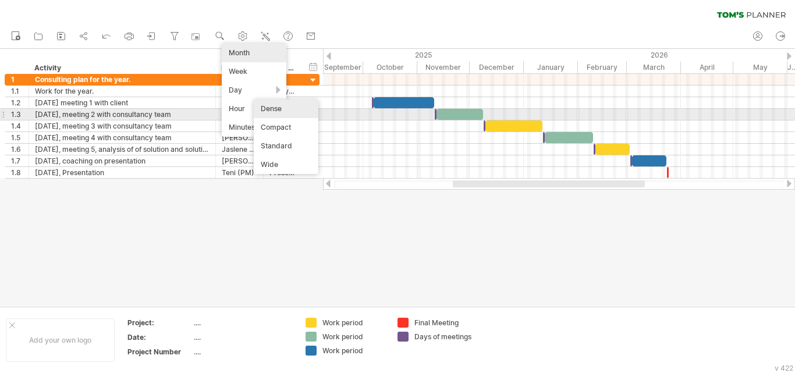
click at [299, 110] on div "Dense" at bounding box center [286, 109] width 65 height 19
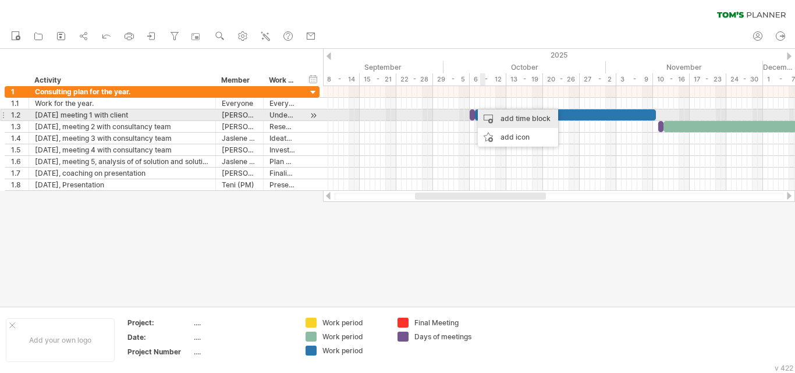
click at [508, 120] on div "add time block" at bounding box center [518, 118] width 80 height 19
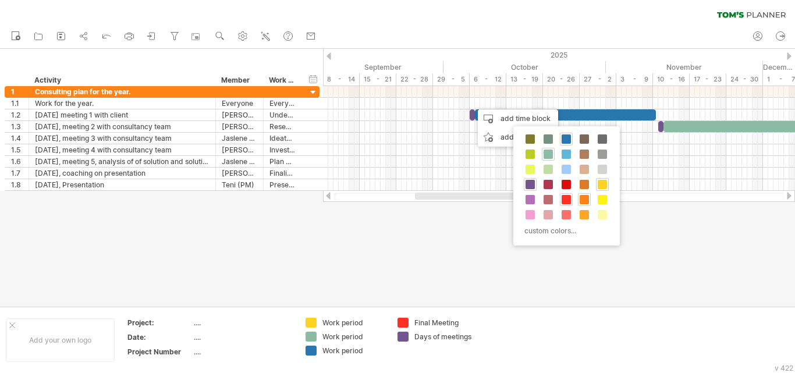
click at [586, 200] on span at bounding box center [584, 199] width 9 height 9
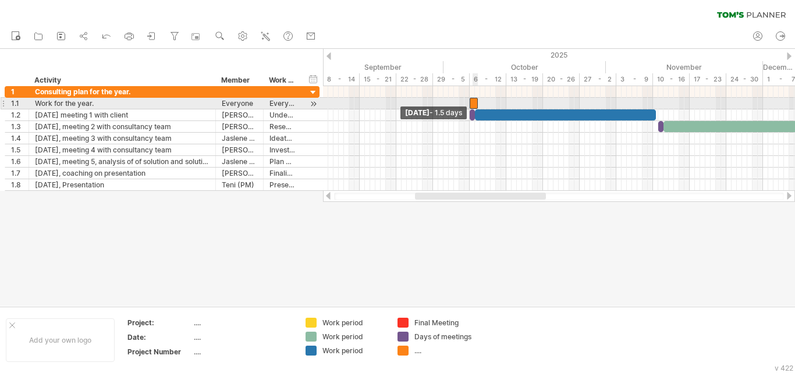
click at [470, 103] on span at bounding box center [469, 103] width 5 height 11
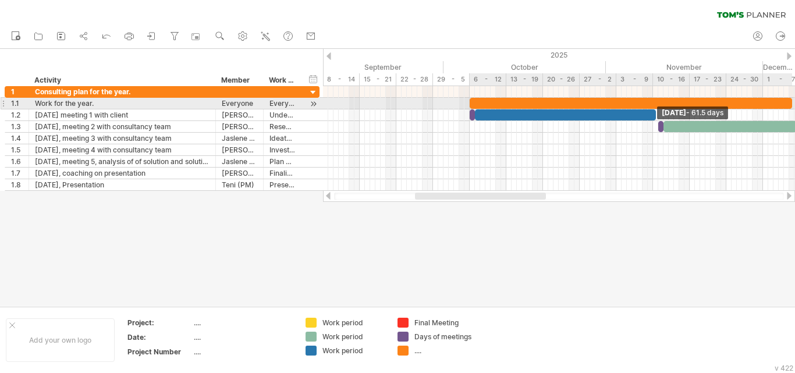
drag, startPoint x: 477, startPoint y: 102, endPoint x: 794, endPoint y: 105, distance: 317.2
click at [794, 105] on div "[DATE] - 61.5 days [DATE] - 1.5 days" at bounding box center [559, 138] width 472 height 105
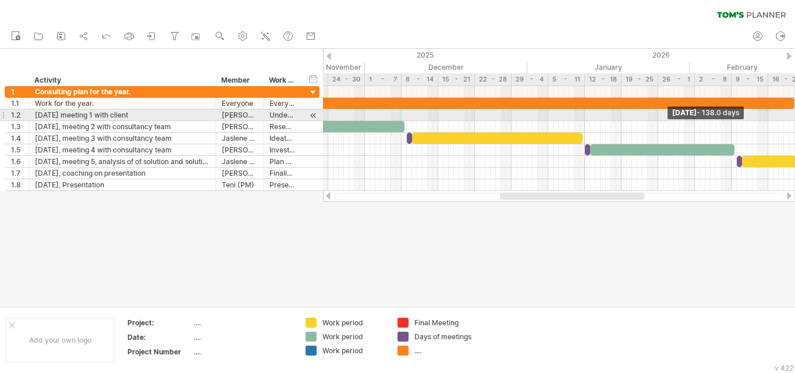
drag, startPoint x: 393, startPoint y: 104, endPoint x: 794, endPoint y: 116, distance: 401.2
click at [794, 116] on div "[DATE] - 138.0 days [DATE] - 1.5 days" at bounding box center [559, 138] width 472 height 105
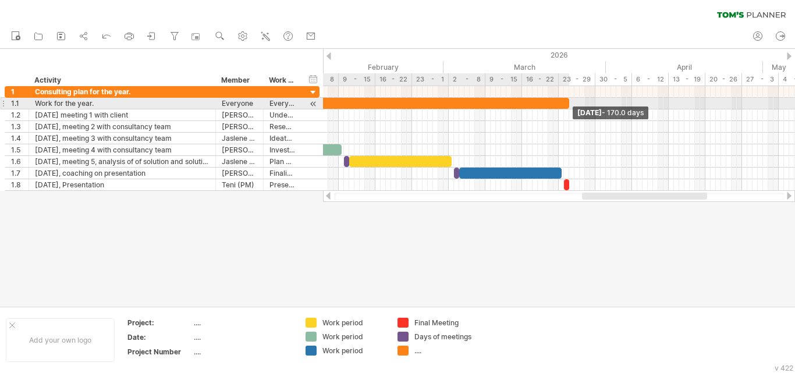
drag, startPoint x: 398, startPoint y: 102, endPoint x: 567, endPoint y: 105, distance: 169.4
click at [567, 105] on span at bounding box center [569, 103] width 5 height 11
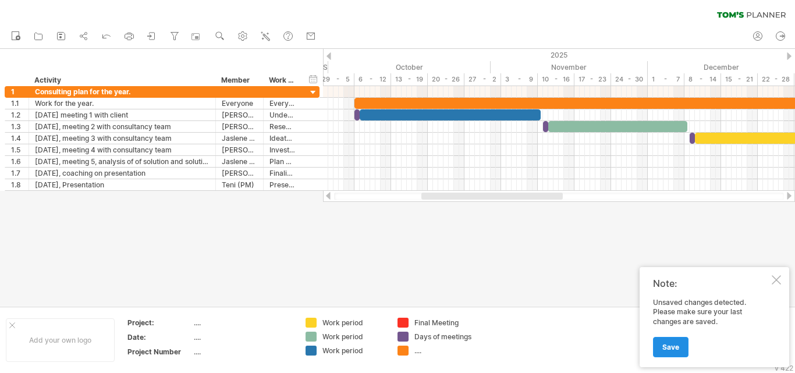
click at [671, 352] on link "Save" at bounding box center [671, 347] width 36 height 20
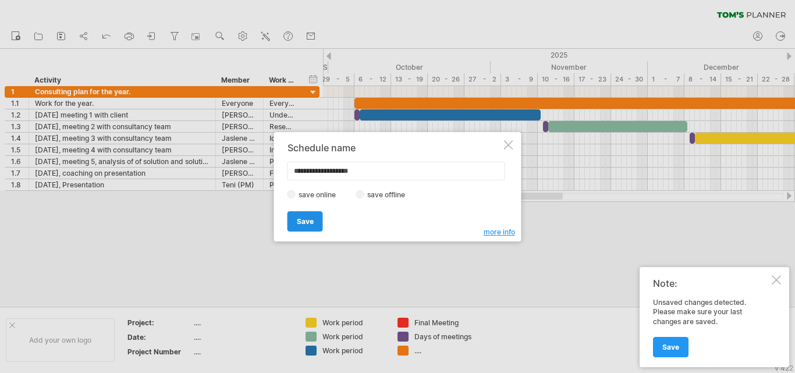
click at [297, 225] on span "Save" at bounding box center [305, 221] width 17 height 9
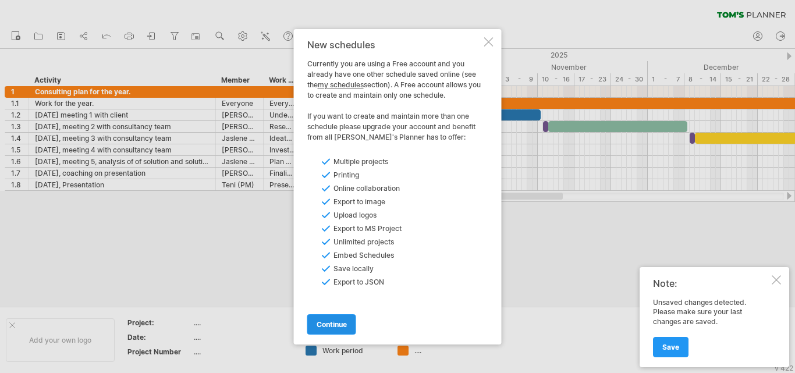
click at [334, 319] on link "continue" at bounding box center [331, 324] width 49 height 20
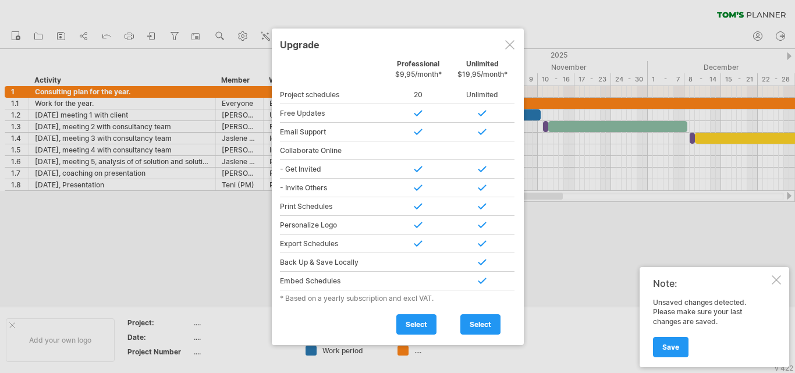
click at [508, 46] on div at bounding box center [509, 44] width 9 height 9
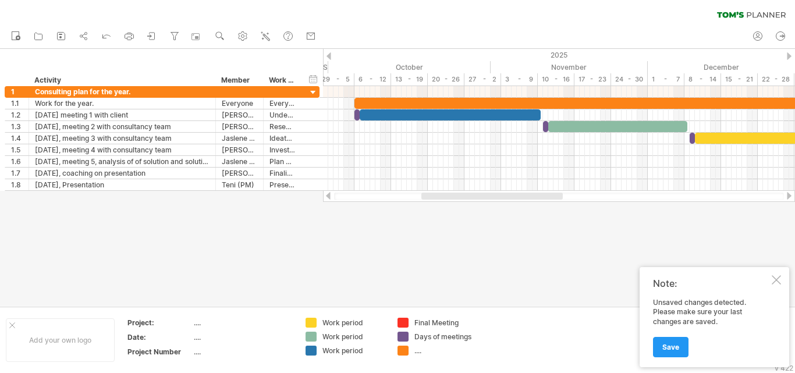
click at [772, 277] on div at bounding box center [776, 279] width 9 height 9
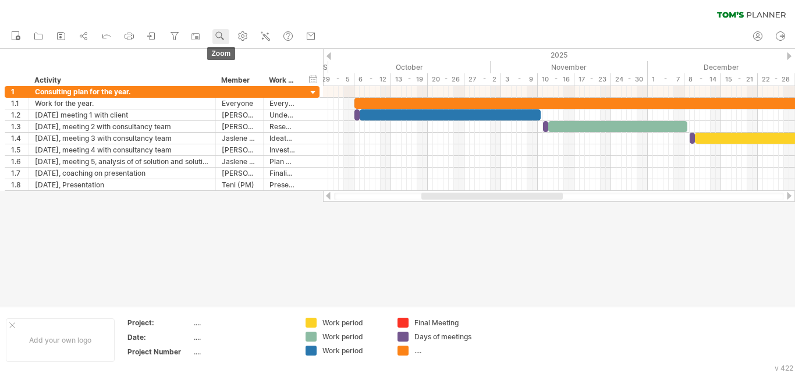
click at [221, 37] on use at bounding box center [220, 36] width 12 height 12
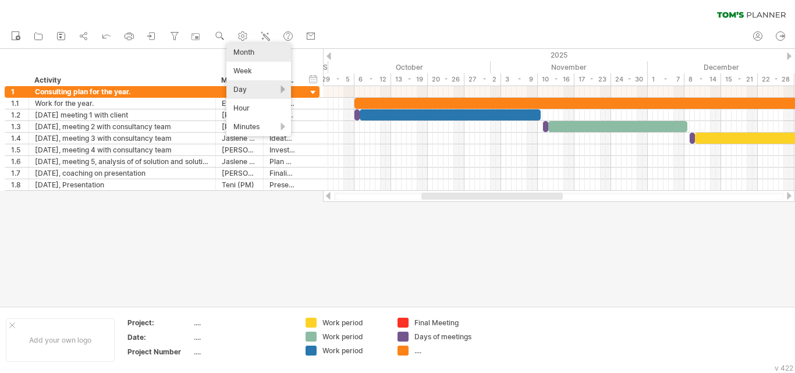
click at [251, 53] on div "Month" at bounding box center [258, 52] width 65 height 19
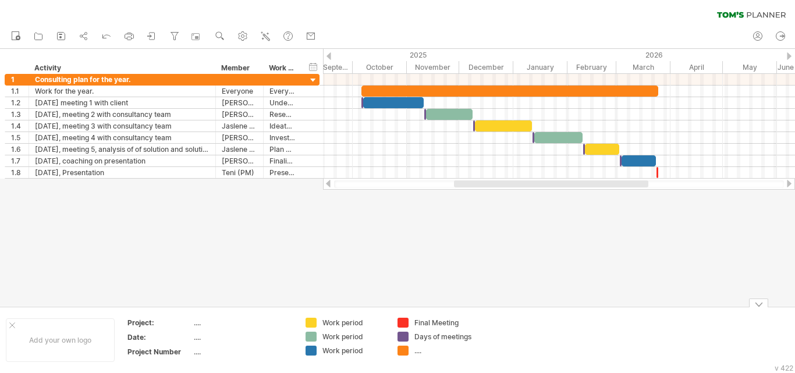
click at [419, 349] on div "...." at bounding box center [445, 351] width 63 height 10
type input "**********"
click at [434, 237] on div at bounding box center [397, 177] width 795 height 257
click at [198, 325] on div "...." at bounding box center [243, 323] width 98 height 10
type input "**********"
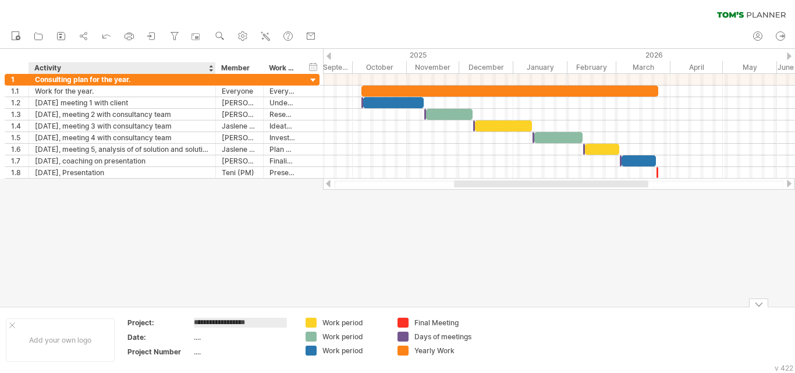
click at [202, 337] on div "...." at bounding box center [243, 337] width 98 height 10
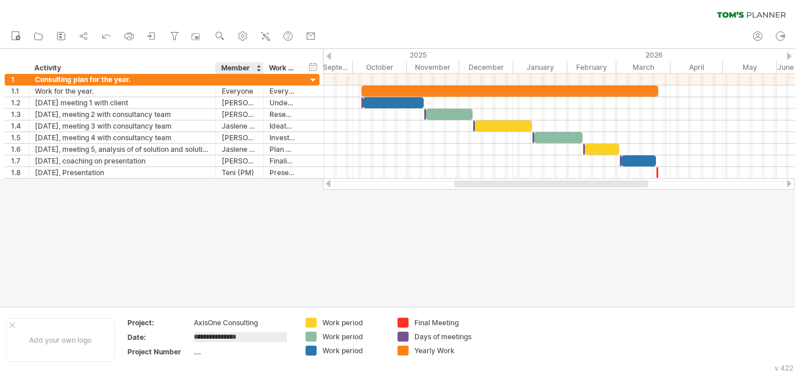
type input "**********"
click at [260, 252] on div at bounding box center [397, 177] width 795 height 257
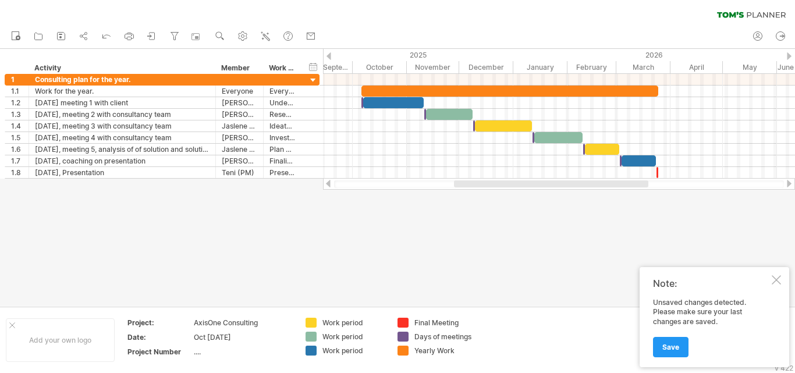
click at [778, 279] on div at bounding box center [776, 279] width 9 height 9
click at [774, 282] on div at bounding box center [776, 279] width 9 height 9
